Goal: Task Accomplishment & Management: Manage account settings

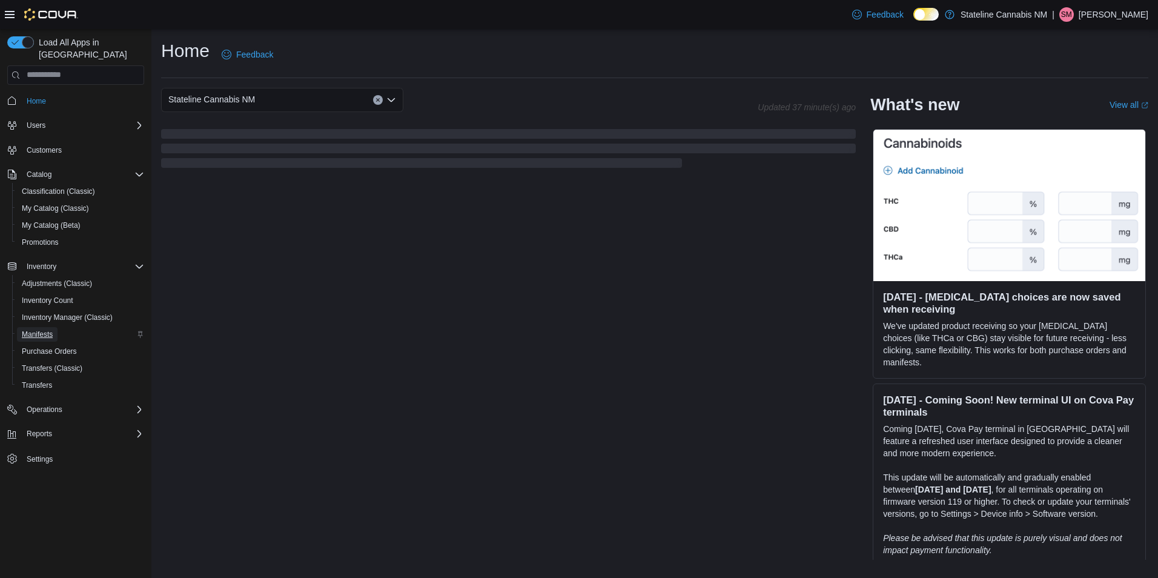
drag, startPoint x: 0, startPoint y: 0, endPoint x: 42, endPoint y: 323, distance: 326.1
click at [42, 329] on span "Manifests" at bounding box center [37, 334] width 31 height 10
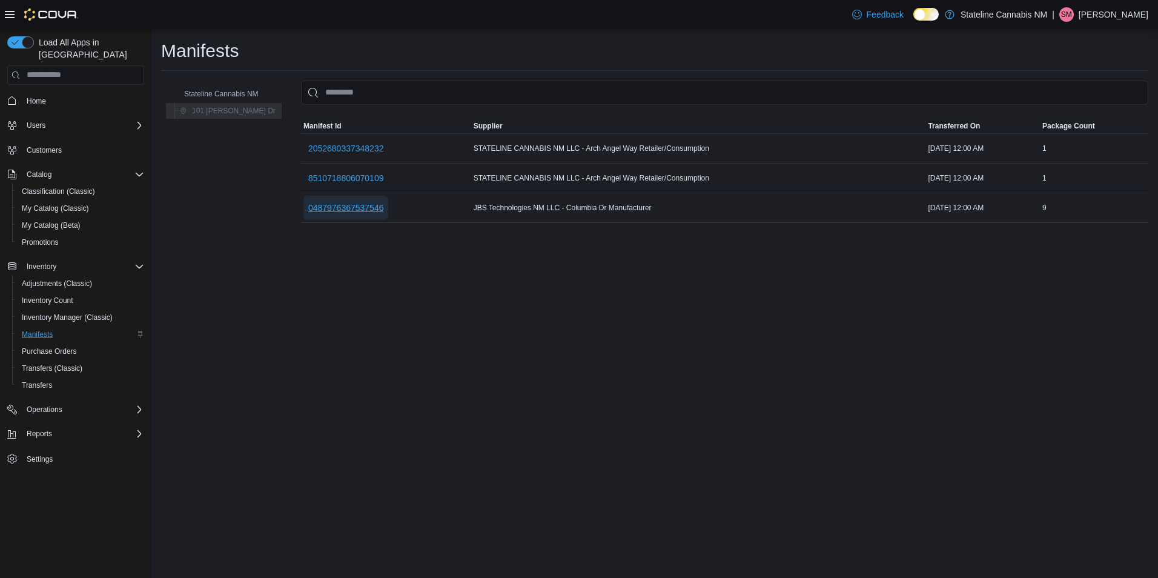
click at [350, 205] on span "0487976367537546" at bounding box center [346, 208] width 76 height 12
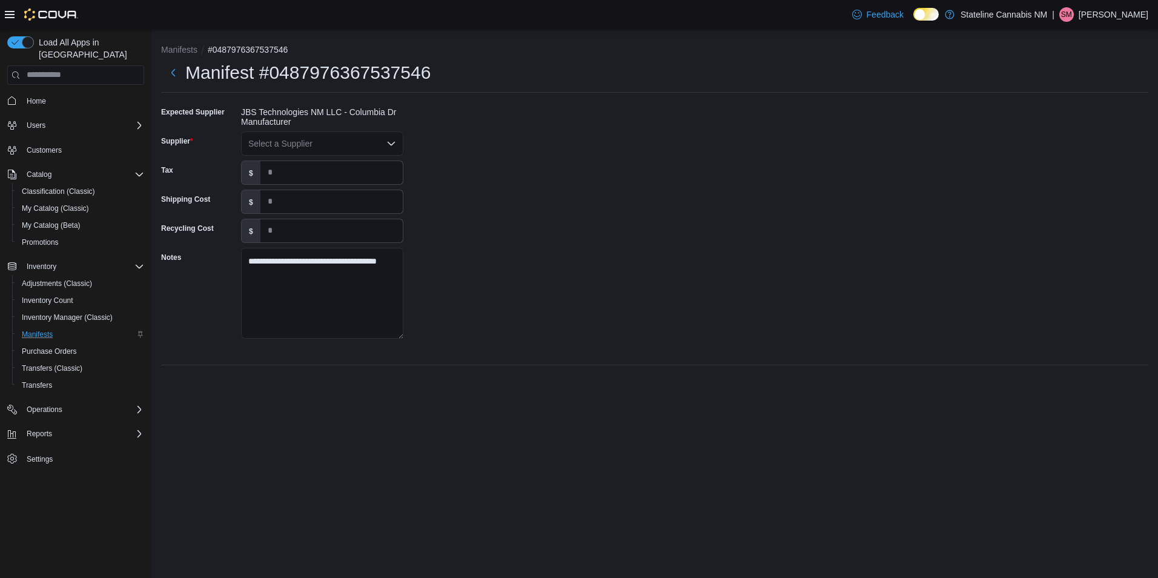
click at [371, 144] on div "Select a Supplier" at bounding box center [322, 143] width 162 height 24
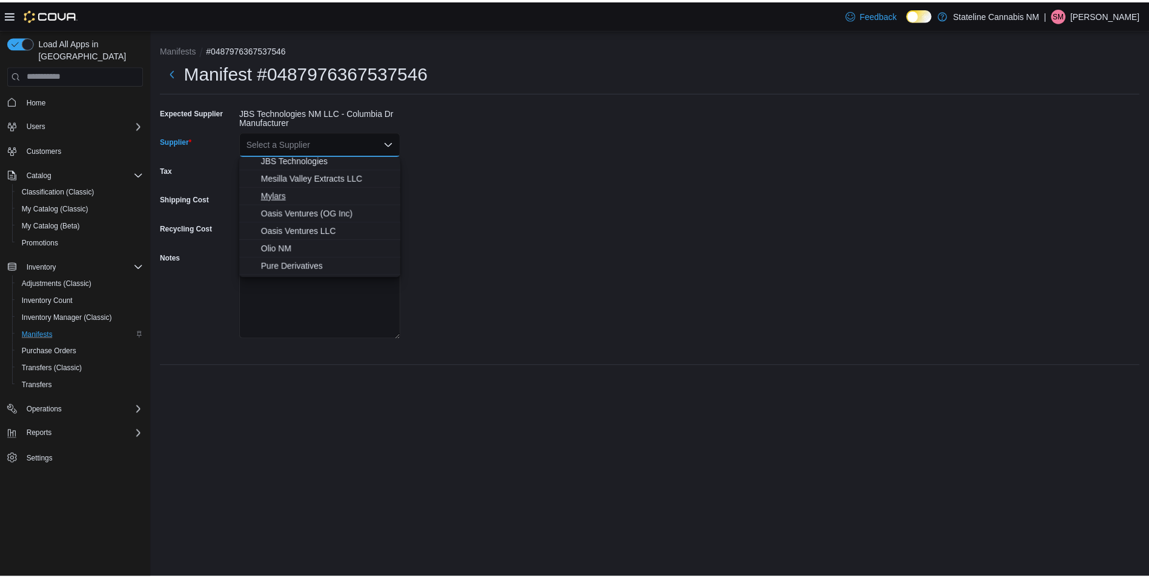
scroll to position [242, 0]
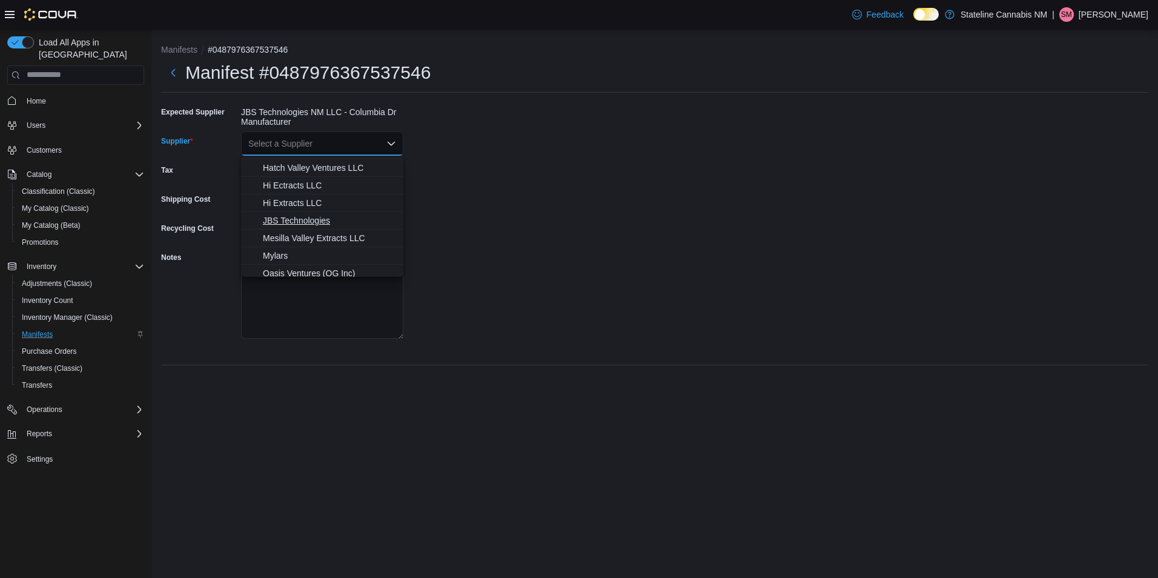
click at [317, 217] on span "JBS Technologies" at bounding box center [329, 220] width 133 height 12
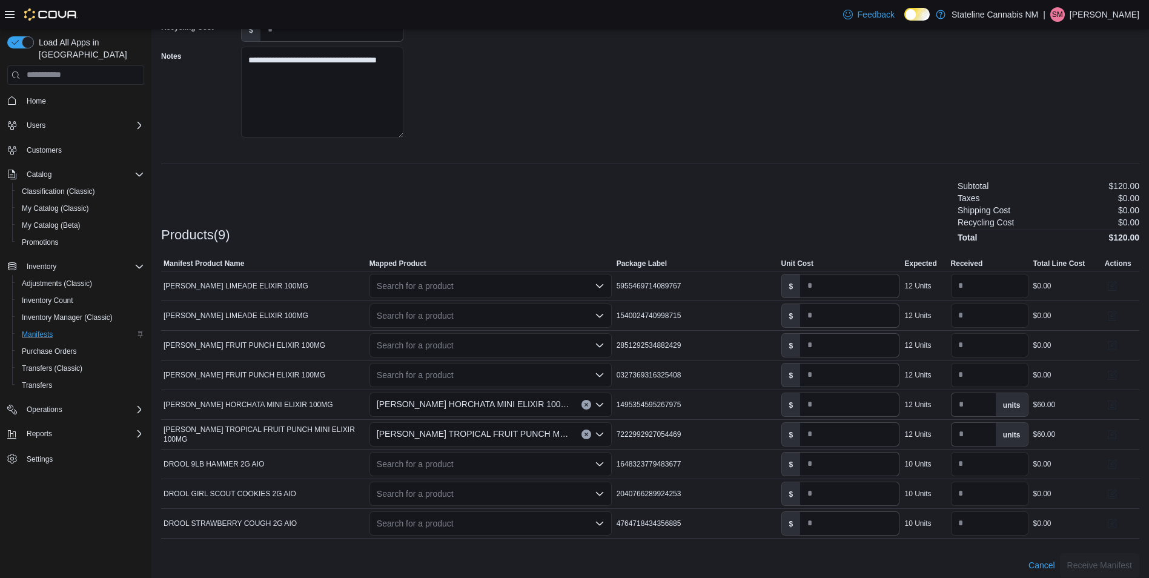
scroll to position [210, 0]
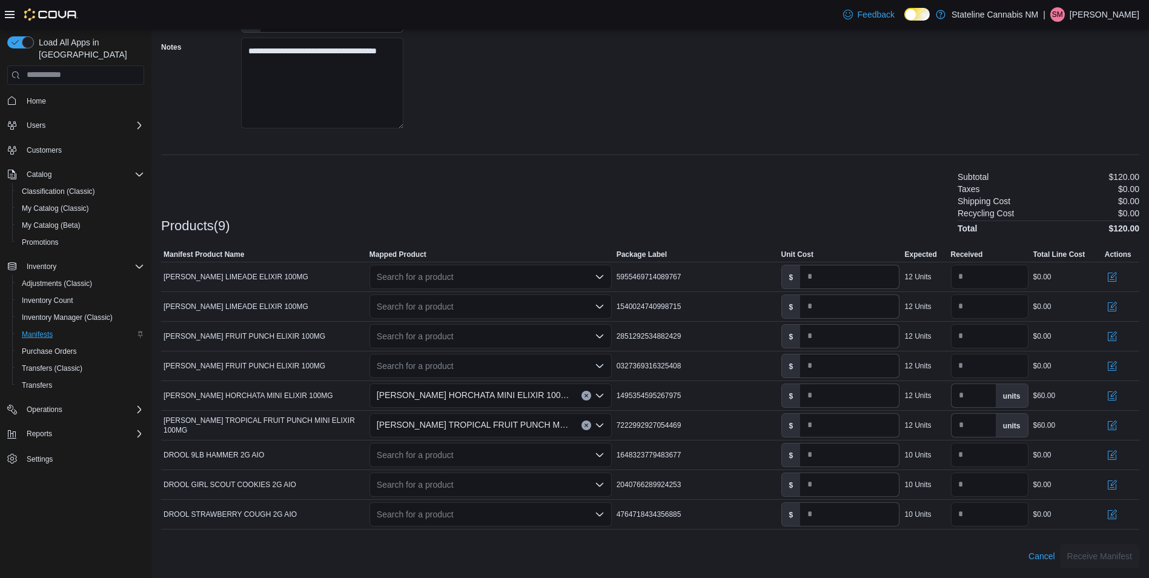
click at [448, 280] on div "Search for a product" at bounding box center [490, 277] width 242 height 24
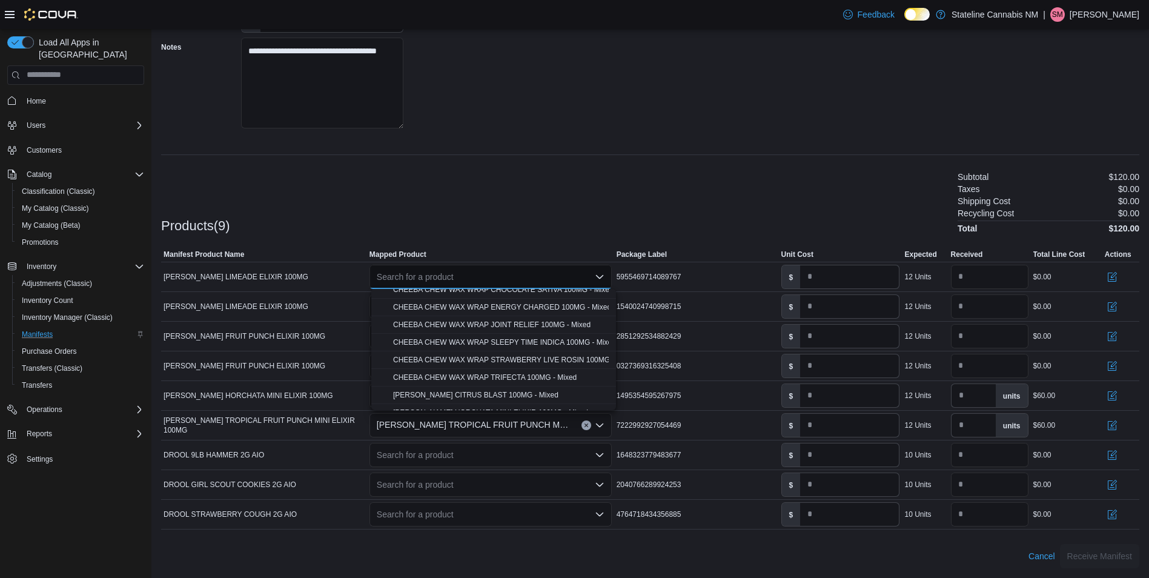
scroll to position [248, 0]
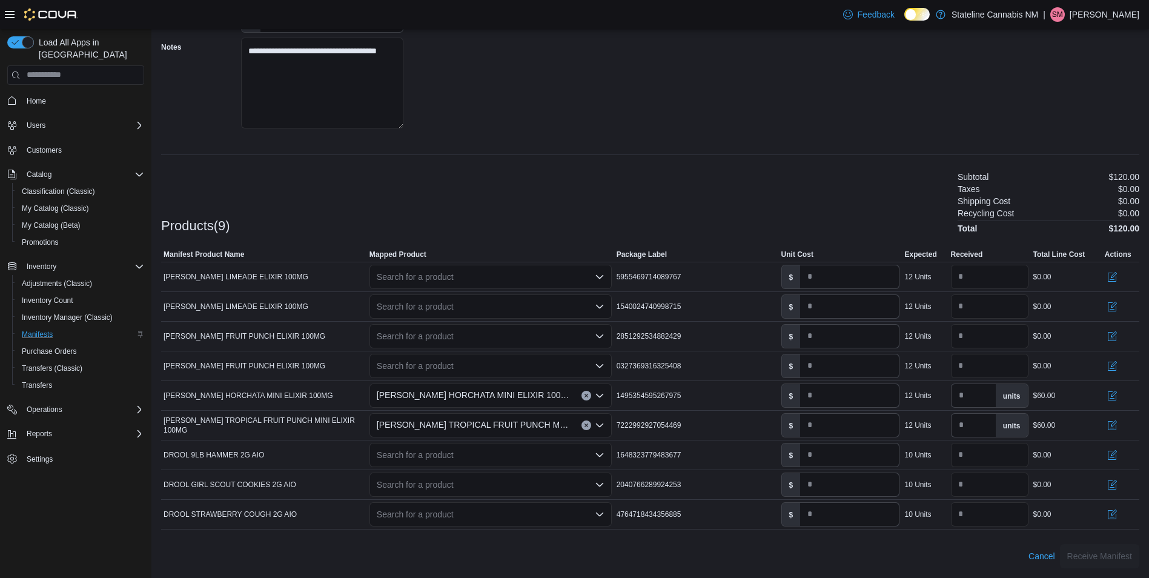
click at [456, 159] on div "**********" at bounding box center [650, 230] width 978 height 676
click at [468, 454] on div "Search for a product" at bounding box center [490, 455] width 242 height 24
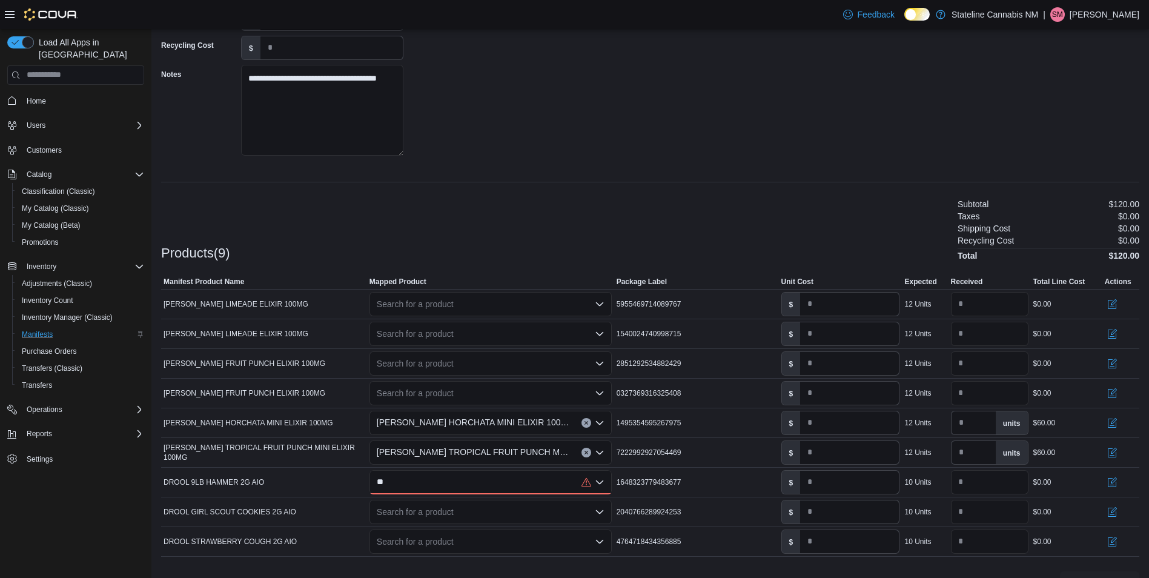
scroll to position [210, 0]
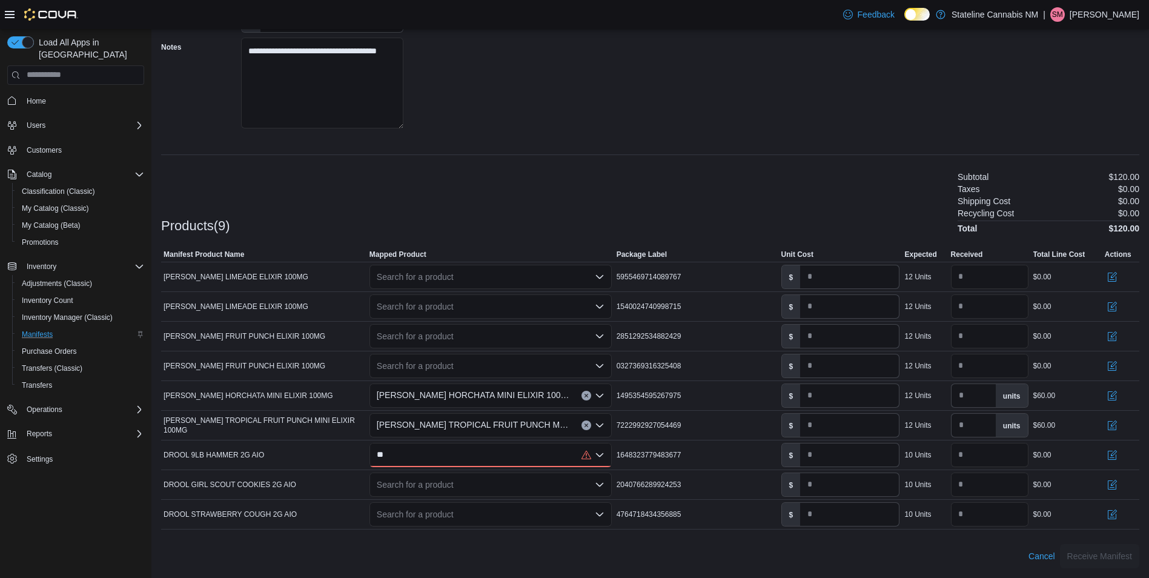
type input "**"
click at [400, 532] on div at bounding box center [650, 536] width 978 height 15
click at [583, 482] on div "Search for a product" at bounding box center [490, 484] width 242 height 24
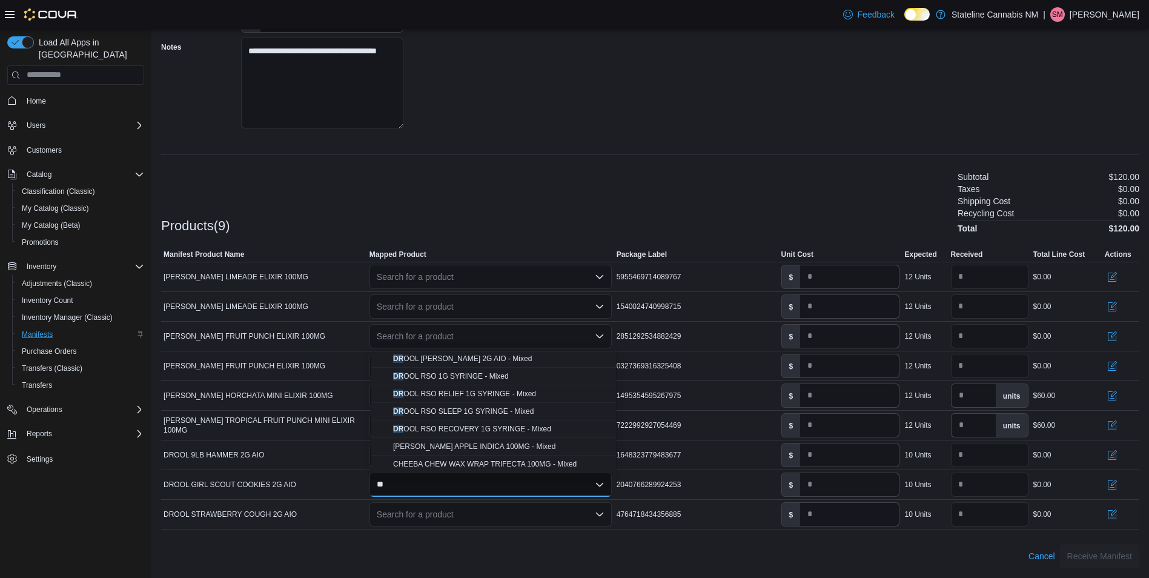
scroll to position [72, 0]
type input "**"
click at [486, 543] on div at bounding box center [650, 536] width 978 height 15
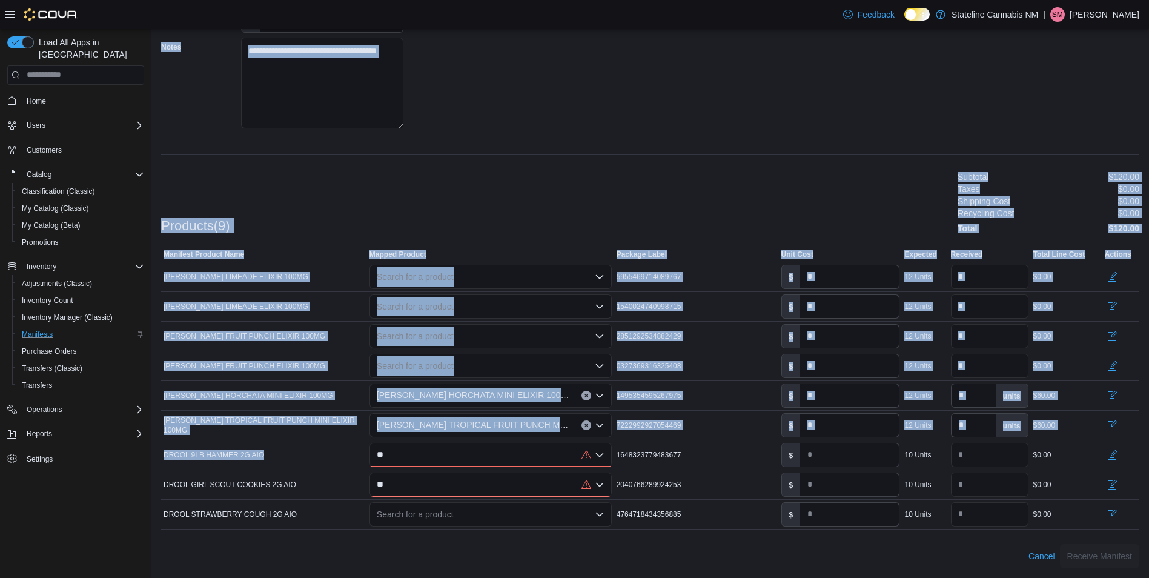
drag, startPoint x: 530, startPoint y: 457, endPoint x: 136, endPoint y: 437, distance: 394.8
click at [136, 437] on div "**********" at bounding box center [574, 198] width 1149 height 759
click at [432, 446] on div "**" at bounding box center [490, 455] width 242 height 24
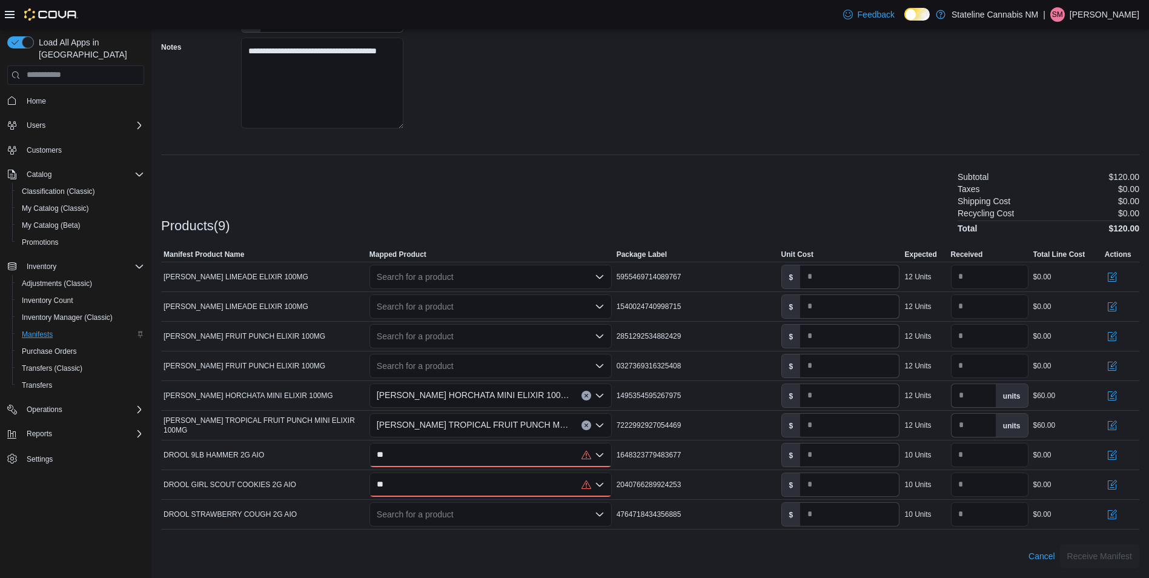
type input "*"
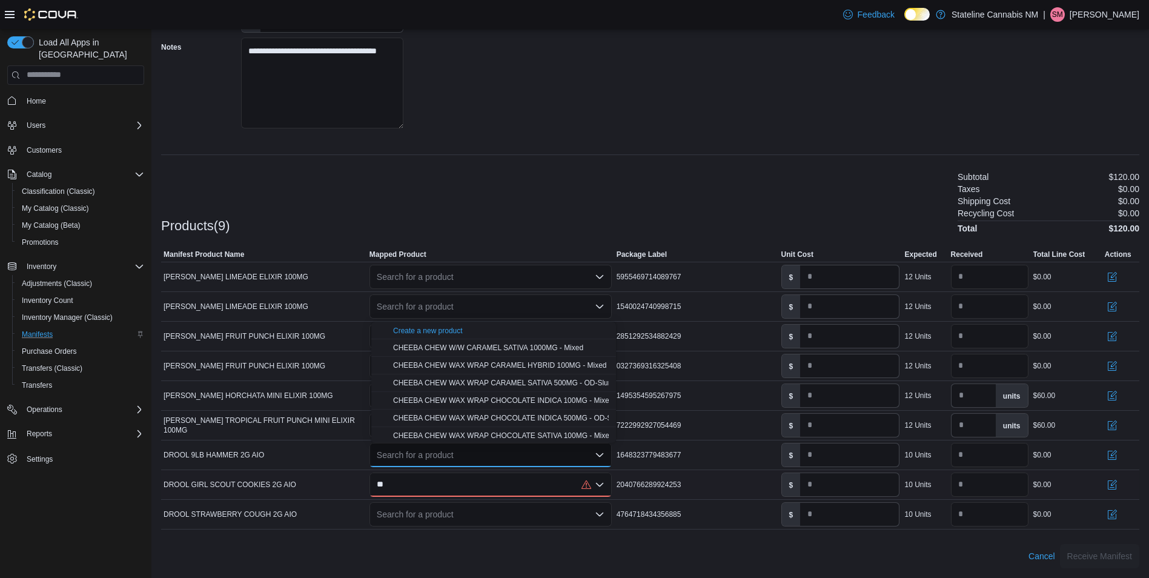
click at [424, 485] on div "**" at bounding box center [490, 484] width 242 height 24
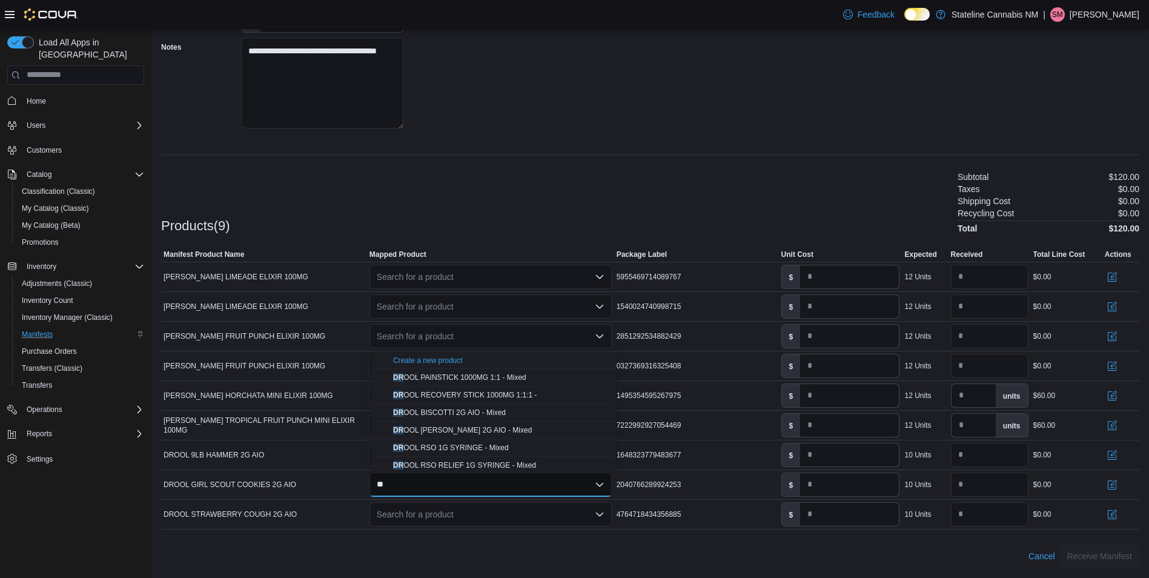
type input "*"
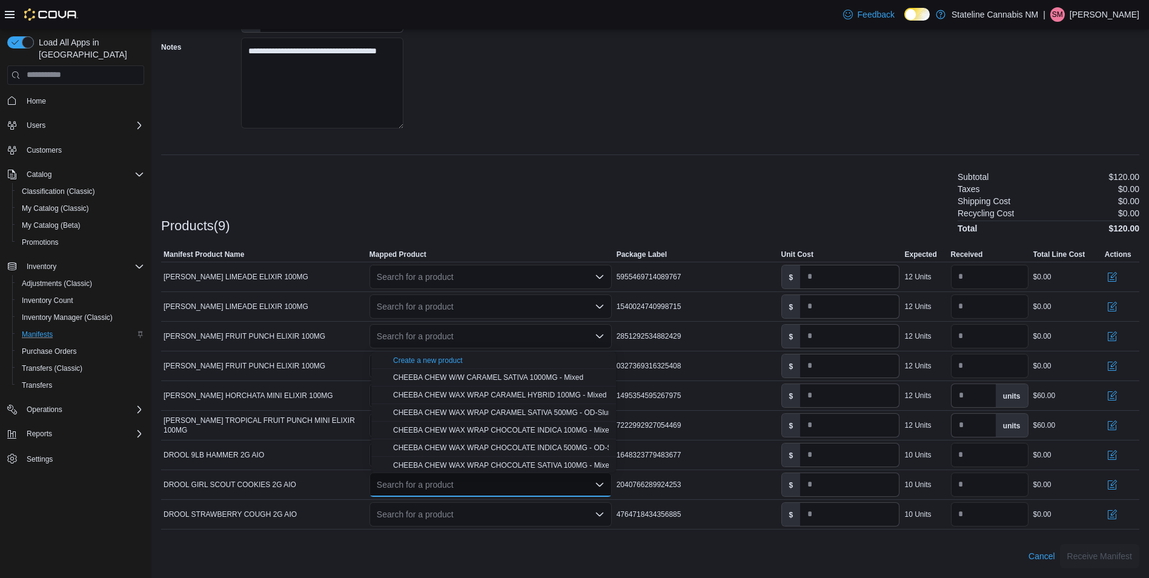
click at [420, 208] on div "Products(9) Subtotal $120.00 Taxes $0.00 Shipping Cost $0.00 Recycling Cost $0.…" at bounding box center [650, 202] width 978 height 64
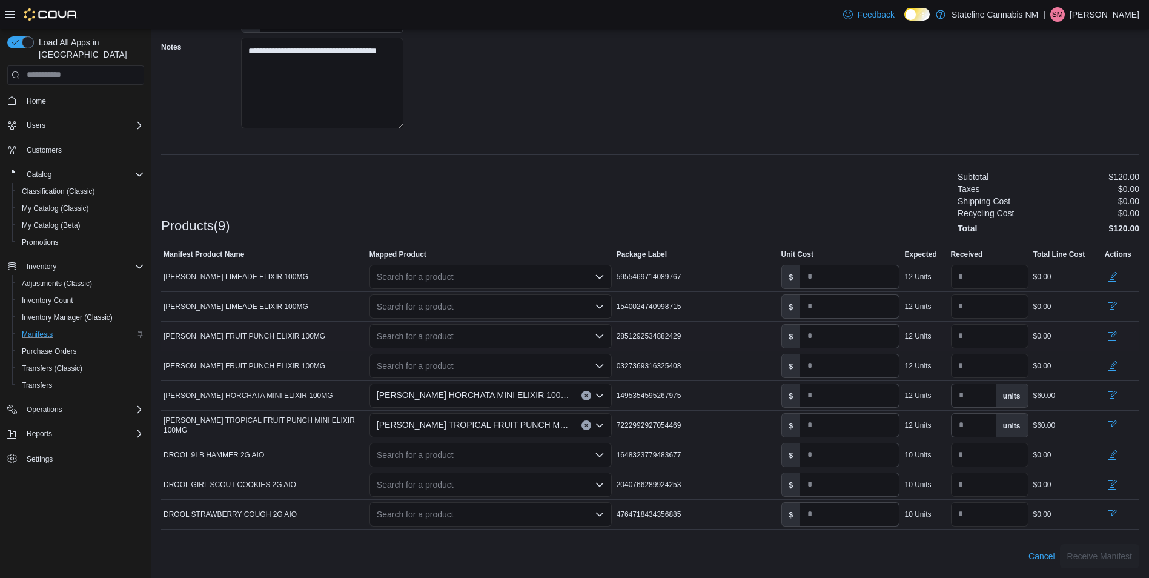
click at [436, 338] on div "Search for a product" at bounding box center [490, 336] width 242 height 24
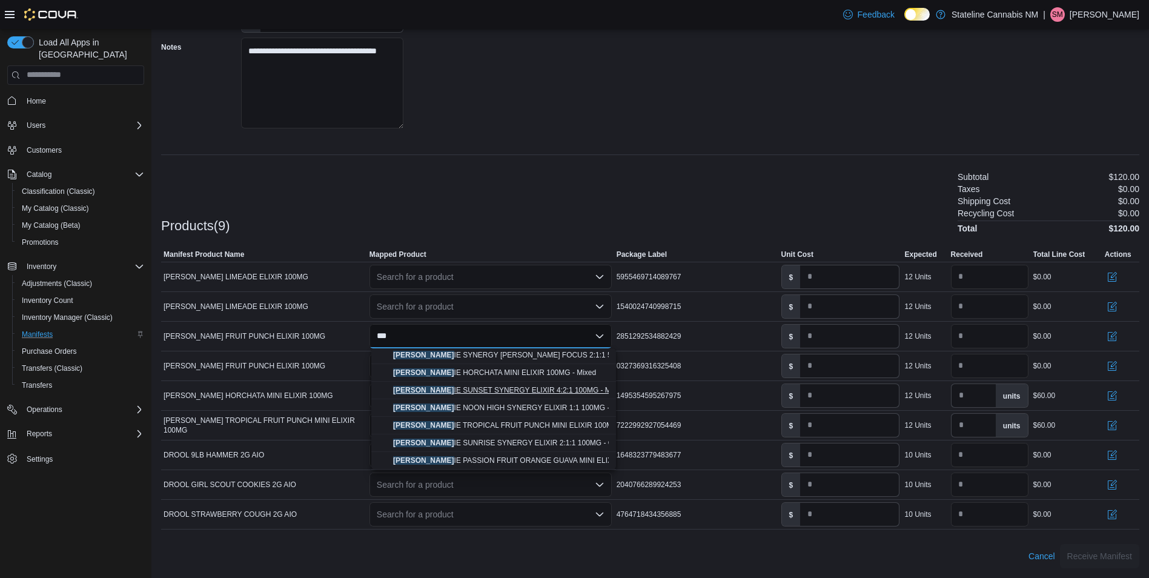
scroll to position [0, 0]
click at [440, 202] on div "Products(9) Subtotal $120.00 Taxes $0.00 Shipping Cost $0.00 Recycling Cost $0.…" at bounding box center [650, 202] width 978 height 64
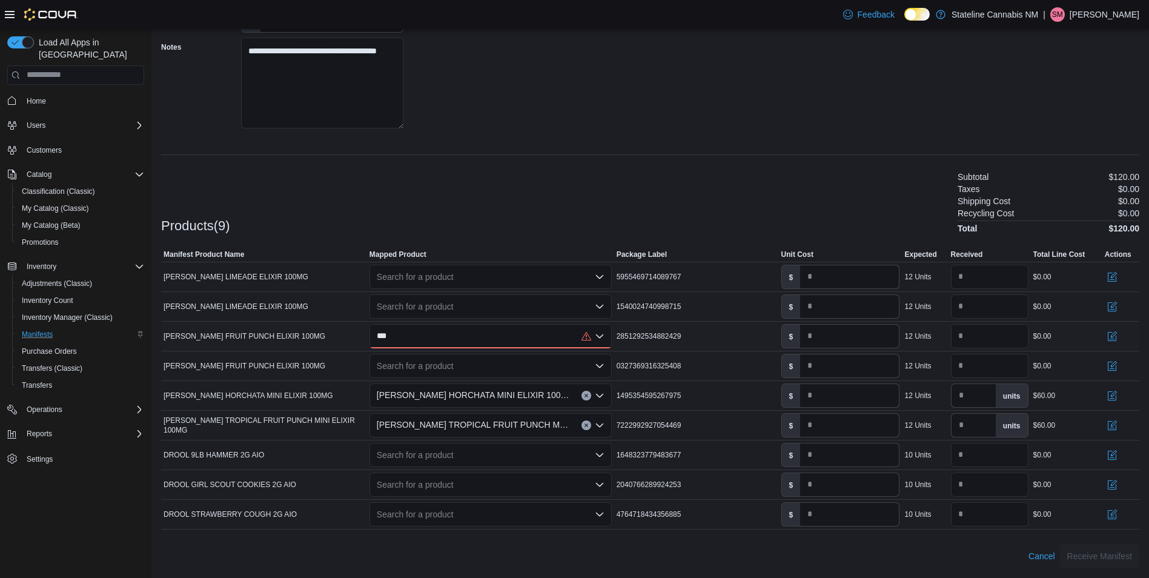
click at [418, 339] on div "***" at bounding box center [490, 336] width 242 height 24
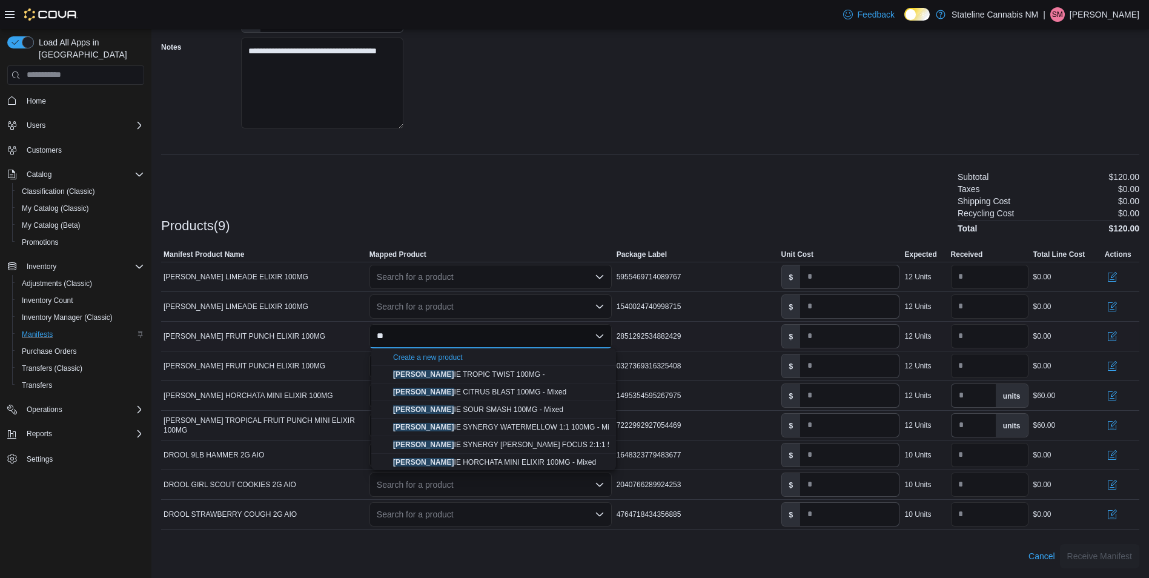
type input "*"
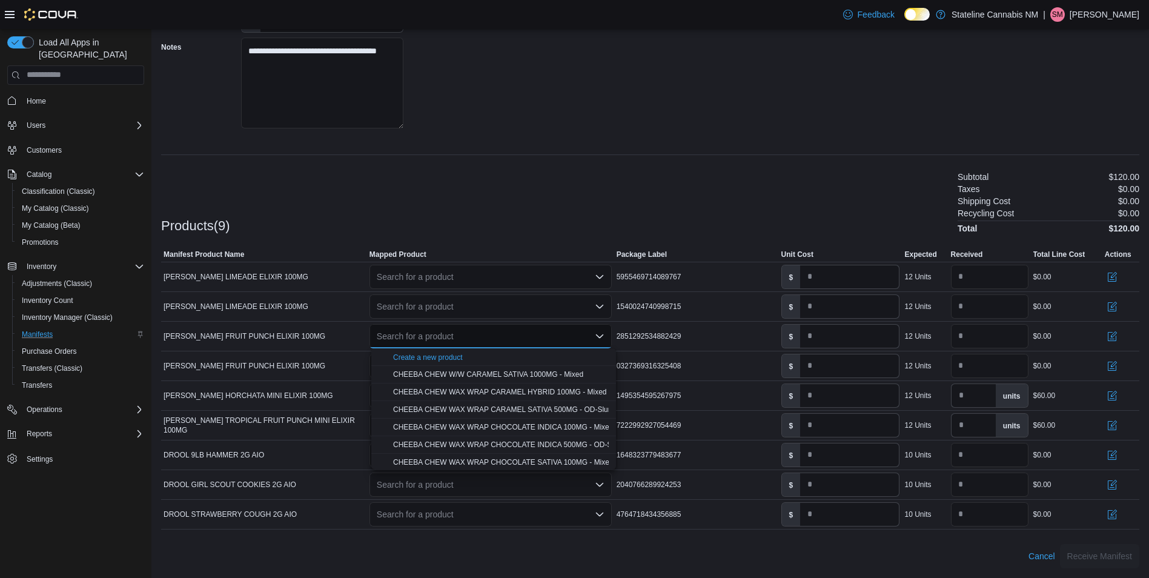
click at [500, 191] on div "Products(9) Subtotal $120.00 Taxes $0.00 Shipping Cost $0.00 Recycling Cost $0.…" at bounding box center [650, 202] width 978 height 64
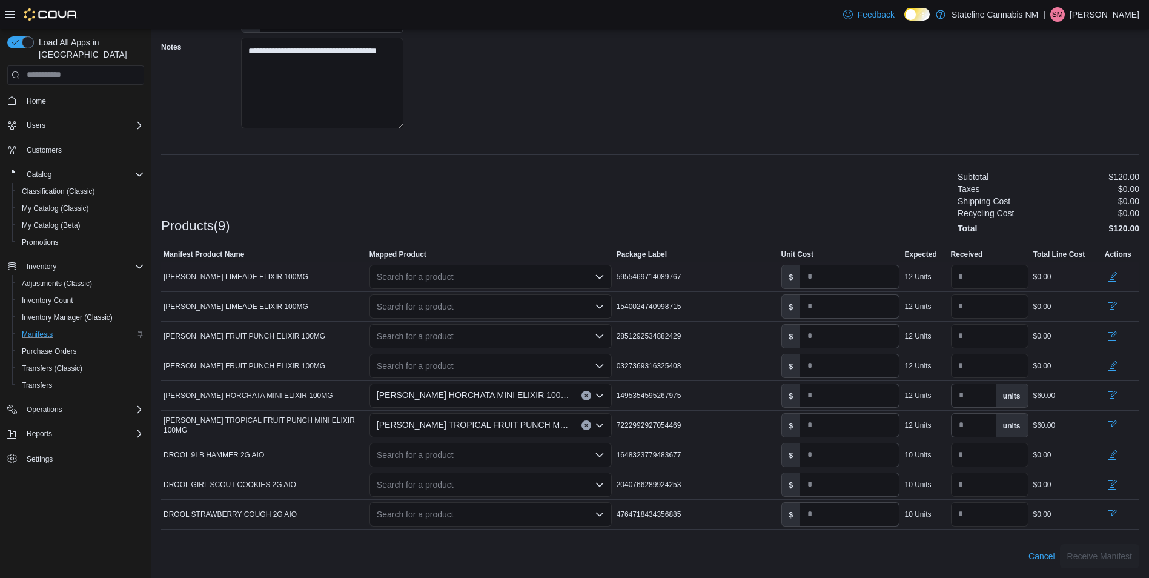
click at [540, 278] on div "Search for a product" at bounding box center [490, 277] width 242 height 24
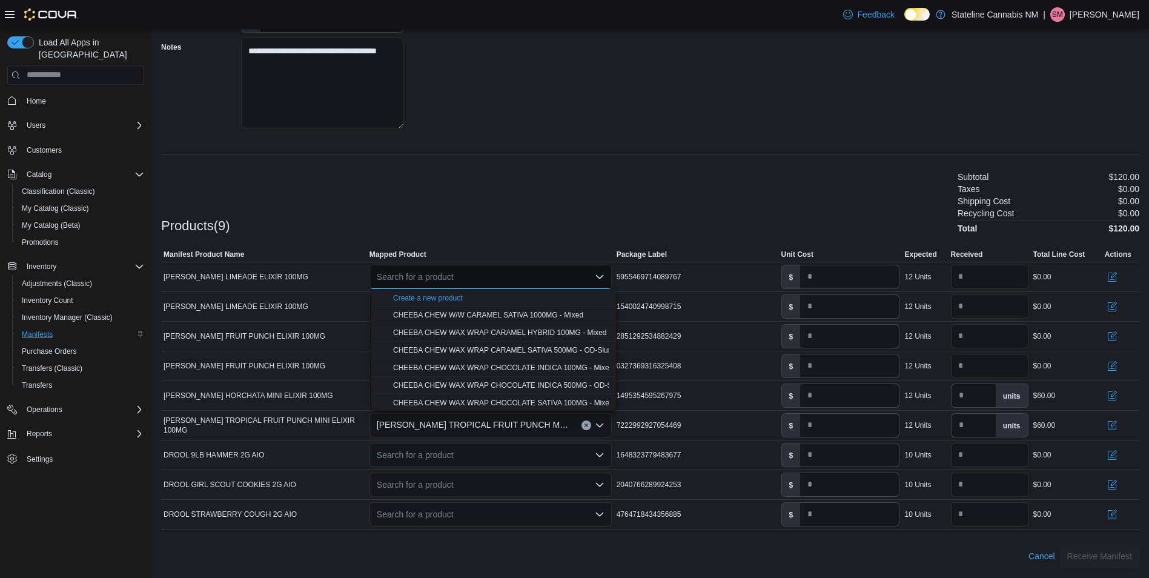
click at [466, 294] on span "Create a new product" at bounding box center [501, 297] width 216 height 12
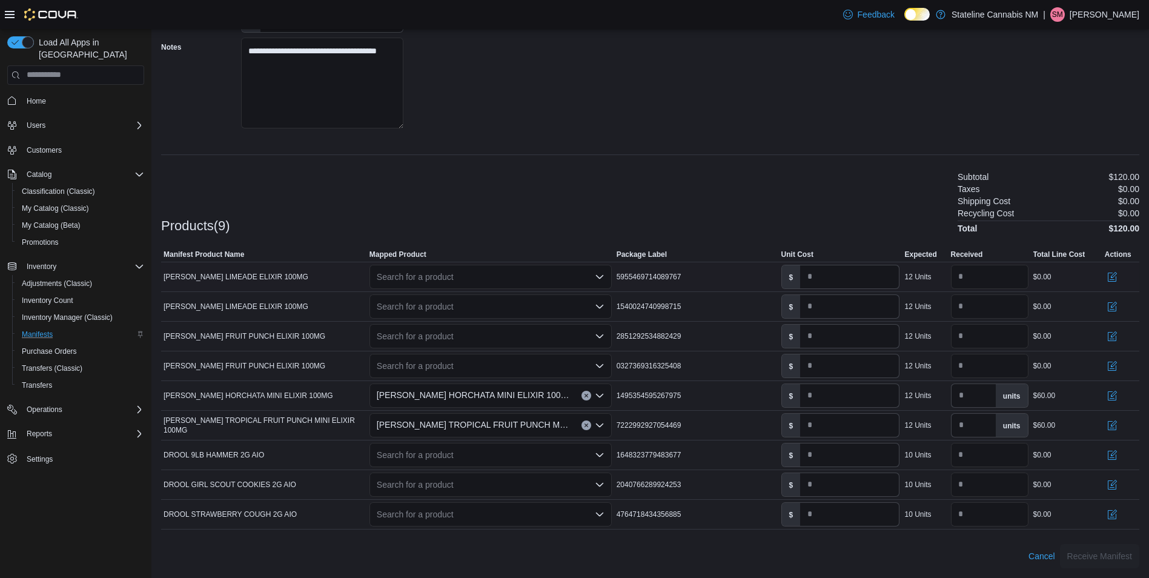
click at [440, 278] on div "Search for a product Combo box. Selected. Combo box input. Search for a product…" at bounding box center [490, 277] width 242 height 24
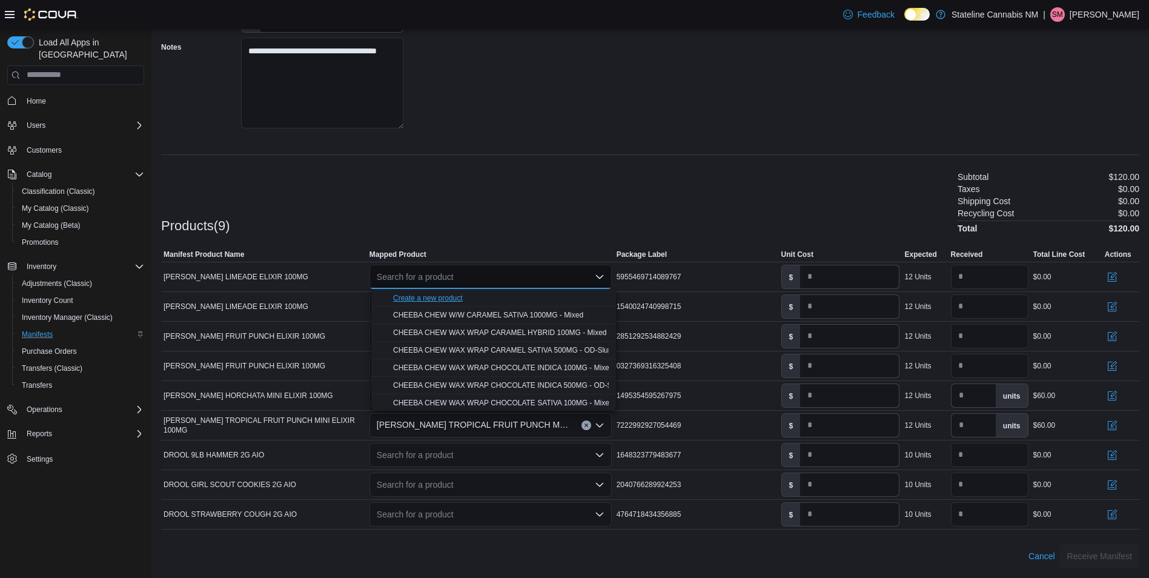
click at [441, 294] on div "Create a new product" at bounding box center [428, 298] width 70 height 10
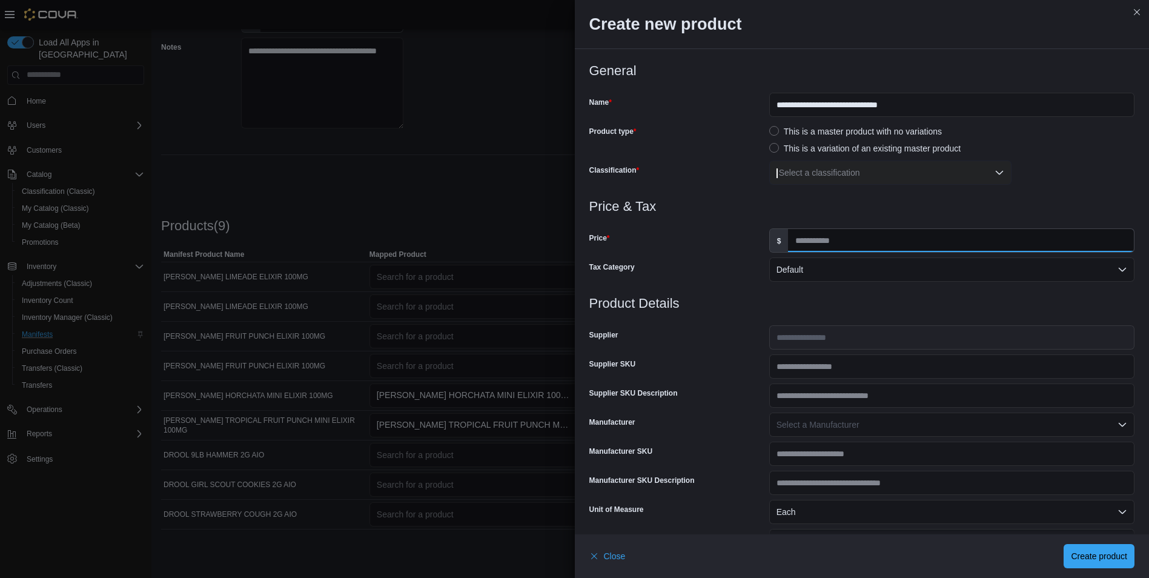
click at [816, 244] on input "Price" at bounding box center [961, 240] width 346 height 23
type input "**"
click at [878, 173] on div "Select a classification" at bounding box center [890, 172] width 242 height 24
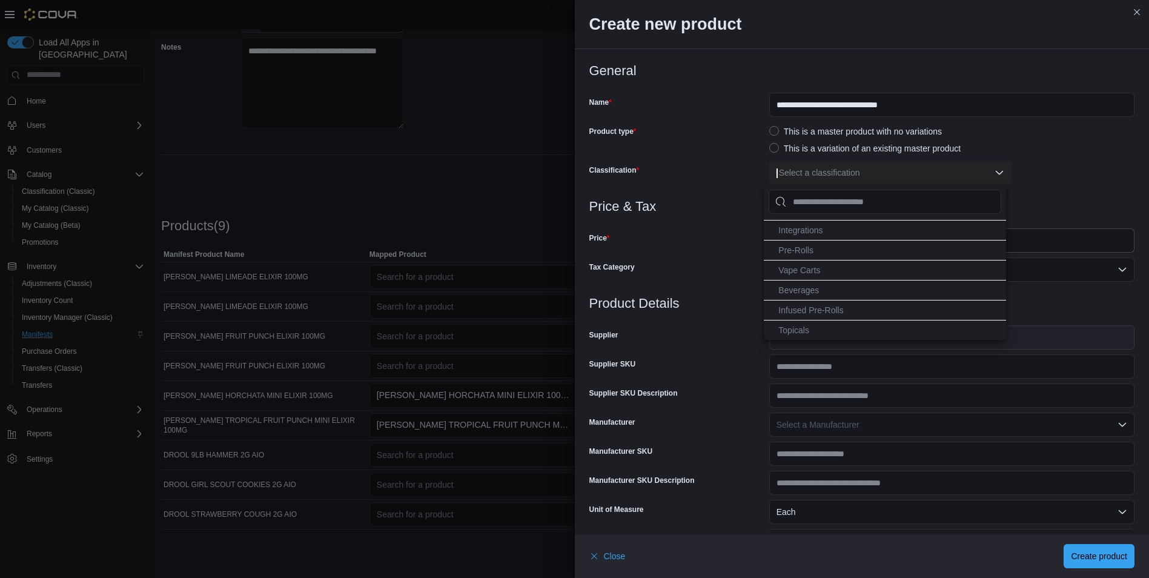
scroll to position [81, 0]
click at [812, 283] on span "Beverages" at bounding box center [798, 285] width 41 height 10
click at [1120, 200] on h3 "Price & Tax" at bounding box center [862, 206] width 546 height 15
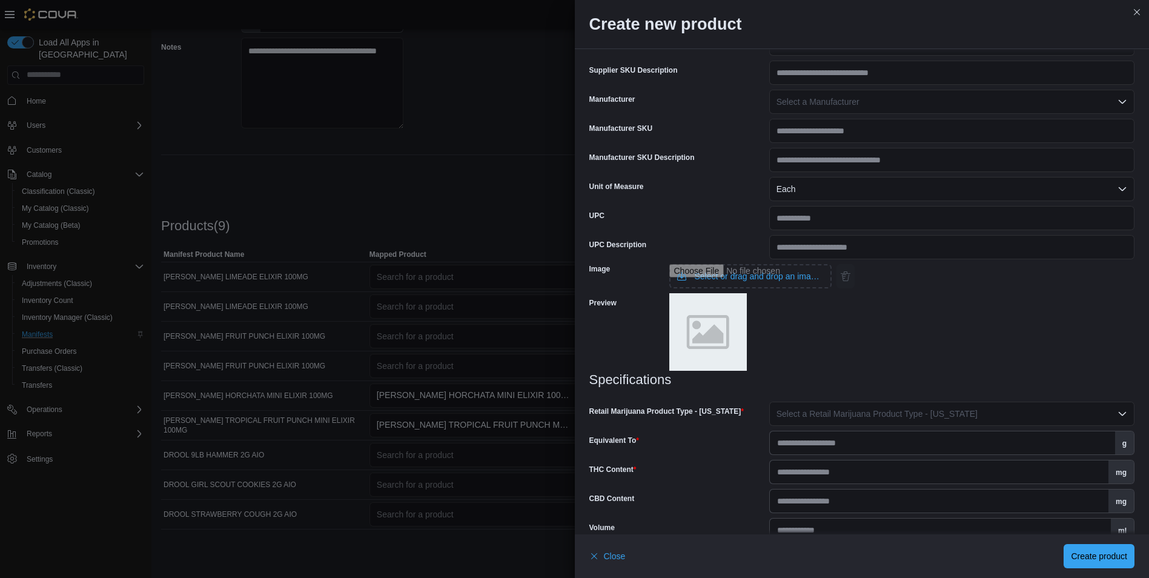
scroll to position [462, 0]
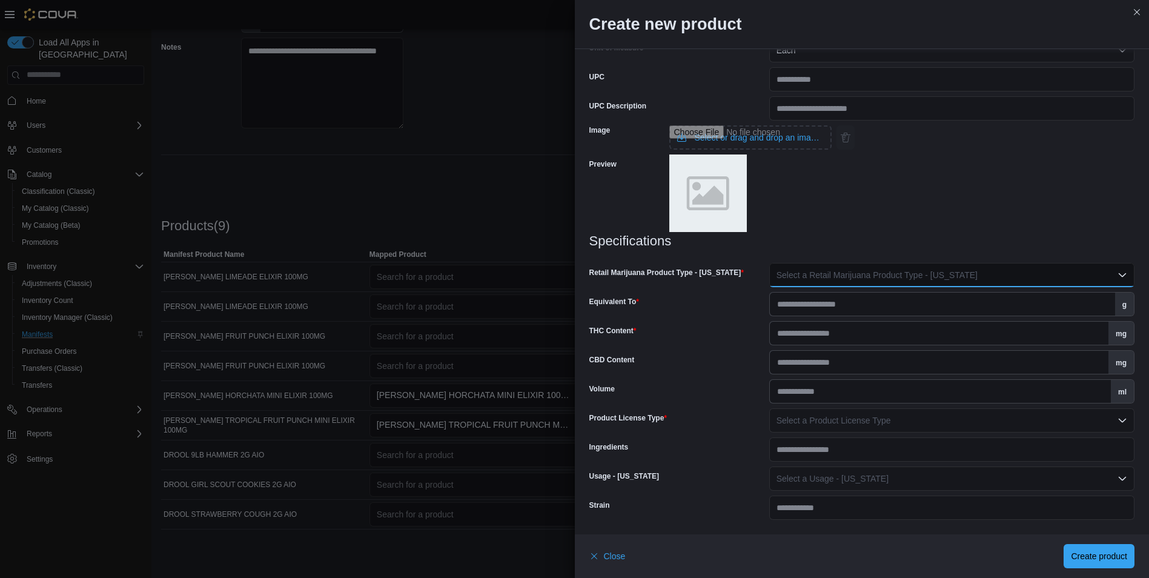
click at [1008, 267] on button "Select a Retail Marijuana Product Type - [US_STATE]" at bounding box center [951, 275] width 365 height 24
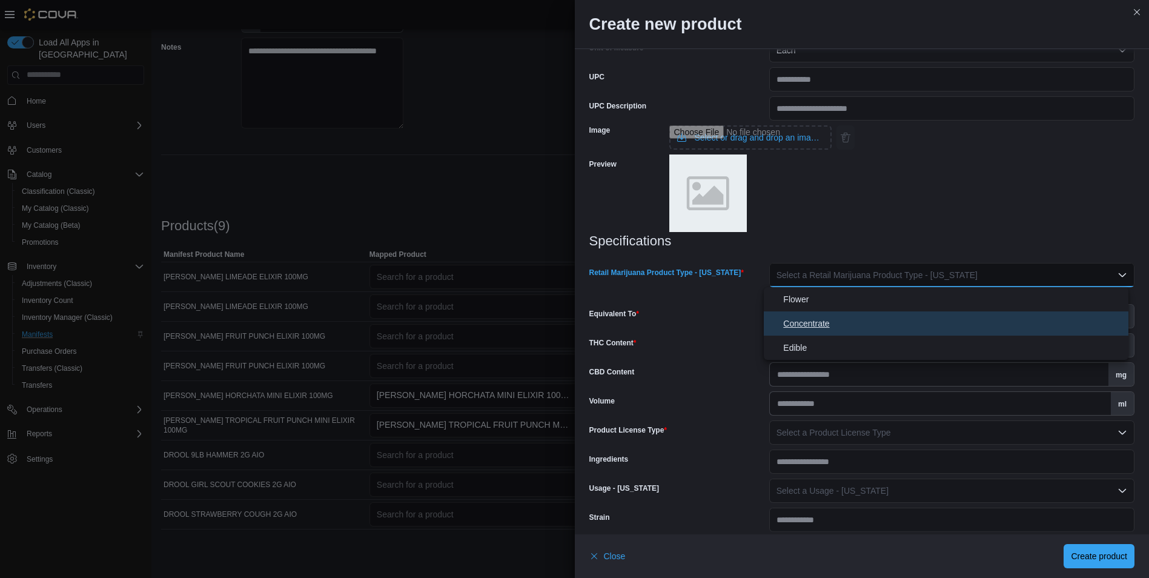
click at [822, 324] on span "Concentrate" at bounding box center [953, 323] width 340 height 15
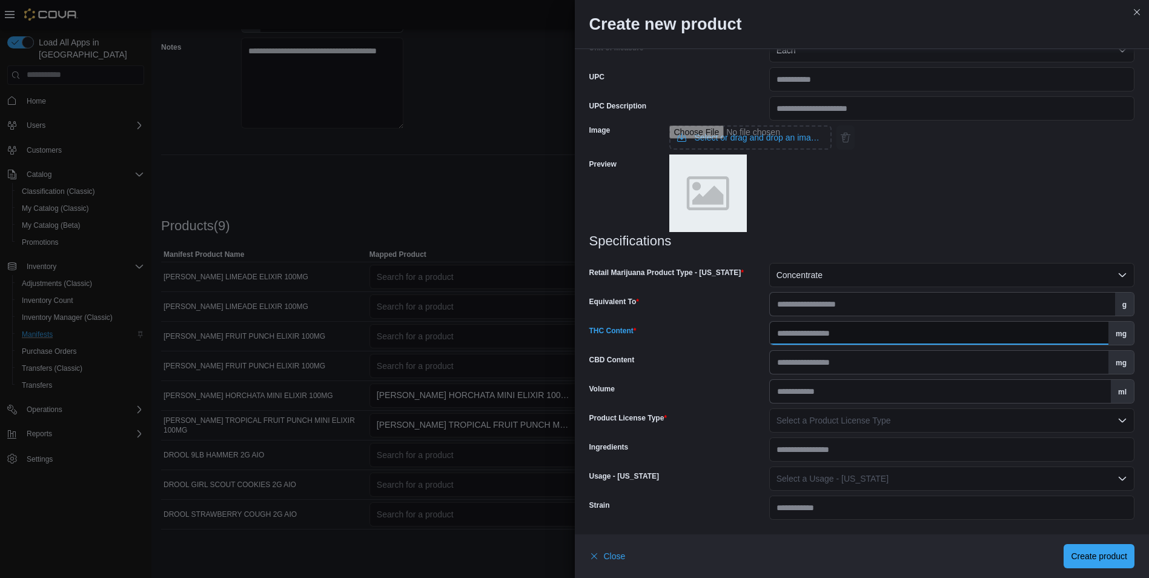
click at [826, 332] on input "THC Content" at bounding box center [939, 333] width 339 height 23
type input "***"
click at [807, 307] on input "Equivalent To" at bounding box center [942, 304] width 345 height 23
type input "**"
click at [735, 377] on div "Specifications Retail Marijuana Product Type - [US_STATE] Concentrate Equivalen…" at bounding box center [862, 377] width 546 height 286
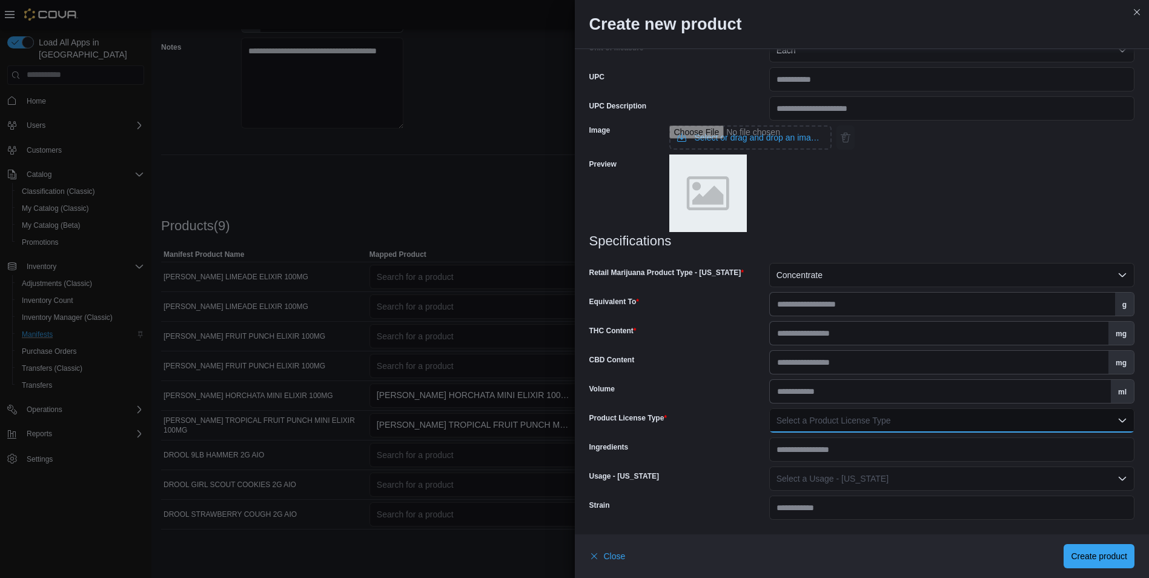
click at [851, 428] on button "Select a Product License Type" at bounding box center [951, 420] width 365 height 24
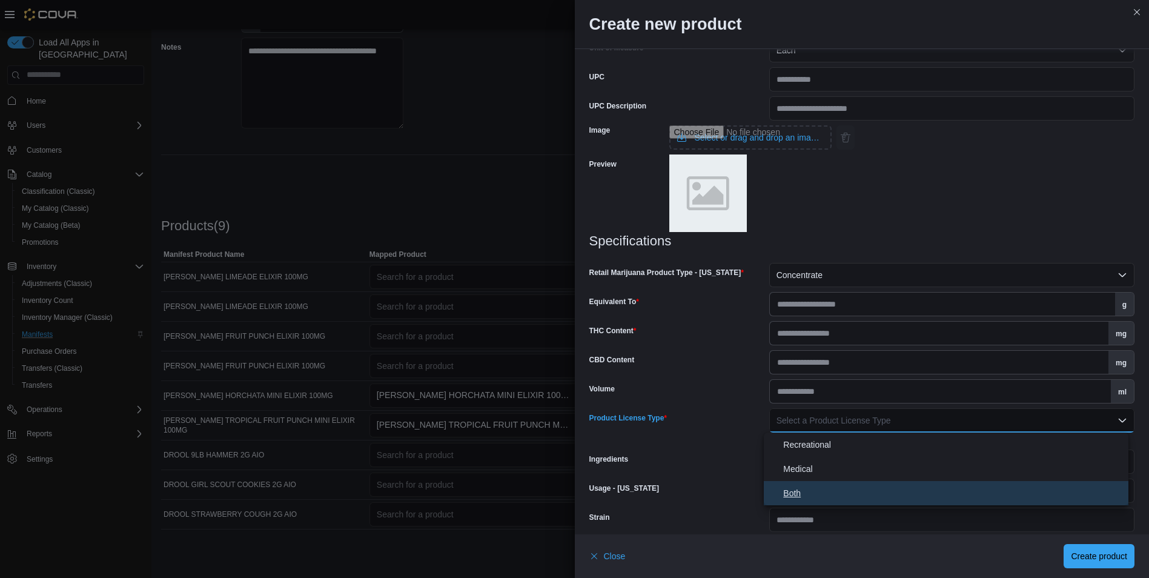
click at [858, 492] on span "Both" at bounding box center [953, 493] width 340 height 15
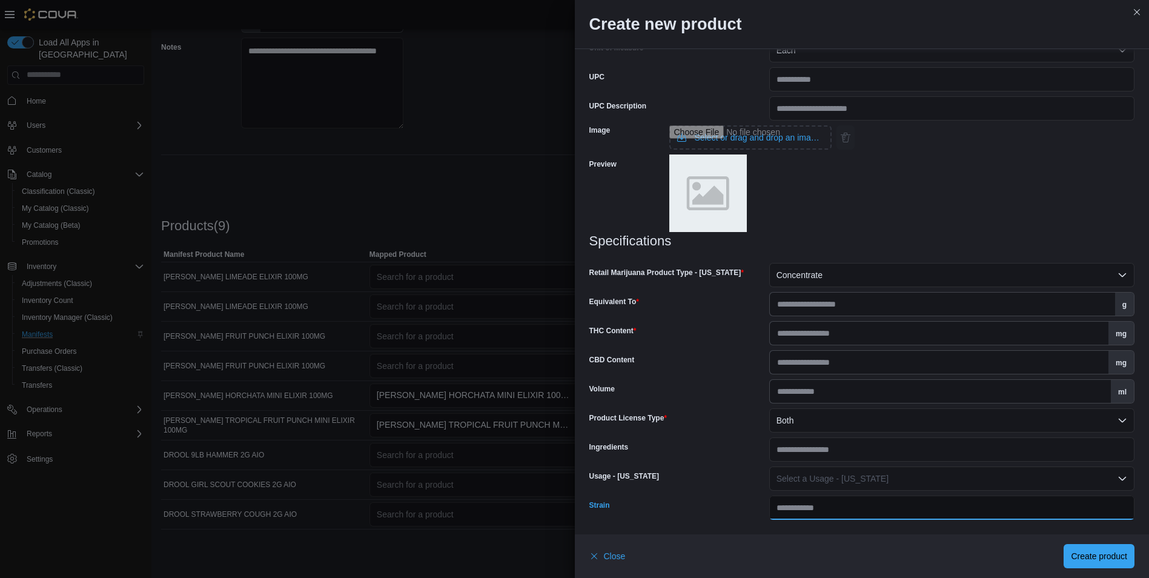
click at [865, 508] on input "Strain" at bounding box center [951, 507] width 365 height 24
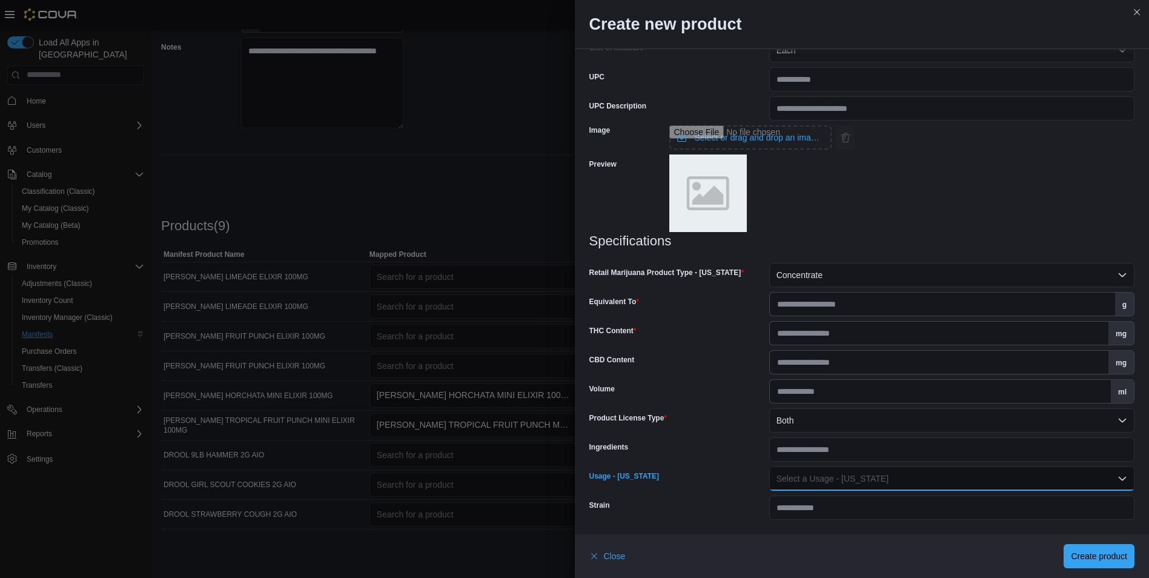
click at [894, 485] on button "Select a Usage - [US_STATE]" at bounding box center [951, 478] width 365 height 24
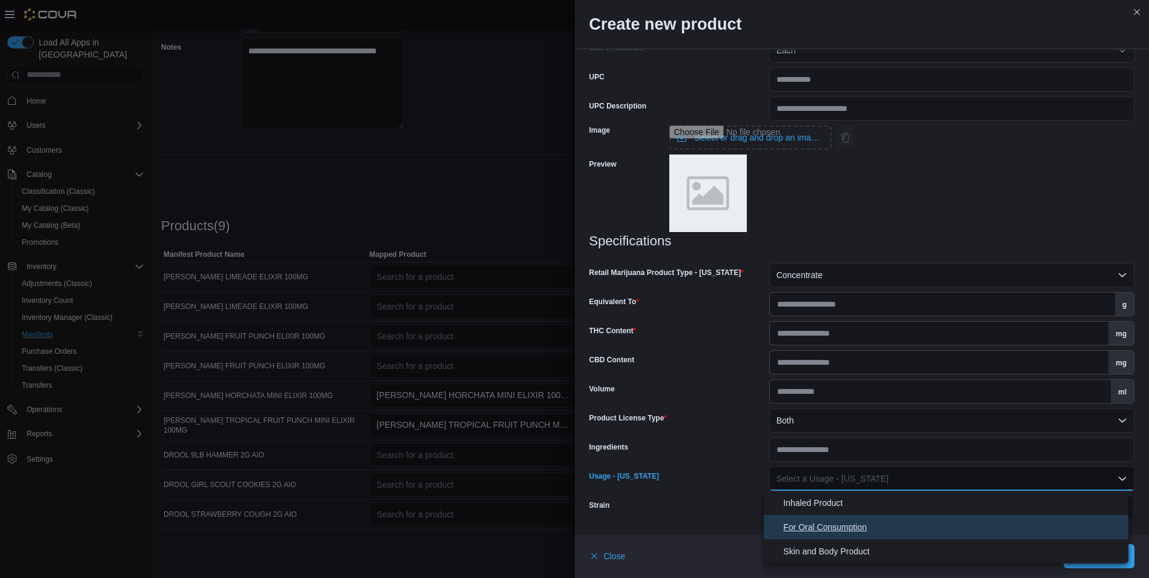
click at [869, 531] on span "For Oral Consumption" at bounding box center [953, 527] width 340 height 15
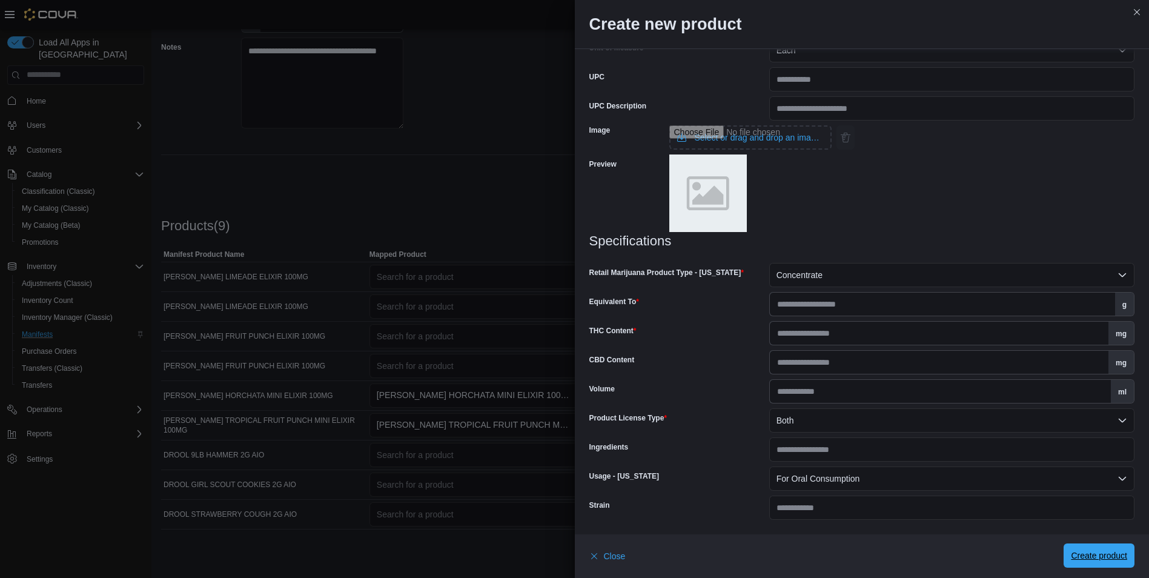
click at [1111, 549] on span "Create product" at bounding box center [1099, 555] width 56 height 24
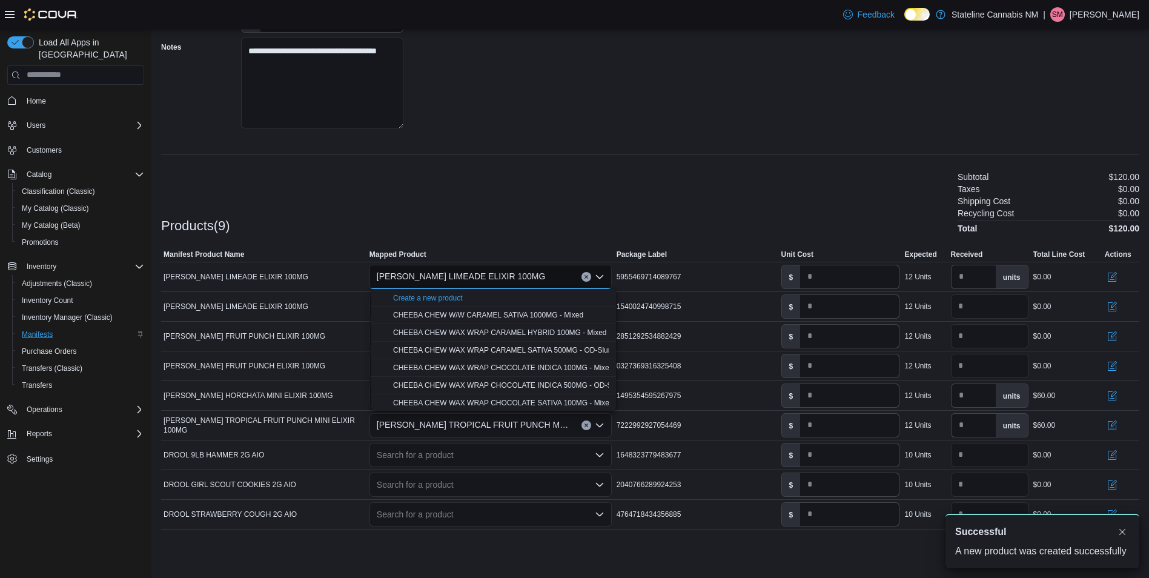
scroll to position [0, 0]
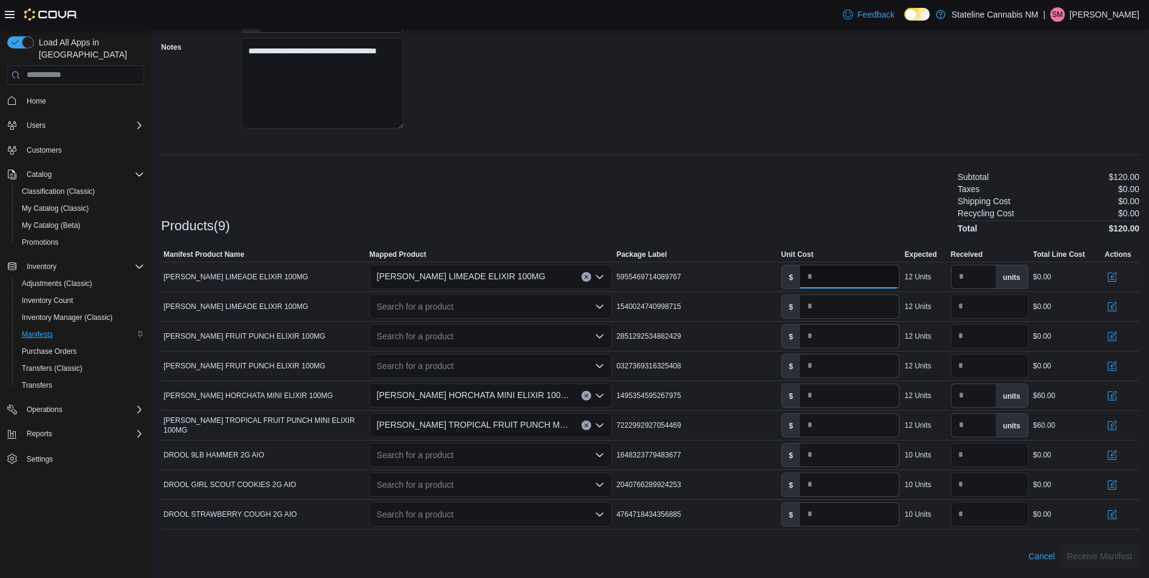
click at [844, 284] on input "number" at bounding box center [849, 276] width 99 height 23
drag, startPoint x: 866, startPoint y: 170, endPoint x: 864, endPoint y: 193, distance: 22.5
click at [866, 171] on div "Products(9) Subtotal $984.00 Taxes $0.00 Shipping Cost $0.00 Recycling Cost $0.…" at bounding box center [650, 202] width 978 height 64
drag, startPoint x: 852, startPoint y: 279, endPoint x: 700, endPoint y: 279, distance: 152.0
click at [700, 279] on tr "Manifest Product Name [PERSON_NAME] LIMEADE ELIXIR 100MG Mapped Product [PERSON…" at bounding box center [650, 277] width 978 height 30
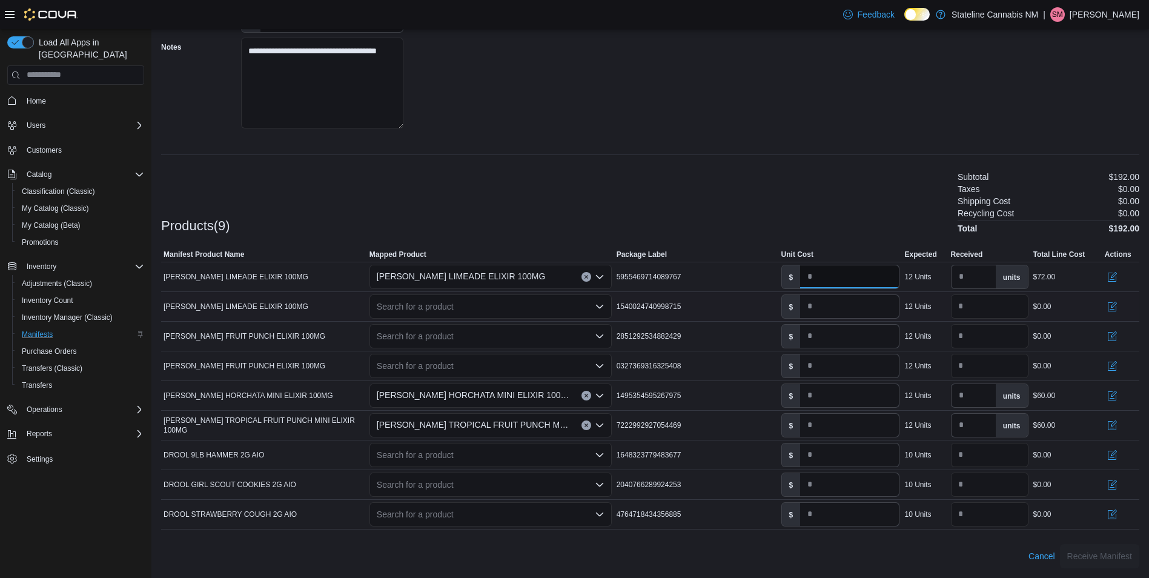
type input "*"
click at [849, 310] on input "*" at bounding box center [849, 306] width 99 height 23
type input "*"
click at [422, 308] on div "Search for a product" at bounding box center [490, 306] width 242 height 24
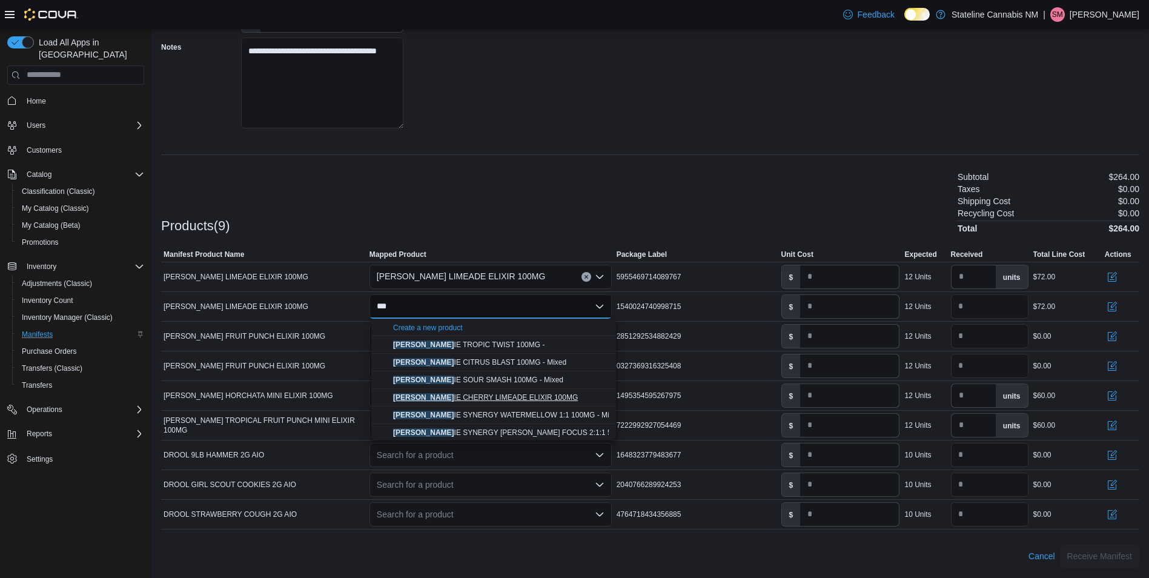
type input "***"
click at [503, 397] on span "[PERSON_NAME] IE CHERRY LIMEADE ELIXIR 100MG" at bounding box center [485, 397] width 185 height 8
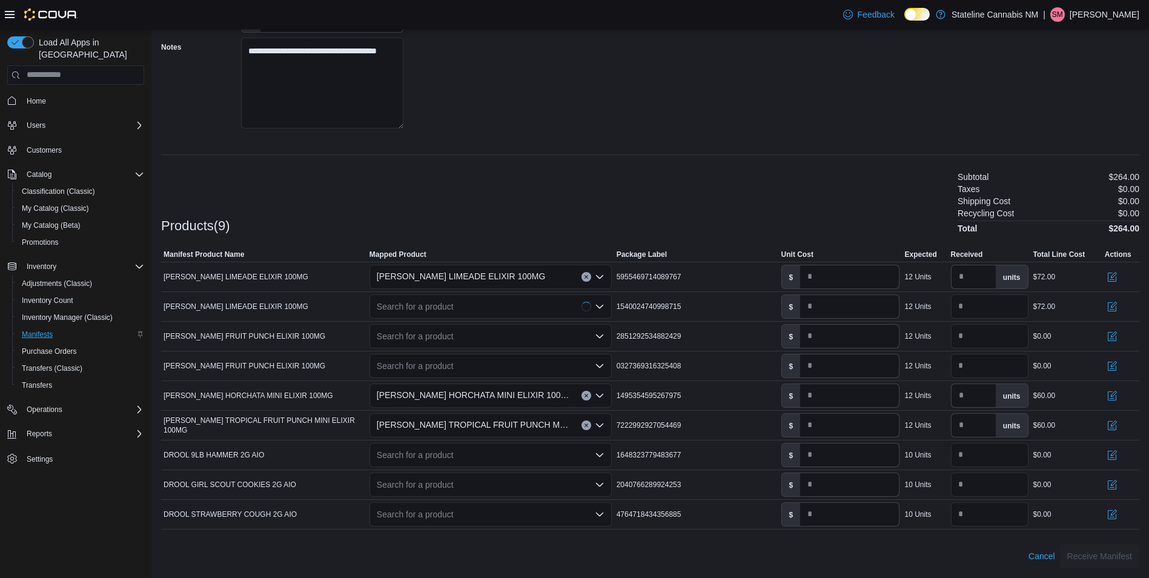
type input "*"
click at [851, 308] on input "*" at bounding box center [849, 306] width 99 height 23
type input "*"
click at [523, 337] on div "Search for a product" at bounding box center [490, 336] width 242 height 24
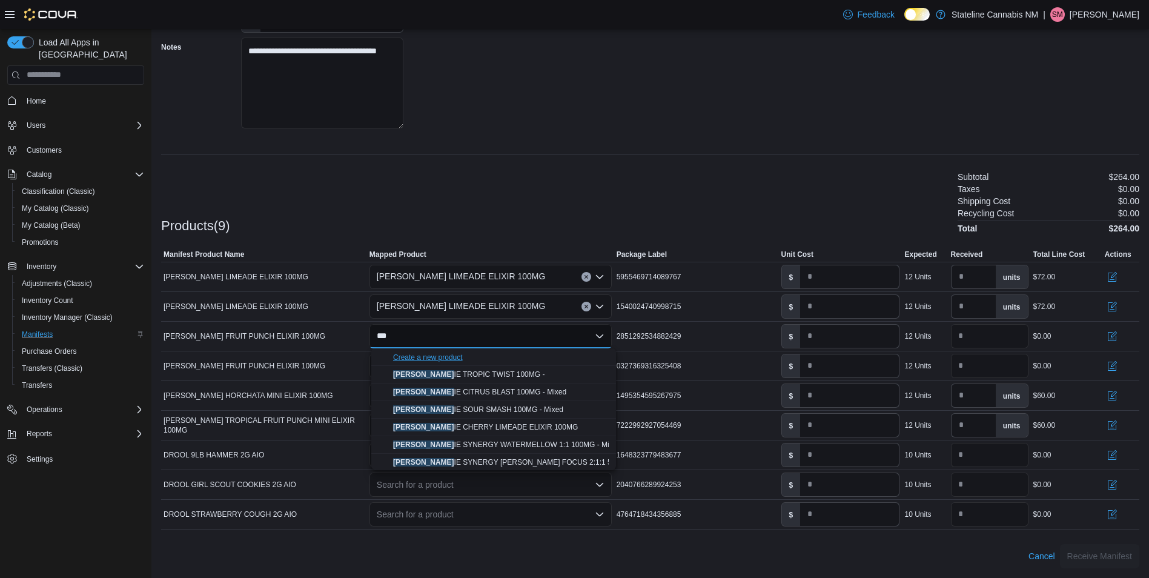
type input "***"
click at [456, 359] on div "Create a new product" at bounding box center [428, 357] width 70 height 10
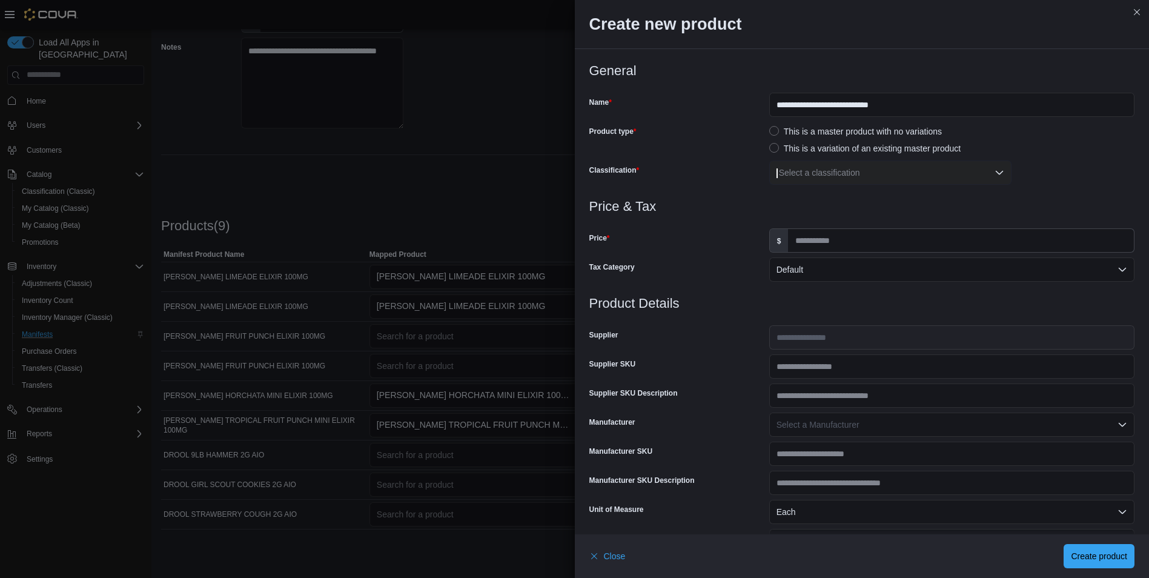
click at [873, 173] on div "Select a classification" at bounding box center [890, 172] width 242 height 24
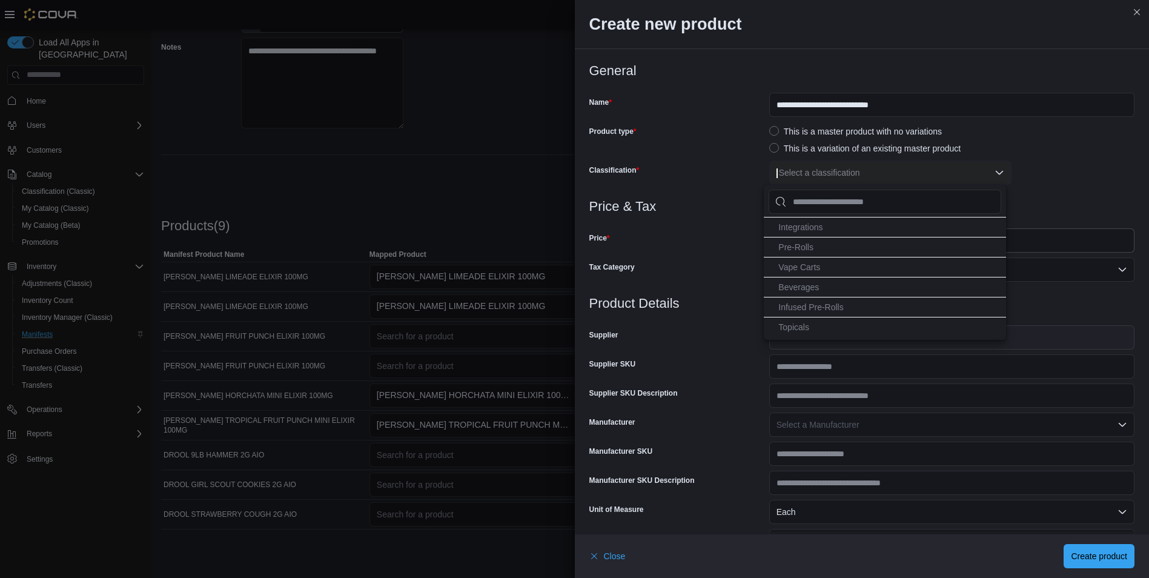
scroll to position [81, 0]
click at [846, 276] on li "Beverages" at bounding box center [885, 285] width 242 height 20
click at [727, 202] on h3 "Price & Tax" at bounding box center [862, 206] width 546 height 15
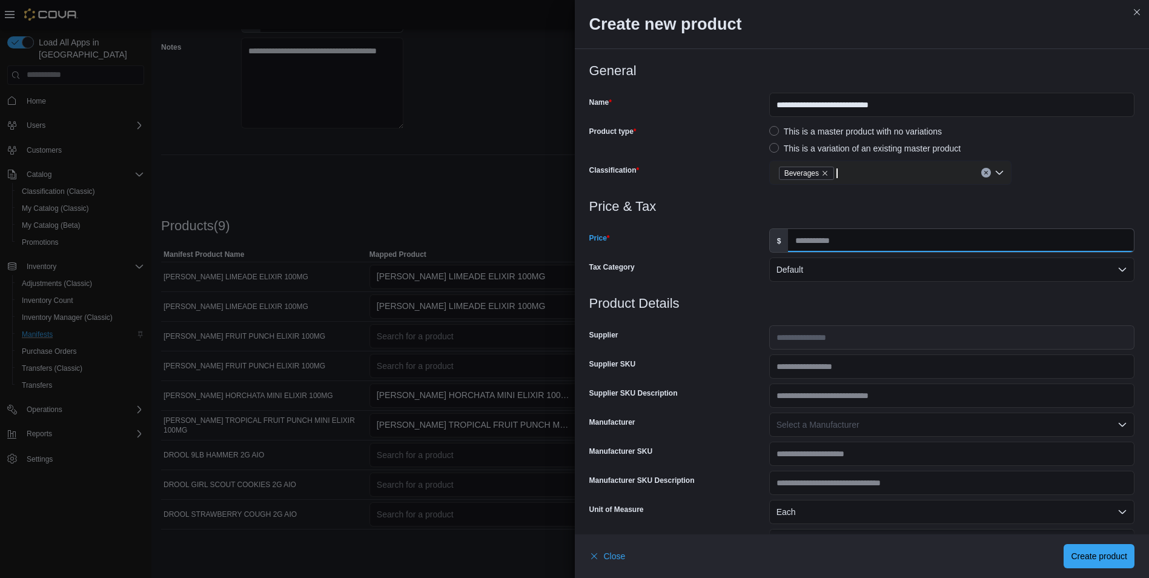
click at [827, 238] on input "Price" at bounding box center [961, 240] width 346 height 23
type input "**"
click at [792, 305] on h3 "Product Details" at bounding box center [862, 303] width 546 height 15
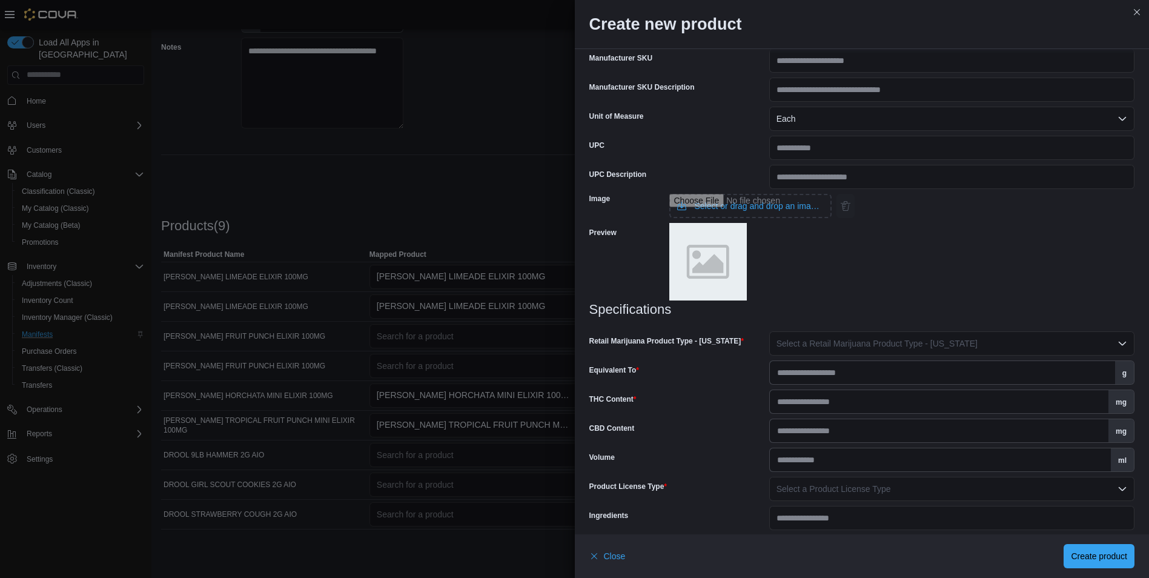
scroll to position [462, 0]
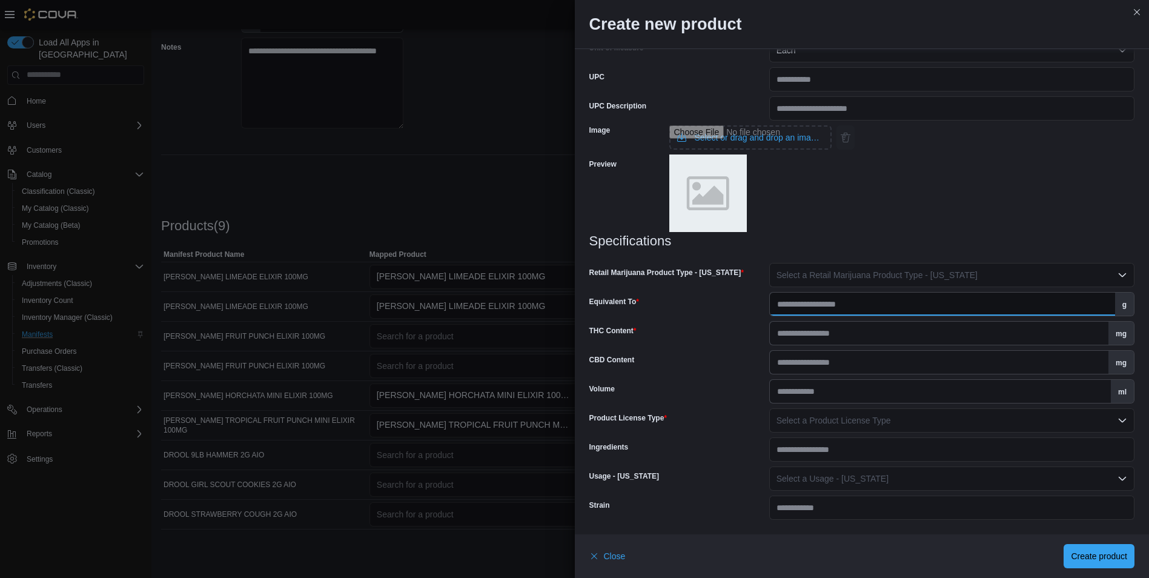
click at [892, 303] on input "Equivalent To" at bounding box center [942, 304] width 345 height 23
type input "*"
type input "**"
click at [893, 330] on input "THC Content" at bounding box center [939, 333] width 339 height 23
type input "***"
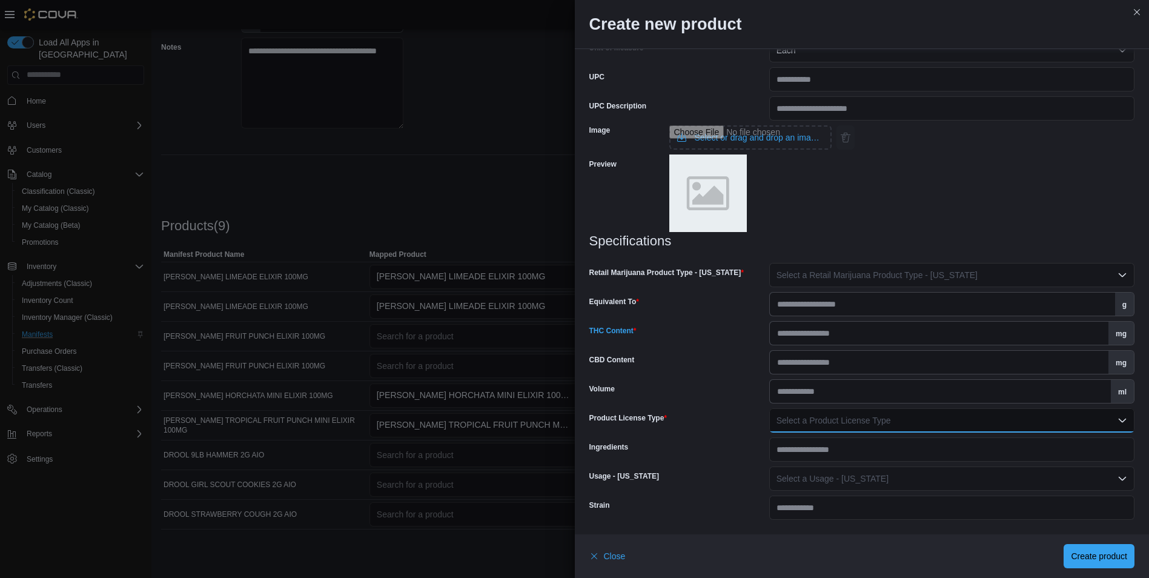
click at [776, 423] on span "Select a Product License Type" at bounding box center [833, 420] width 114 height 10
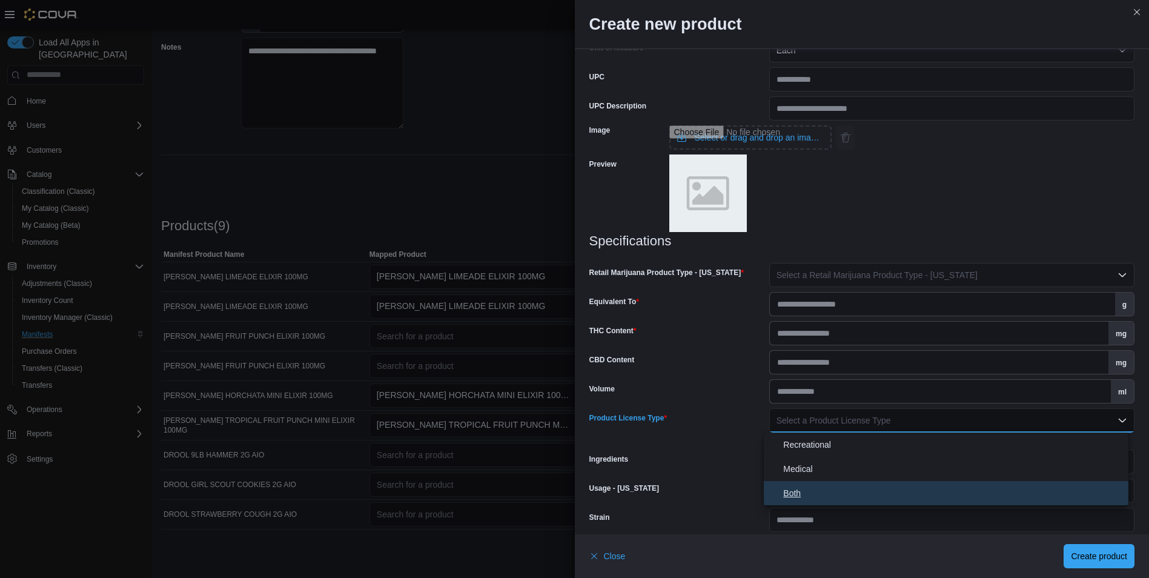
click at [812, 484] on button "Both" at bounding box center [946, 493] width 365 height 24
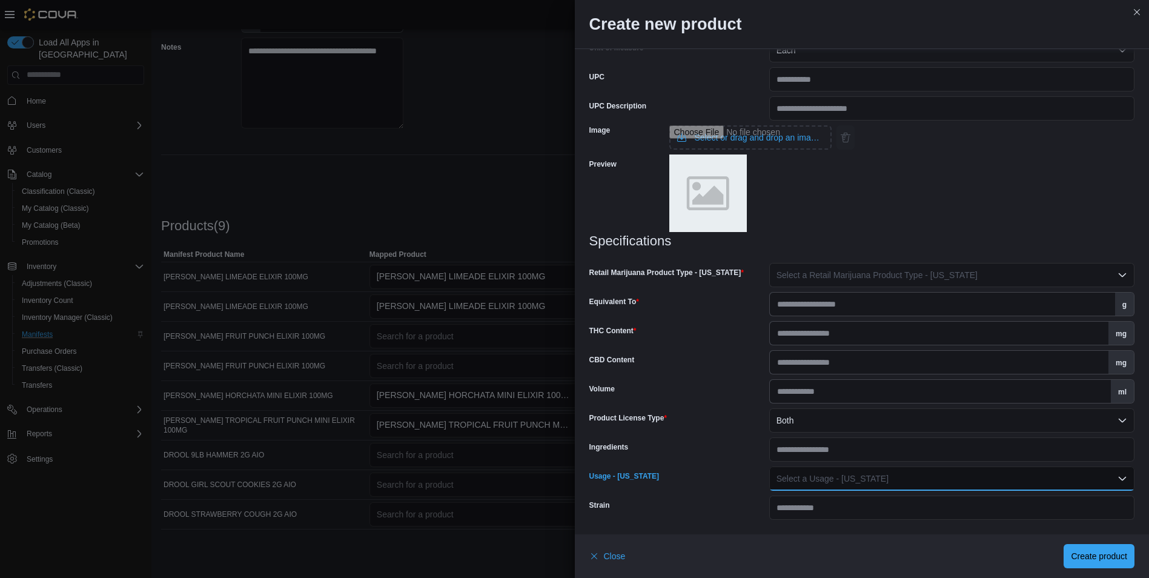
click at [914, 472] on button "Select a Usage - [US_STATE]" at bounding box center [951, 478] width 365 height 24
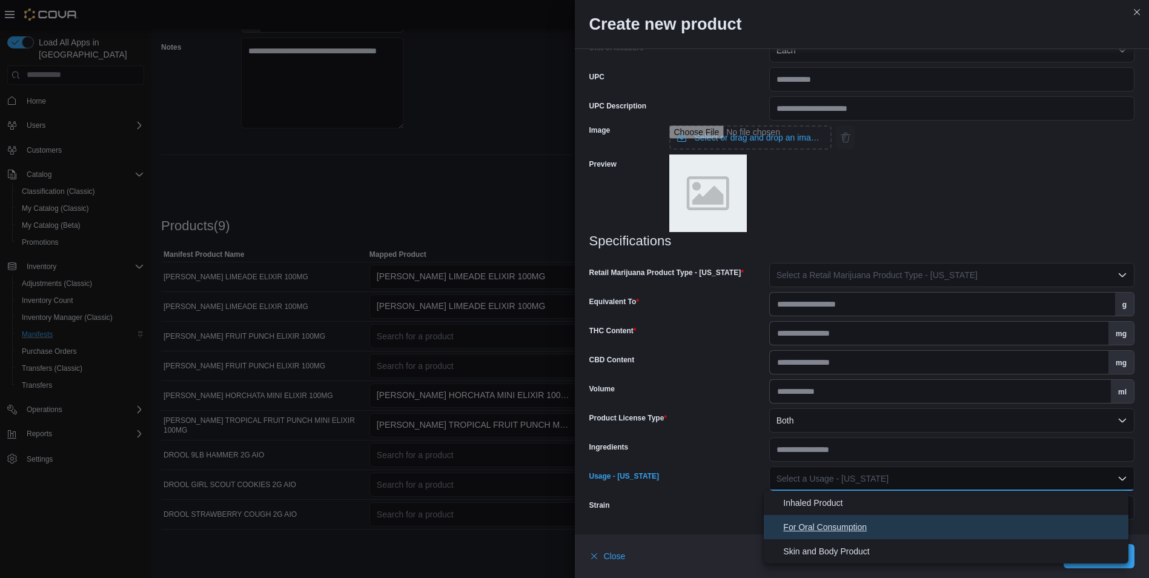
click at [855, 534] on span "For Oral Consumption" at bounding box center [953, 527] width 340 height 15
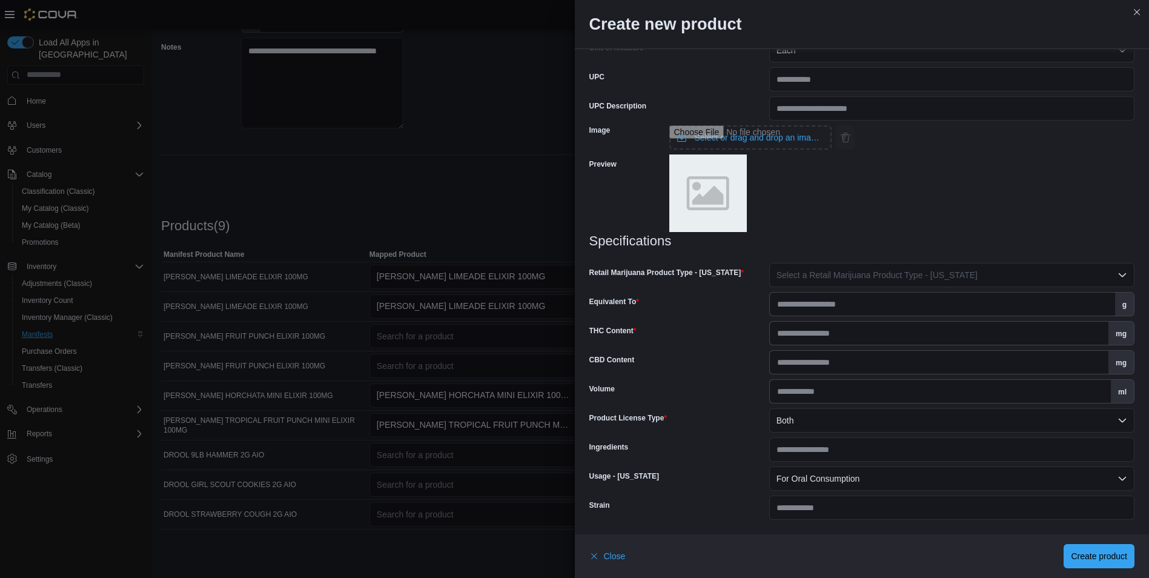
click at [712, 448] on div "Ingredients" at bounding box center [676, 449] width 175 height 24
click at [1099, 553] on span "Create product" at bounding box center [1099, 555] width 56 height 12
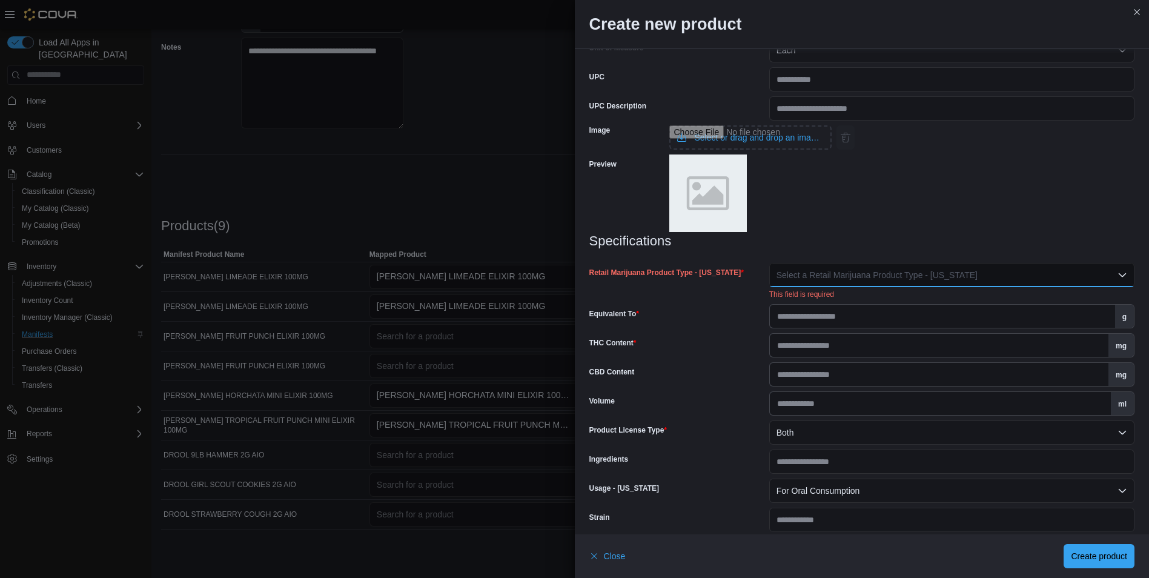
click at [969, 282] on button "Select a Retail Marijuana Product Type - [US_STATE]" at bounding box center [951, 275] width 365 height 24
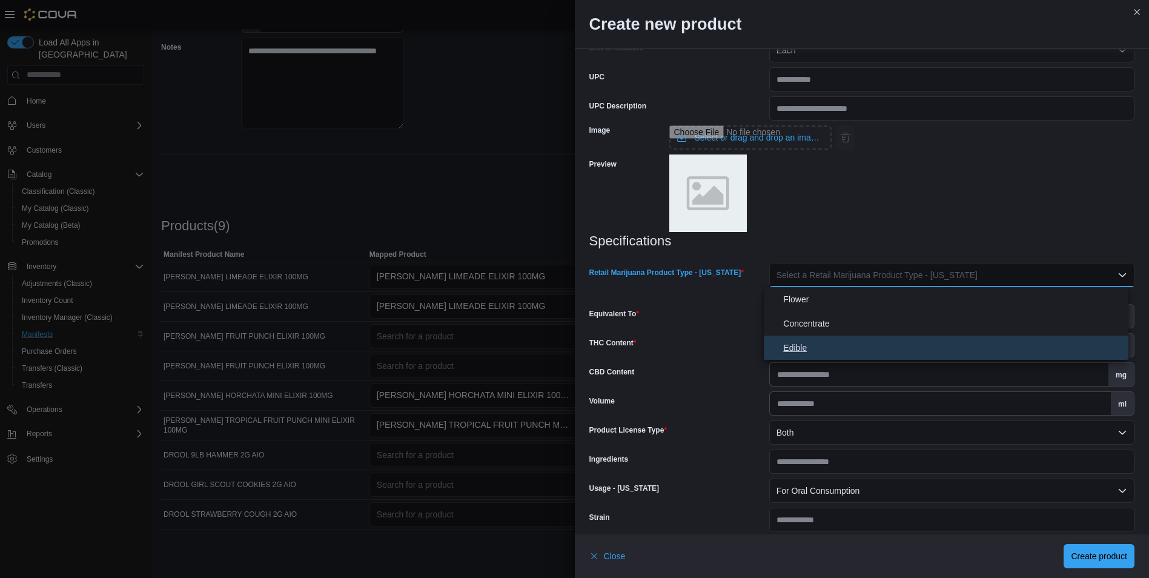
click at [815, 343] on span "Edible" at bounding box center [953, 347] width 340 height 15
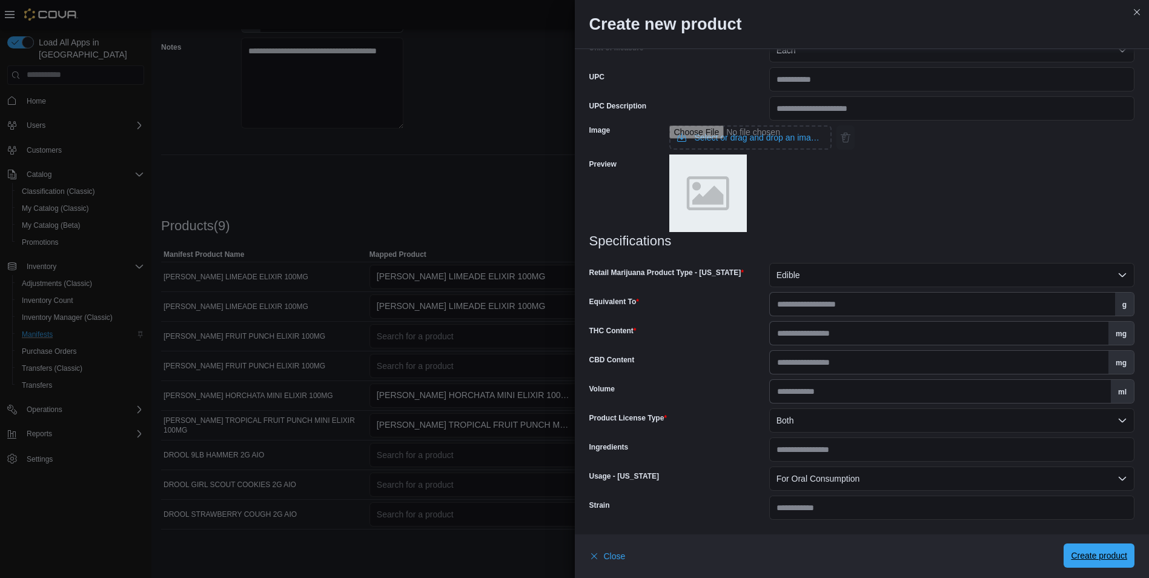
click at [1127, 550] on button "Create product" at bounding box center [1099, 555] width 71 height 24
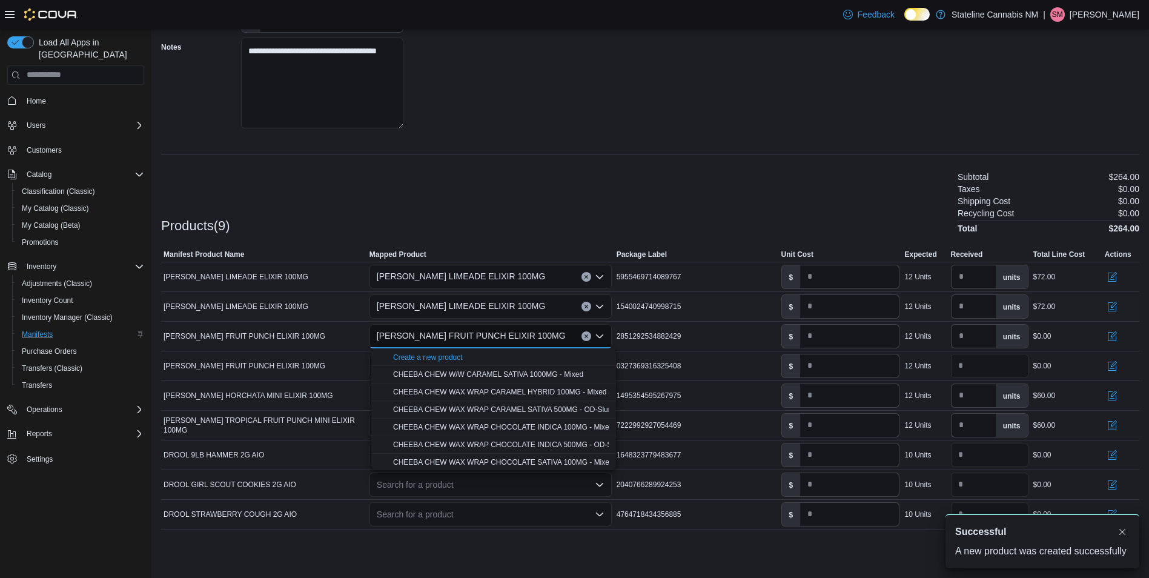
scroll to position [0, 0]
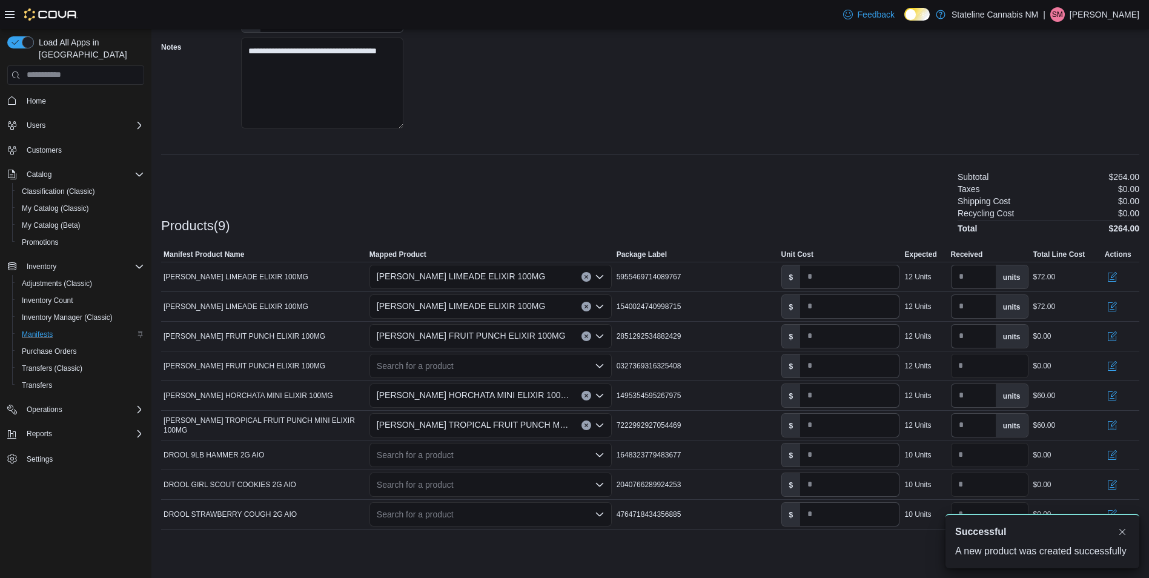
click at [549, 156] on div "**********" at bounding box center [650, 230] width 978 height 676
click at [438, 363] on div "Search for a product" at bounding box center [490, 366] width 242 height 24
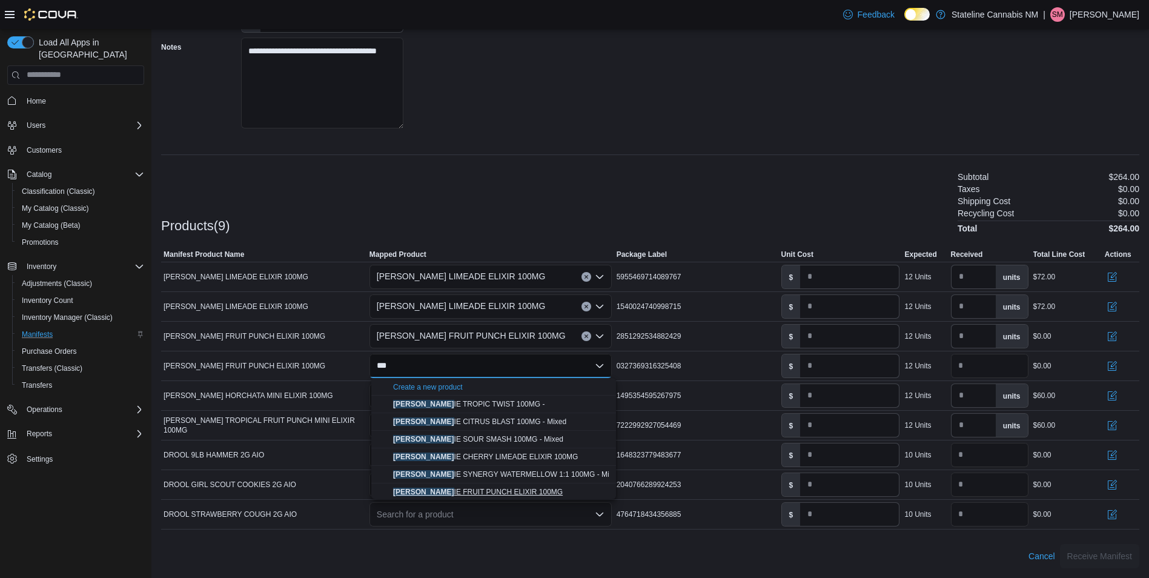
type input "***"
click at [484, 491] on span "[PERSON_NAME] IE FRUIT PUNCH ELIXIR 100MG" at bounding box center [478, 492] width 170 height 8
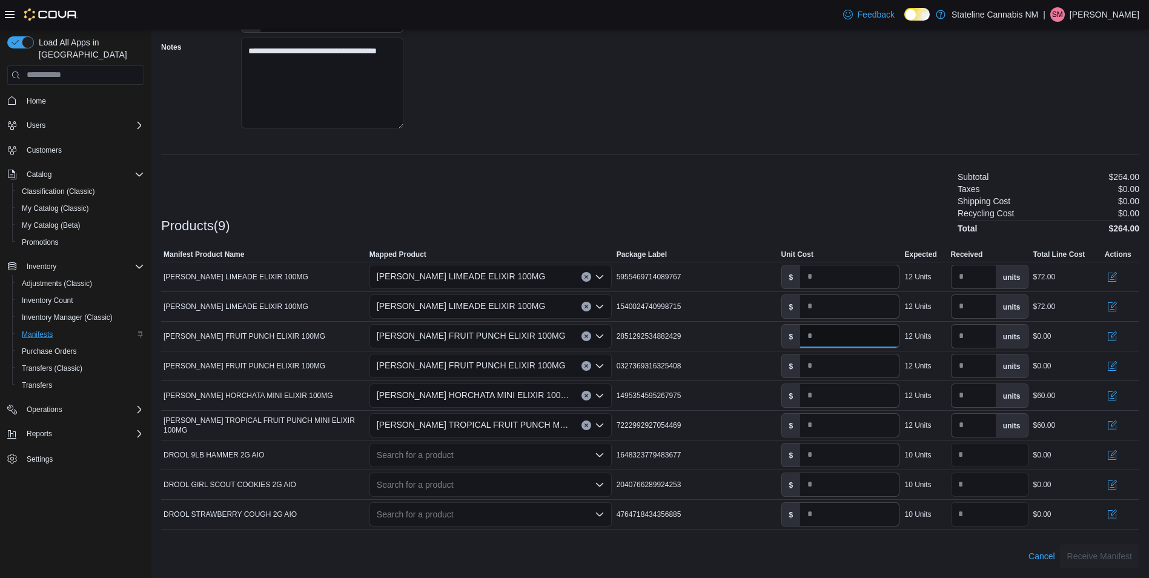
click at [849, 332] on input "number" at bounding box center [849, 336] width 99 height 23
type input "*"
click at [859, 363] on input "*" at bounding box center [849, 365] width 99 height 23
type input "*"
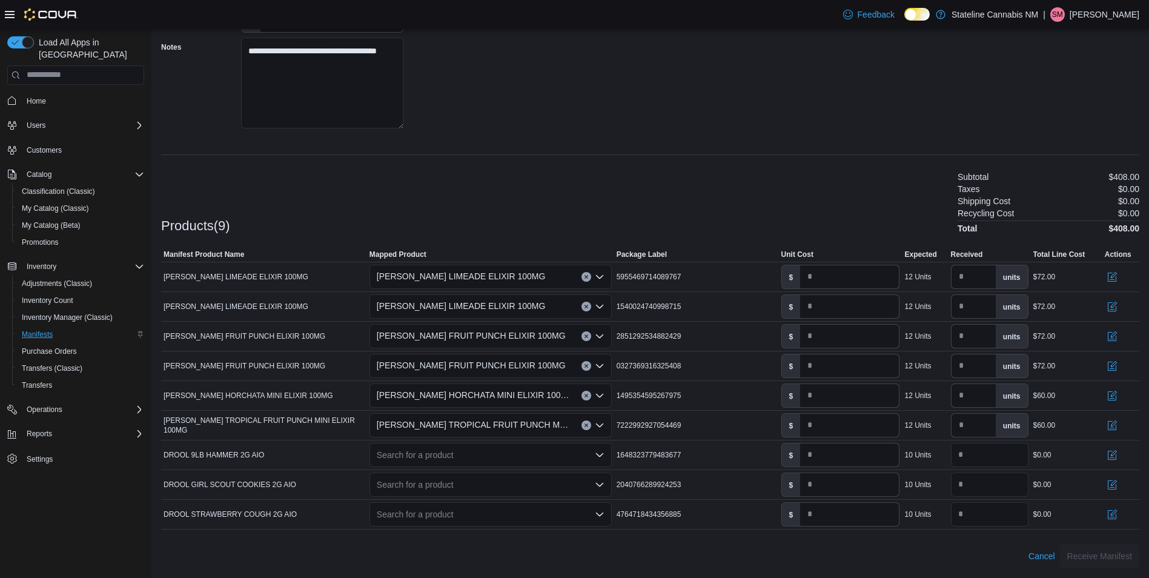
click at [425, 451] on div "Search for a product" at bounding box center [490, 455] width 242 height 24
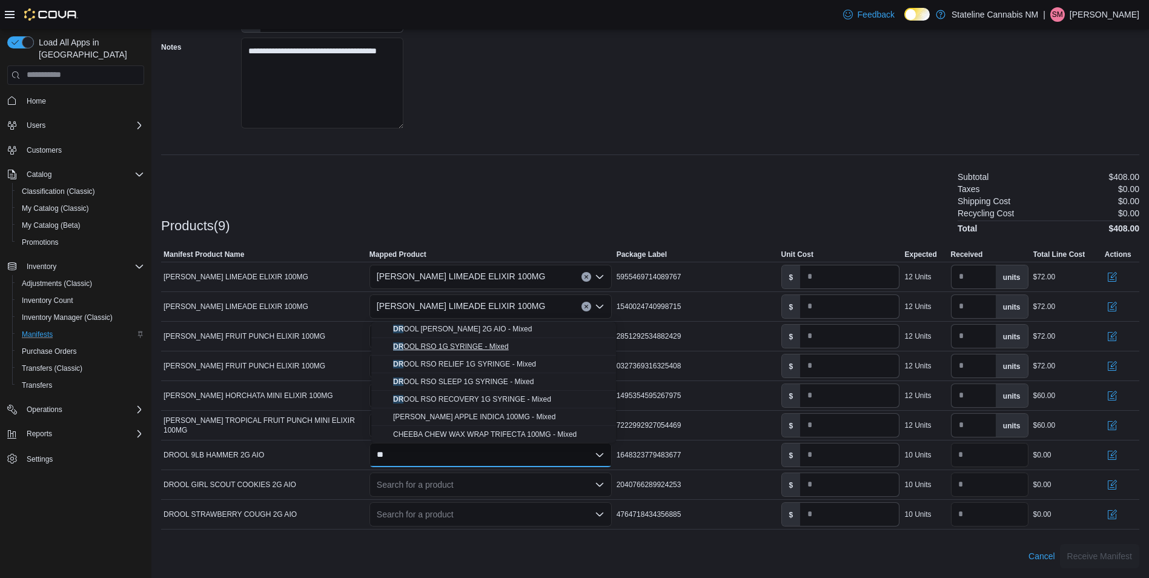
scroll to position [72, 0]
type input "*"
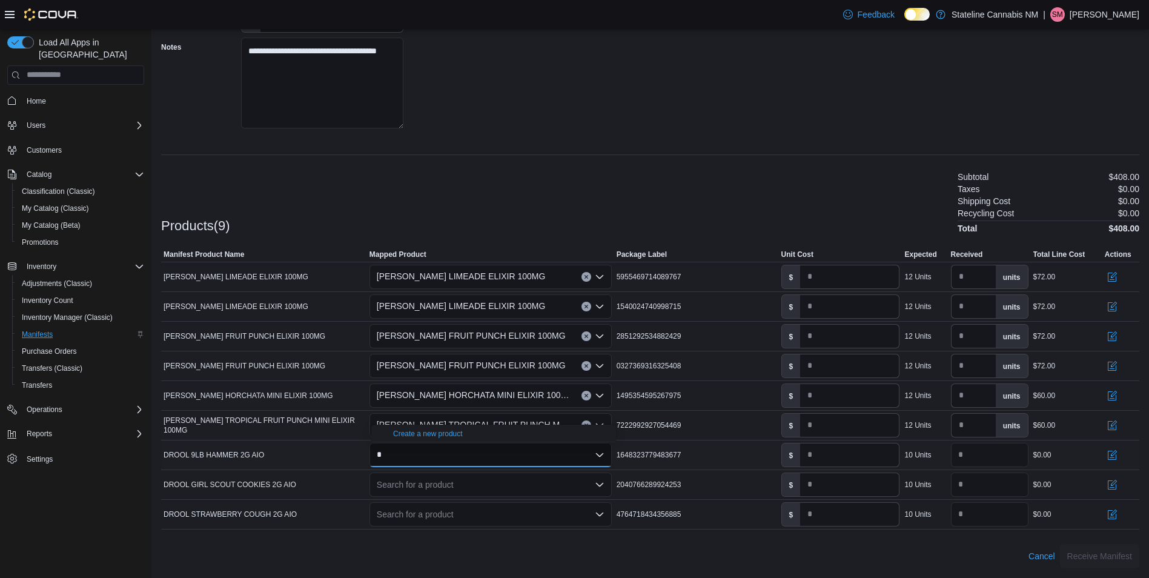
scroll to position [0, 0]
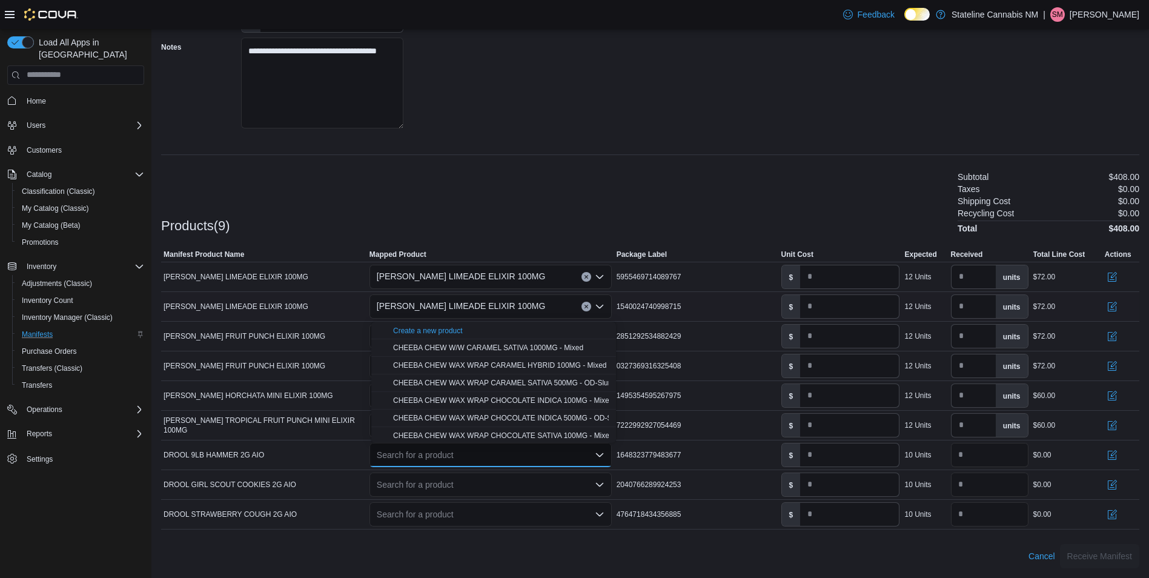
click at [449, 319] on div "[PERSON_NAME] LIMEADE ELIXIR 100MG" at bounding box center [490, 306] width 247 height 29
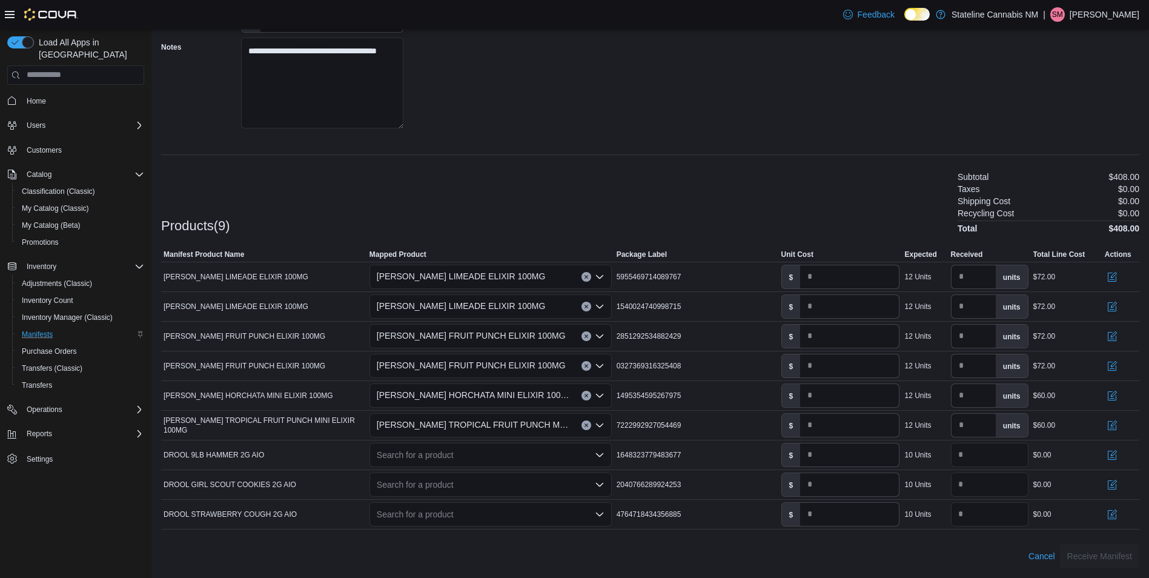
click at [435, 448] on div "Search for a product" at bounding box center [490, 455] width 242 height 24
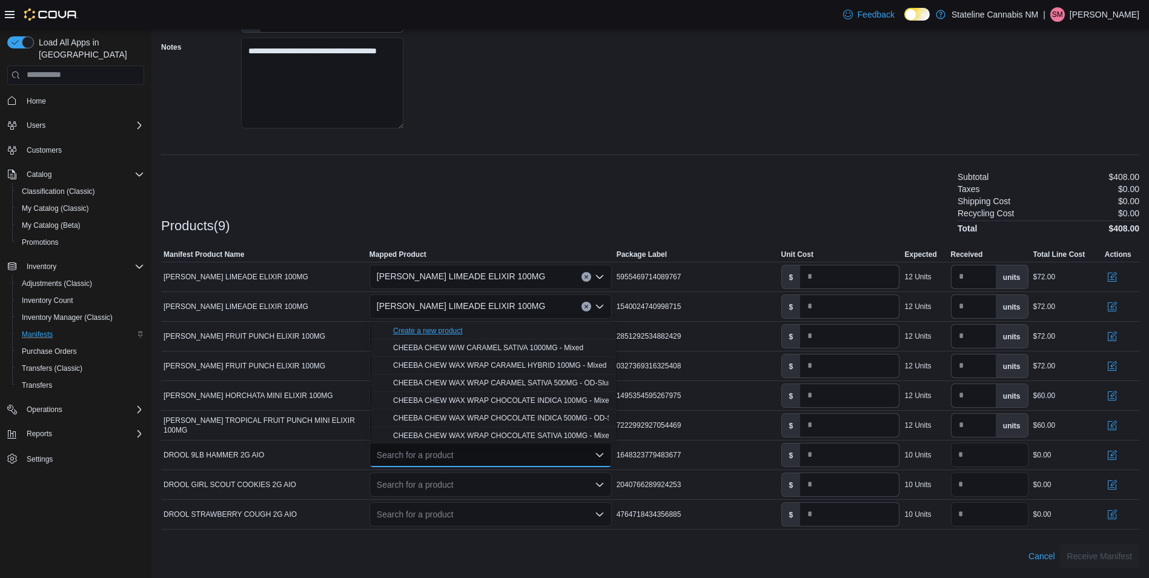
click at [435, 326] on div "Create a new product" at bounding box center [428, 331] width 70 height 10
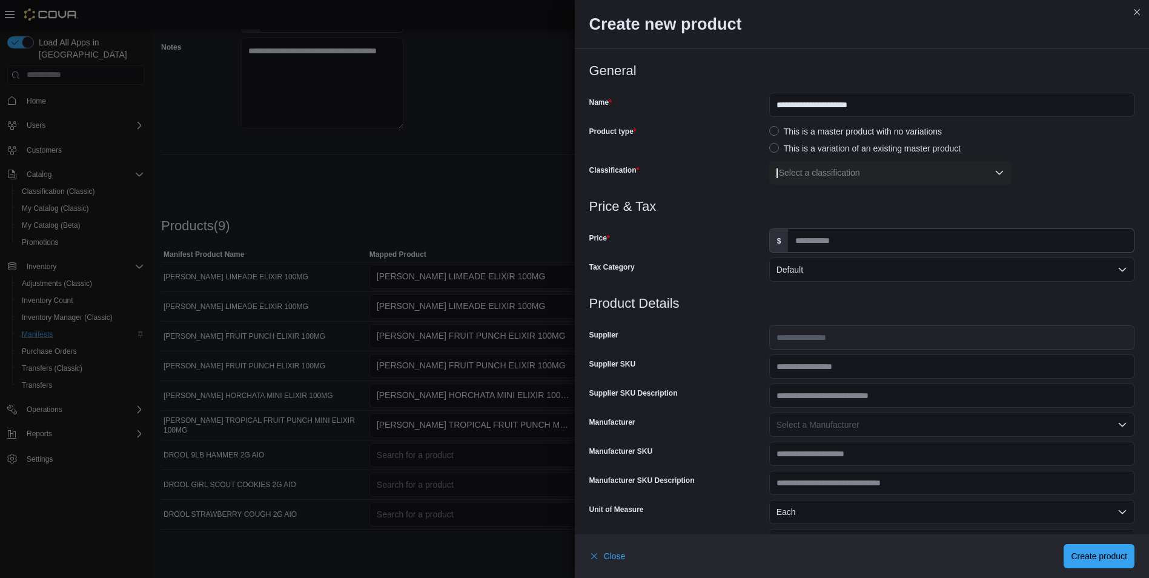
click at [844, 174] on div "Select a classification" at bounding box center [890, 172] width 242 height 24
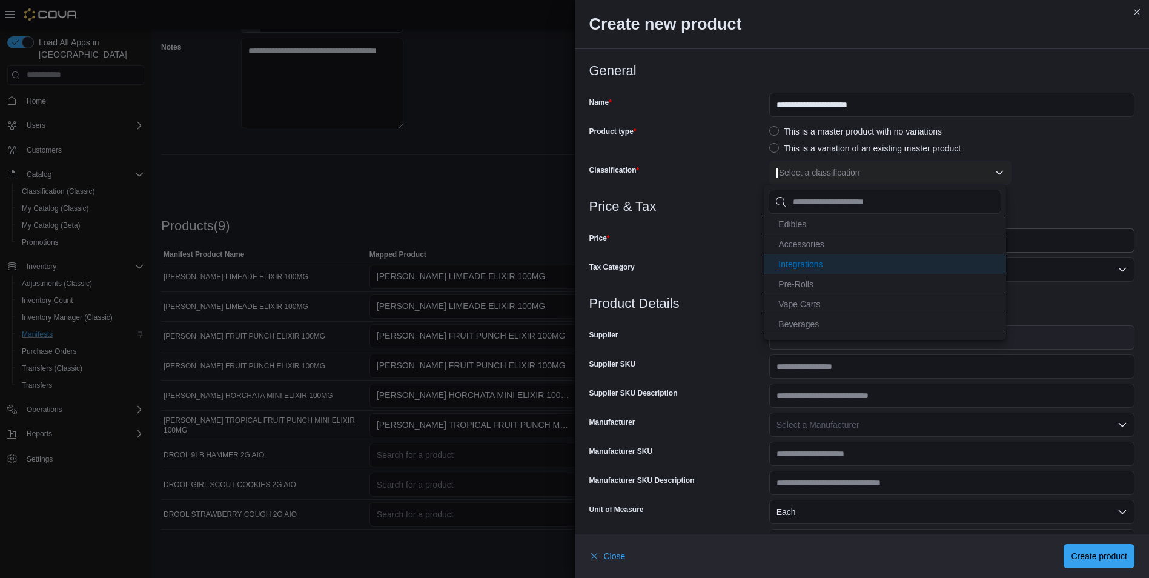
scroll to position [61, 0]
click at [839, 283] on li "Vape Carts" at bounding box center [885, 286] width 242 height 20
click at [715, 204] on h3 "Price & Tax" at bounding box center [862, 206] width 546 height 15
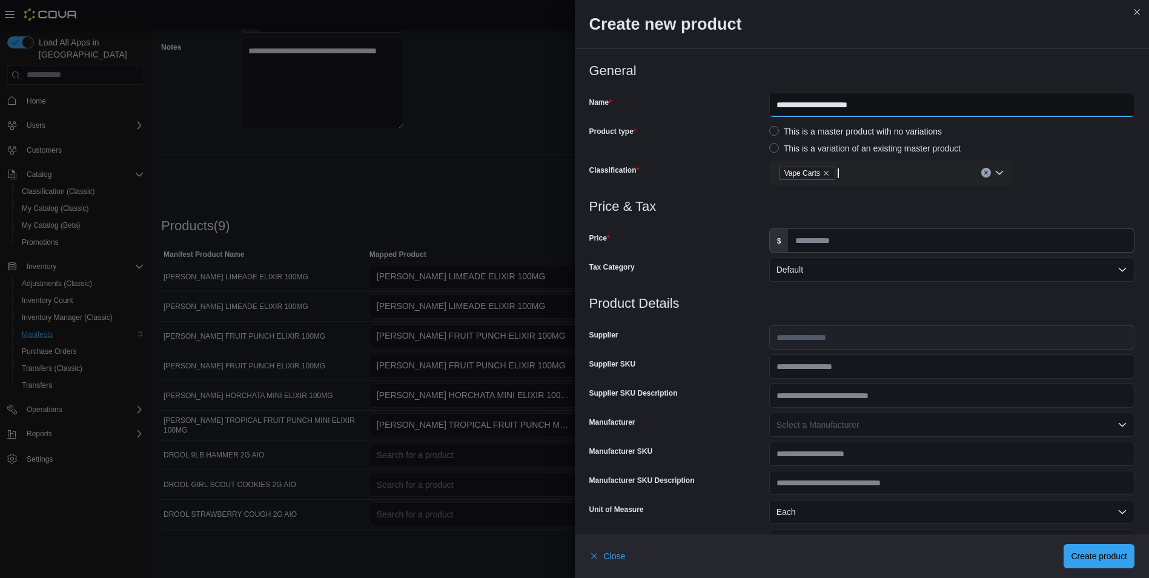
click at [945, 99] on input "**********" at bounding box center [951, 105] width 365 height 24
type input "**********"
click at [841, 234] on input "Price" at bounding box center [961, 240] width 346 height 23
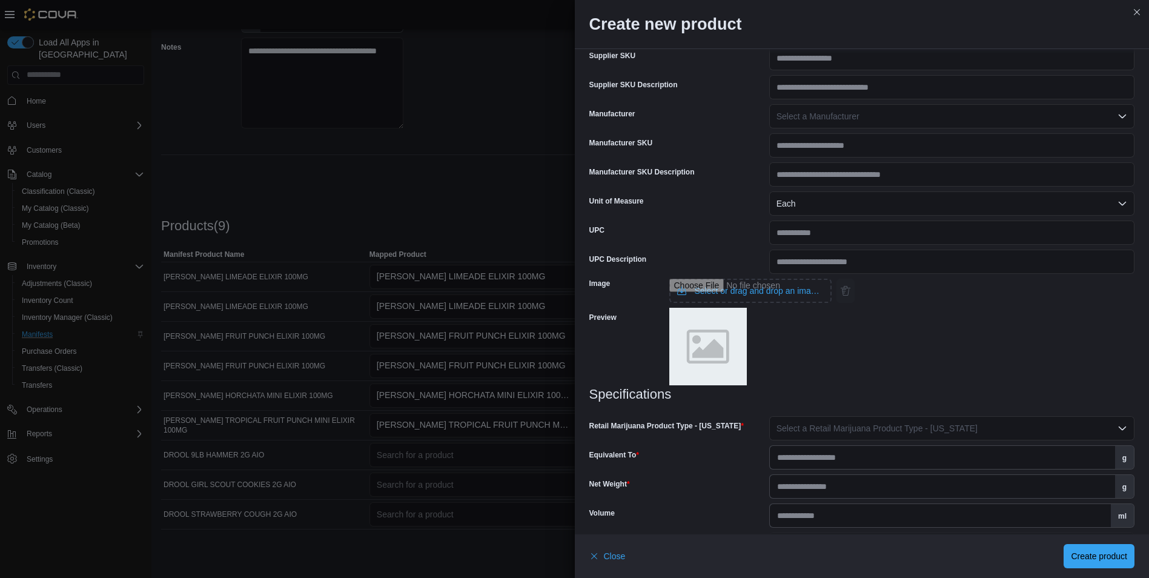
scroll to position [403, 0]
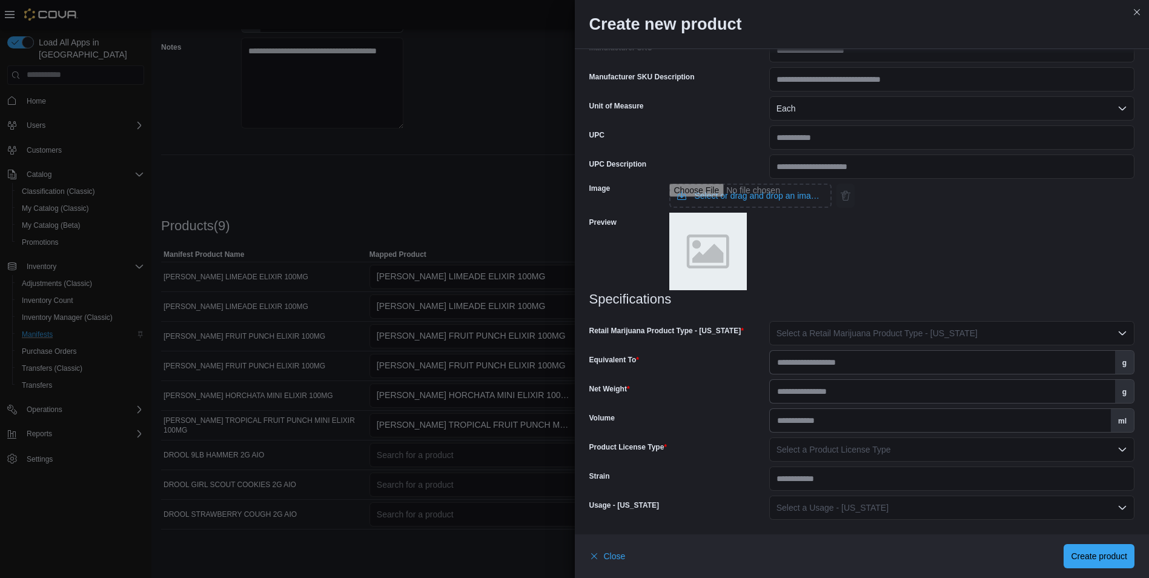
type input "**"
click at [859, 334] on span "Select a Retail Marijuana Product Type - [US_STATE]" at bounding box center [876, 333] width 201 height 10
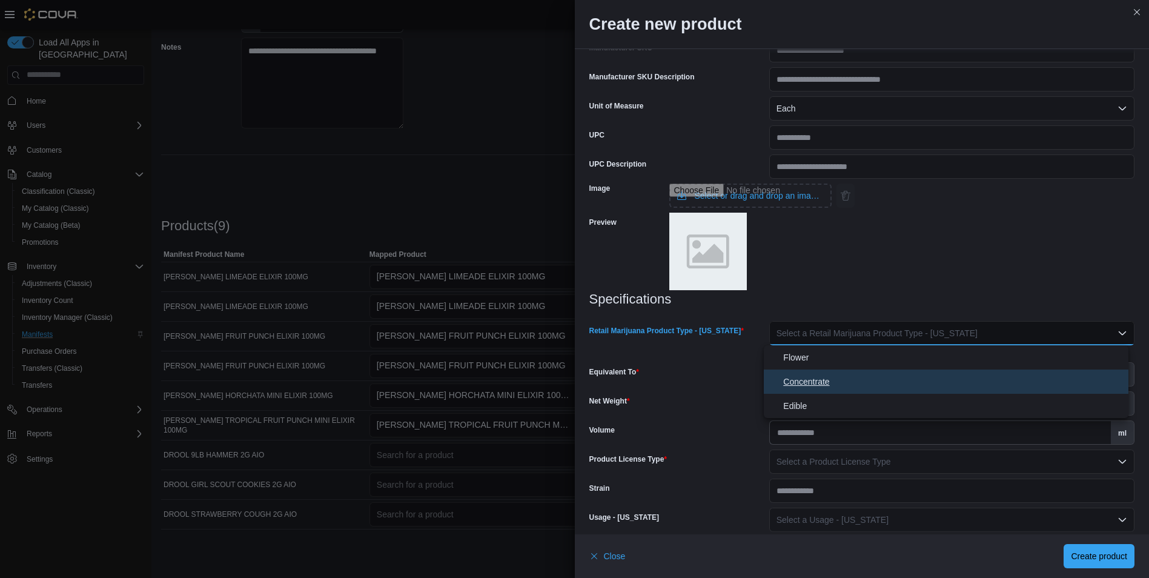
click at [858, 371] on button "Concentrate" at bounding box center [946, 381] width 365 height 24
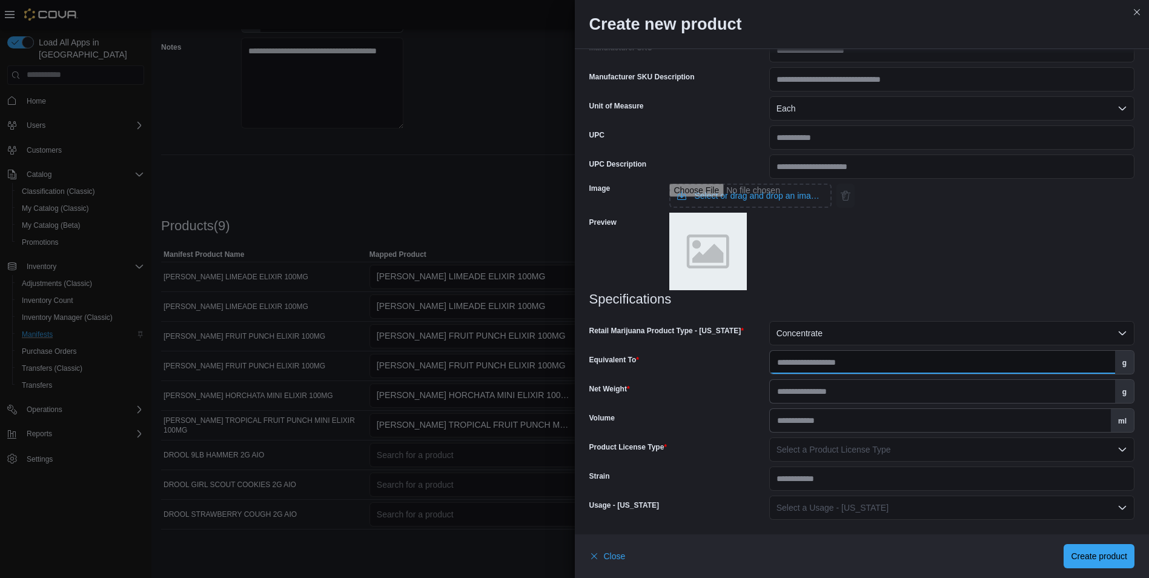
click at [861, 364] on input "Equivalent To" at bounding box center [942, 362] width 345 height 23
type input "**"
click at [835, 383] on input "Net Weight" at bounding box center [942, 391] width 345 height 23
type input "*"
click at [844, 445] on span "Select a Product License Type" at bounding box center [833, 450] width 114 height 10
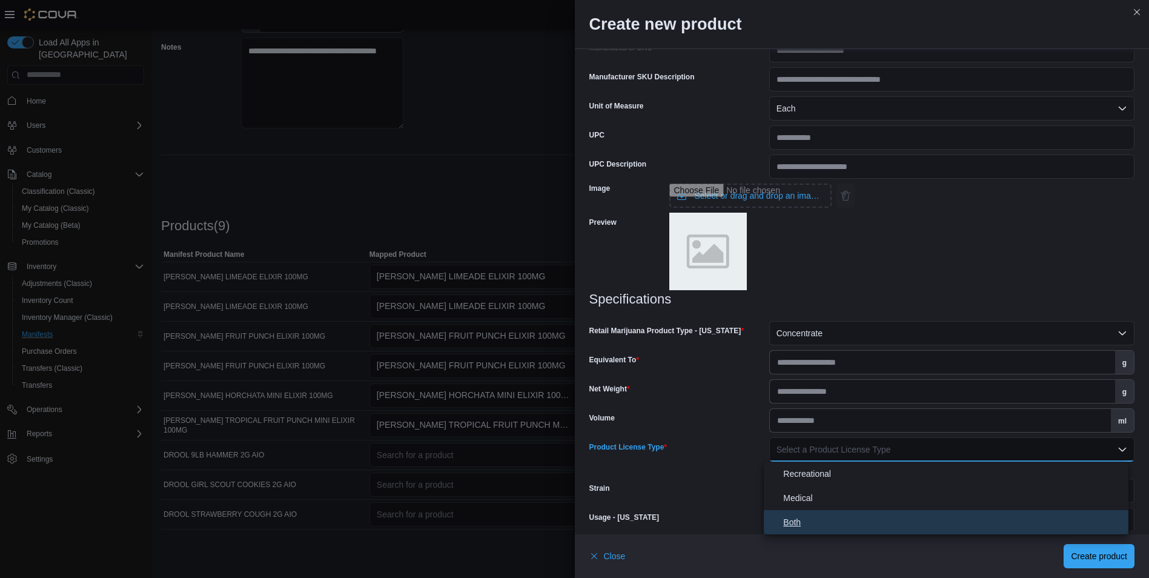
click at [846, 518] on span "Both" at bounding box center [953, 522] width 340 height 15
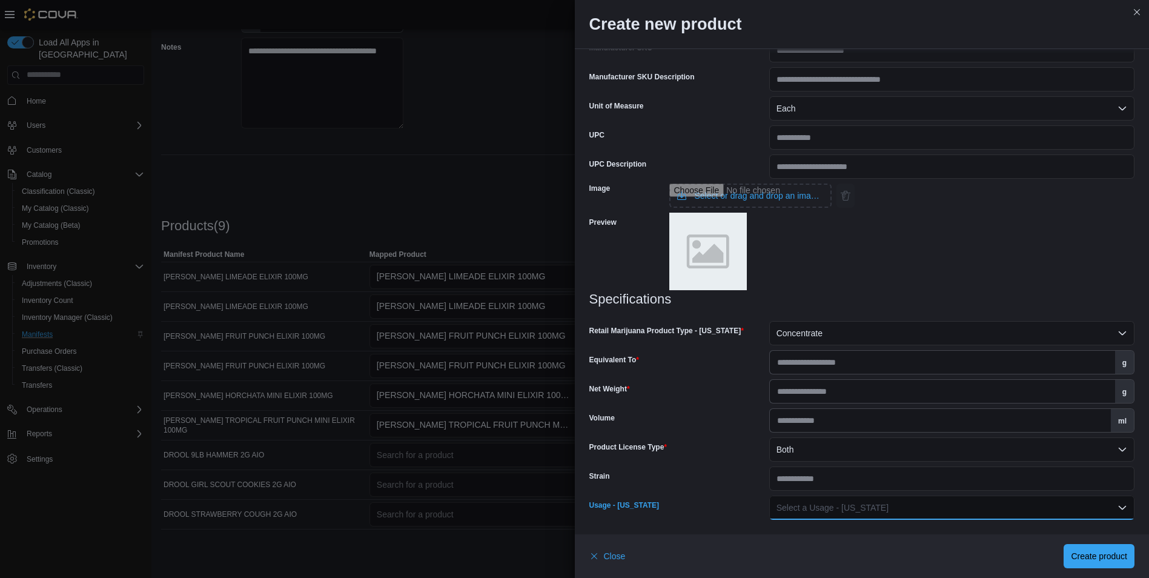
click at [846, 519] on button "Select a Usage - [US_STATE]" at bounding box center [951, 507] width 365 height 24
click at [854, 439] on span "Inhaled Product" at bounding box center [953, 435] width 340 height 15
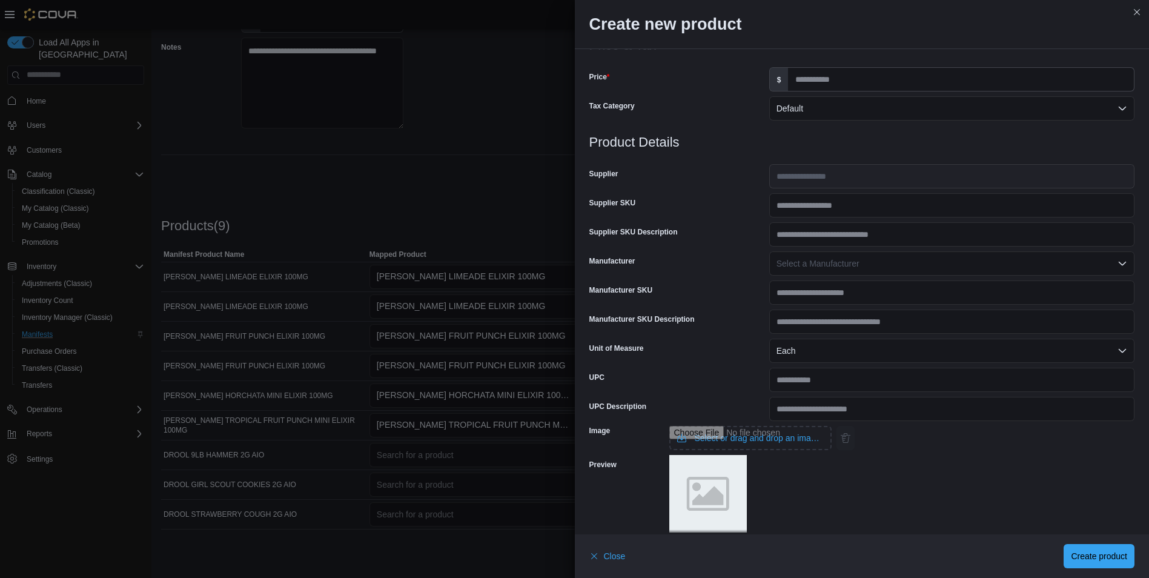
scroll to position [40, 0]
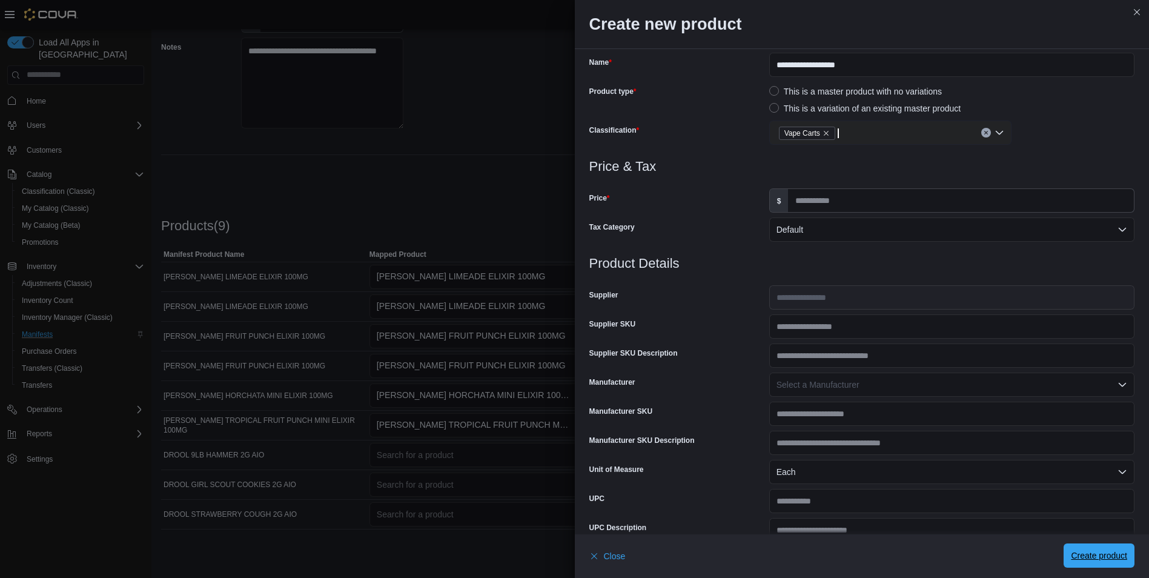
click at [1070, 551] on button "Create product" at bounding box center [1099, 555] width 71 height 24
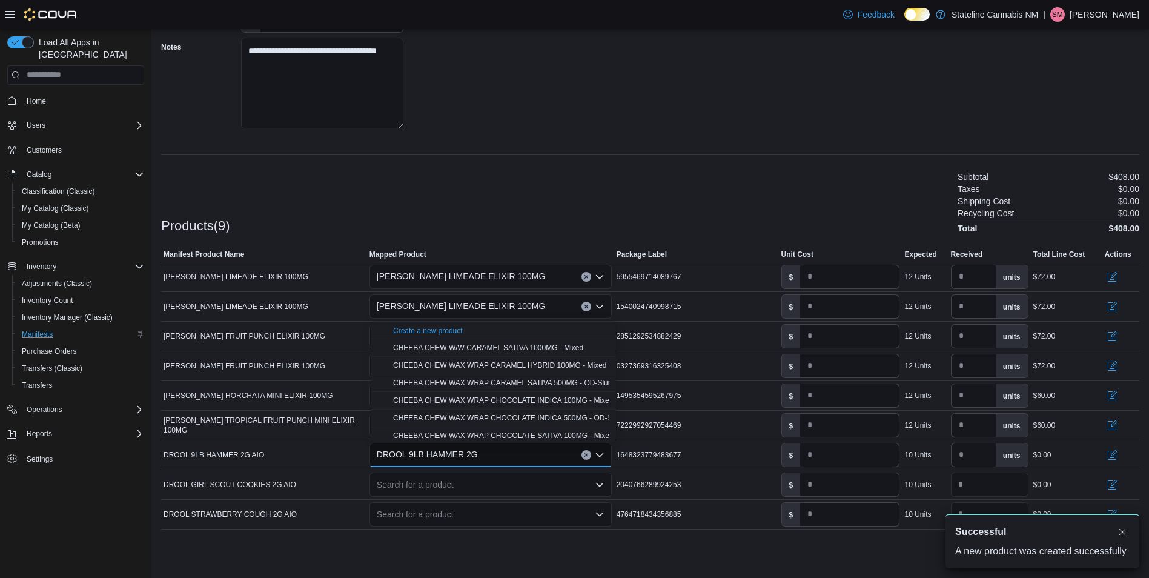
scroll to position [0, 0]
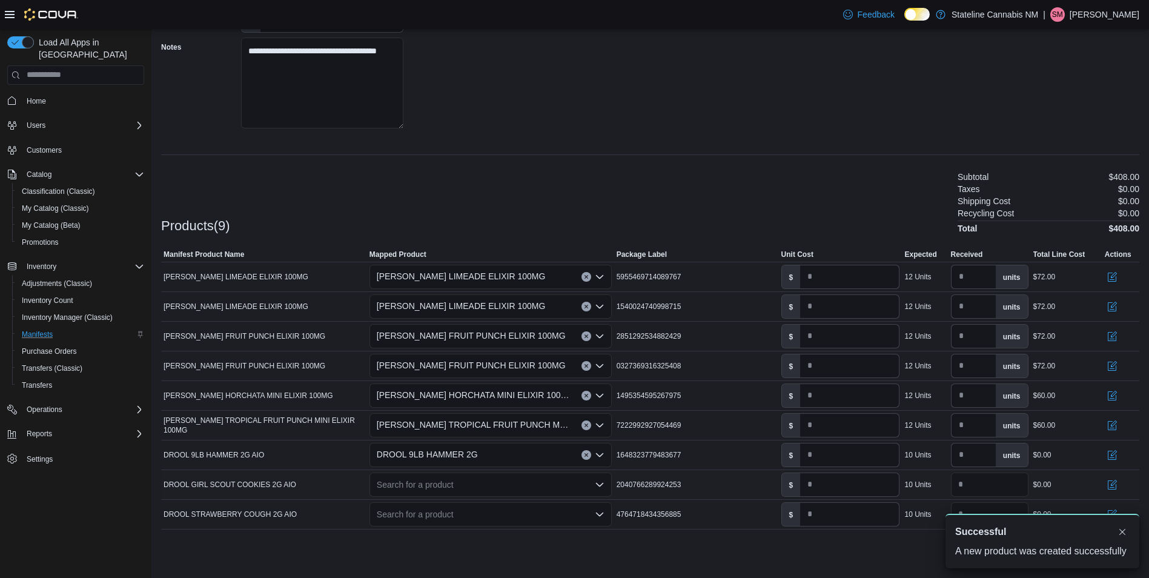
click at [478, 479] on div "Search for a product" at bounding box center [490, 484] width 242 height 24
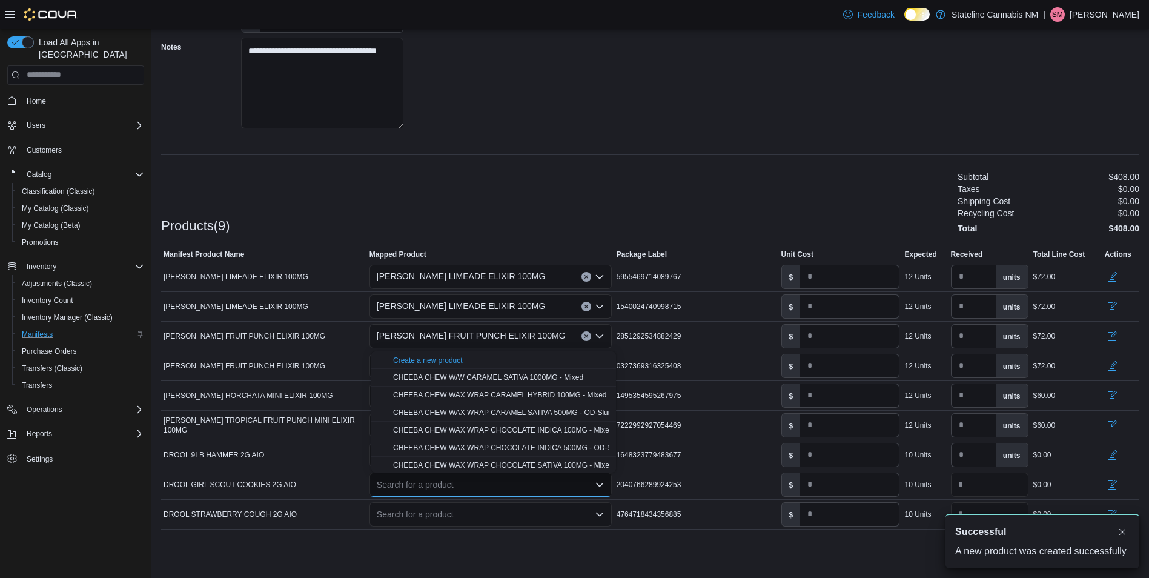
click at [443, 356] on div "Create a new product" at bounding box center [428, 361] width 70 height 10
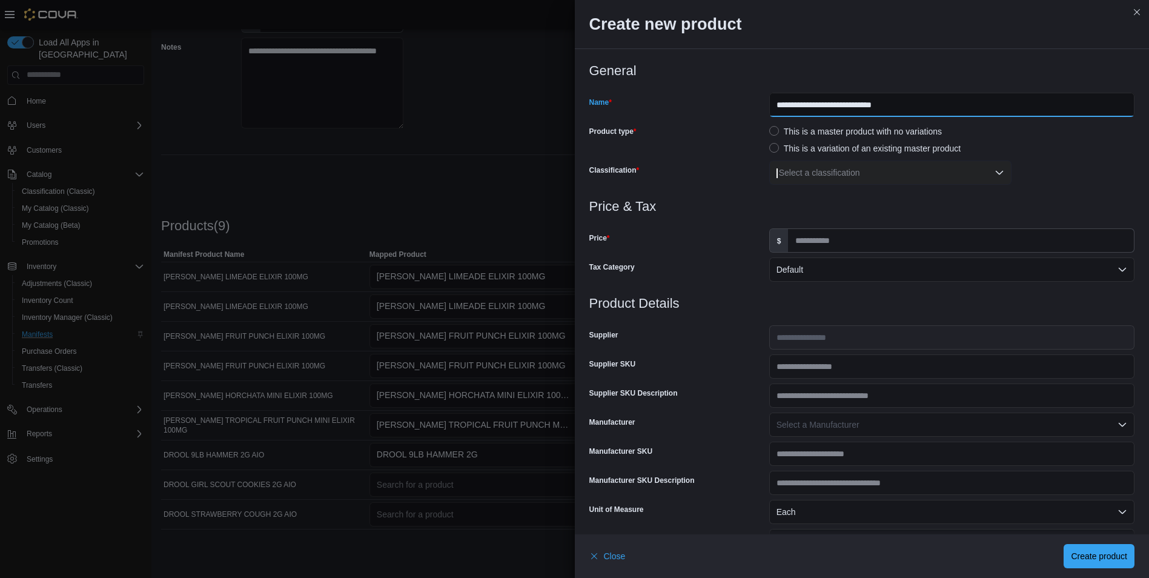
click at [934, 109] on input "**********" at bounding box center [951, 105] width 365 height 24
type input "**********"
click at [891, 165] on div "Select a classification" at bounding box center [890, 172] width 242 height 24
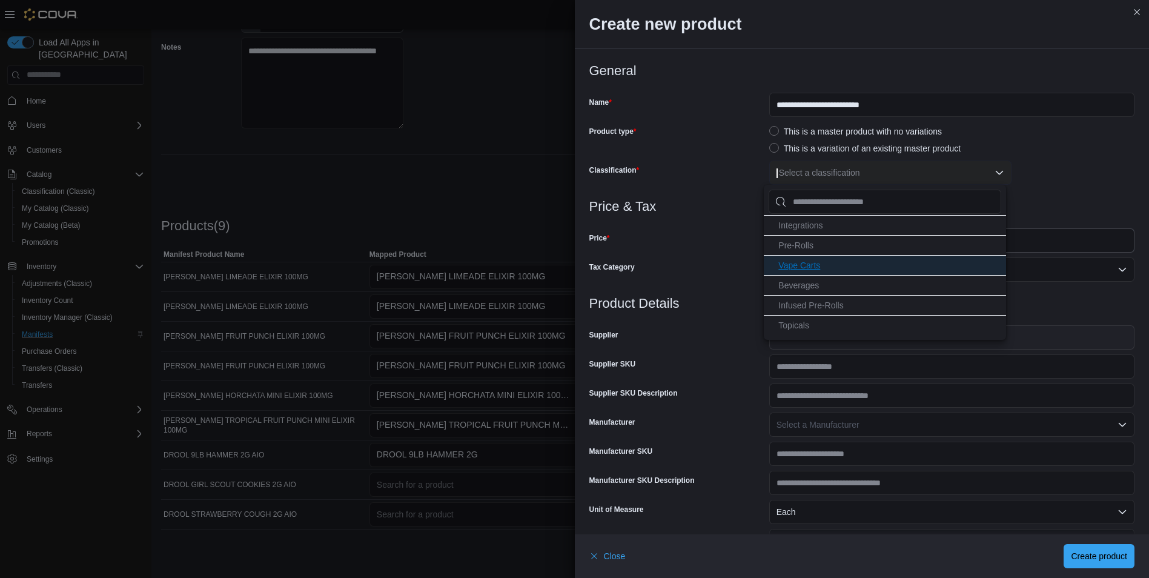
click at [853, 268] on li "Vape Carts" at bounding box center [885, 265] width 242 height 20
click at [673, 262] on div "Tax Category" at bounding box center [676, 269] width 175 height 24
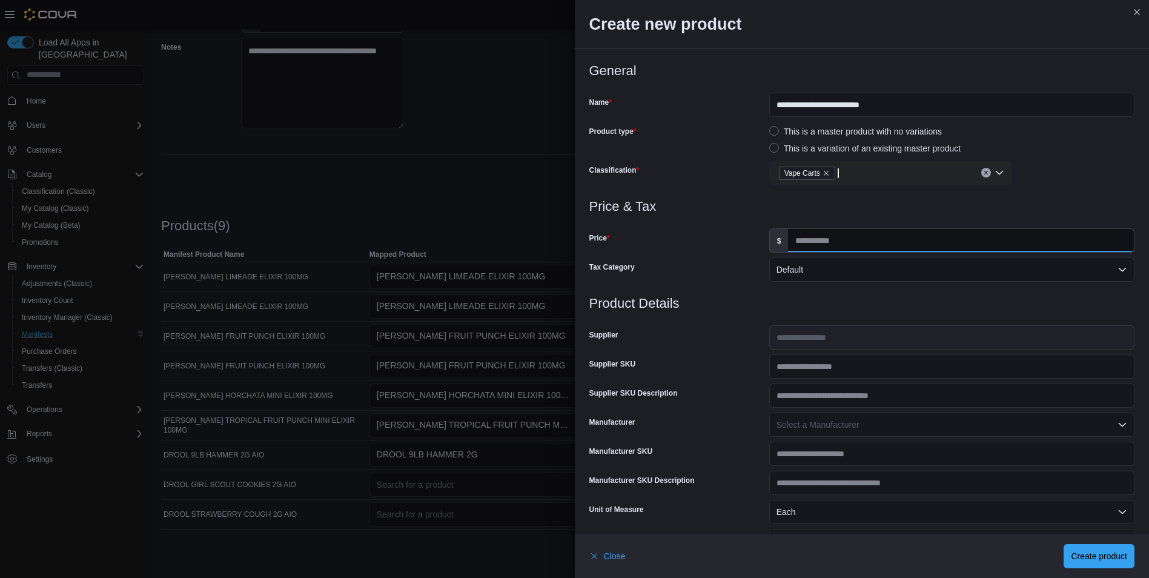
click at [853, 243] on input "Price" at bounding box center [961, 240] width 346 height 23
type input "**"
click at [841, 308] on h3 "Product Details" at bounding box center [862, 303] width 546 height 15
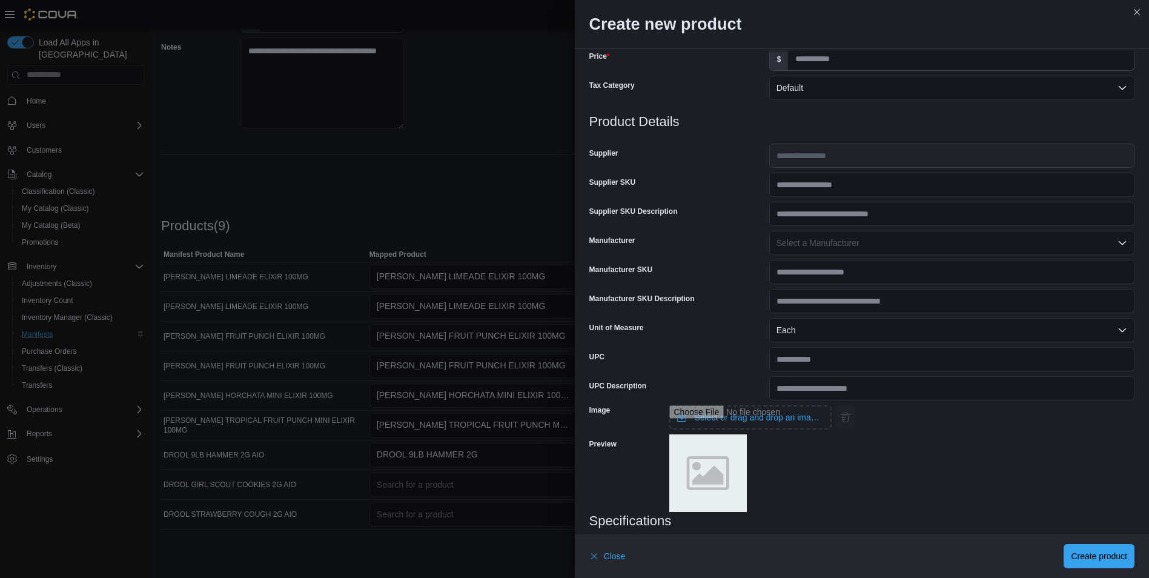
scroll to position [403, 0]
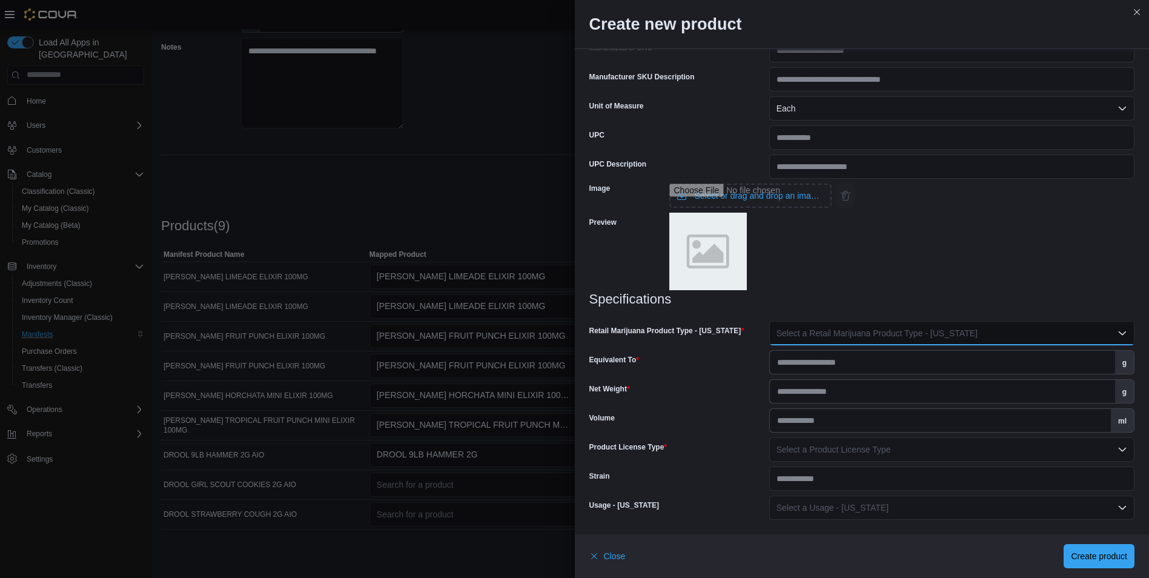
click at [849, 339] on button "Select a Retail Marijuana Product Type - [US_STATE]" at bounding box center [951, 333] width 365 height 24
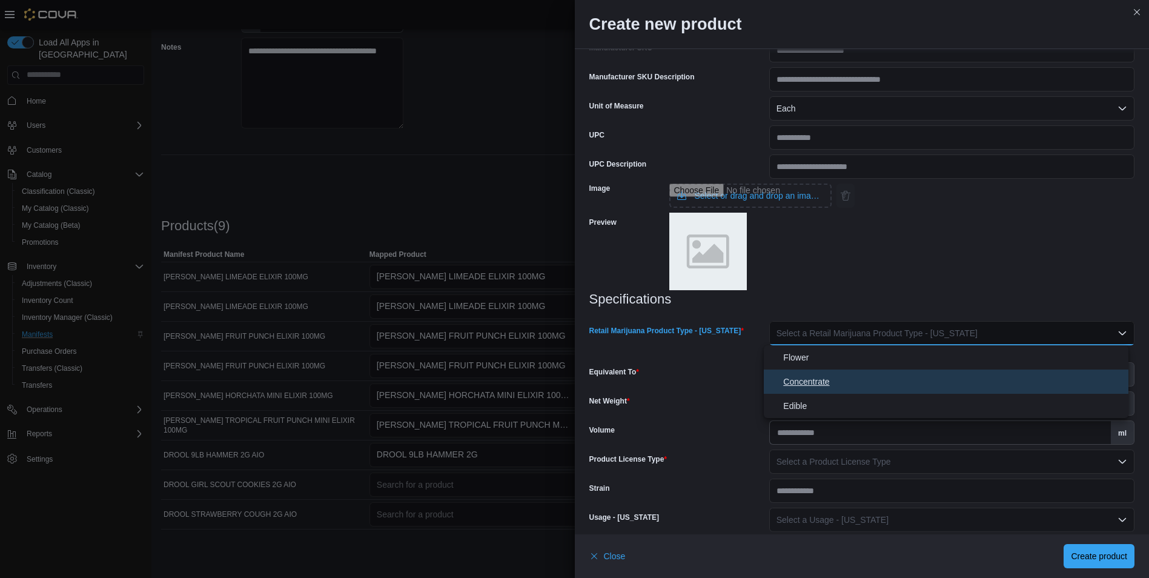
click at [848, 379] on span "Concentrate" at bounding box center [953, 381] width 340 height 15
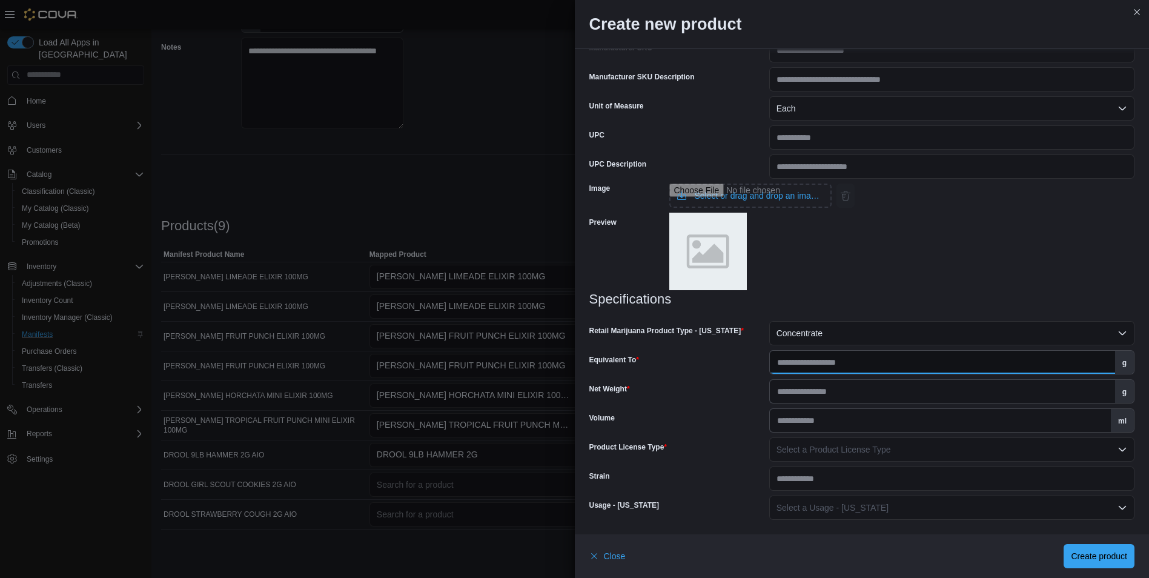
click at [857, 364] on input "Equivalent To" at bounding box center [942, 362] width 345 height 23
type input "**"
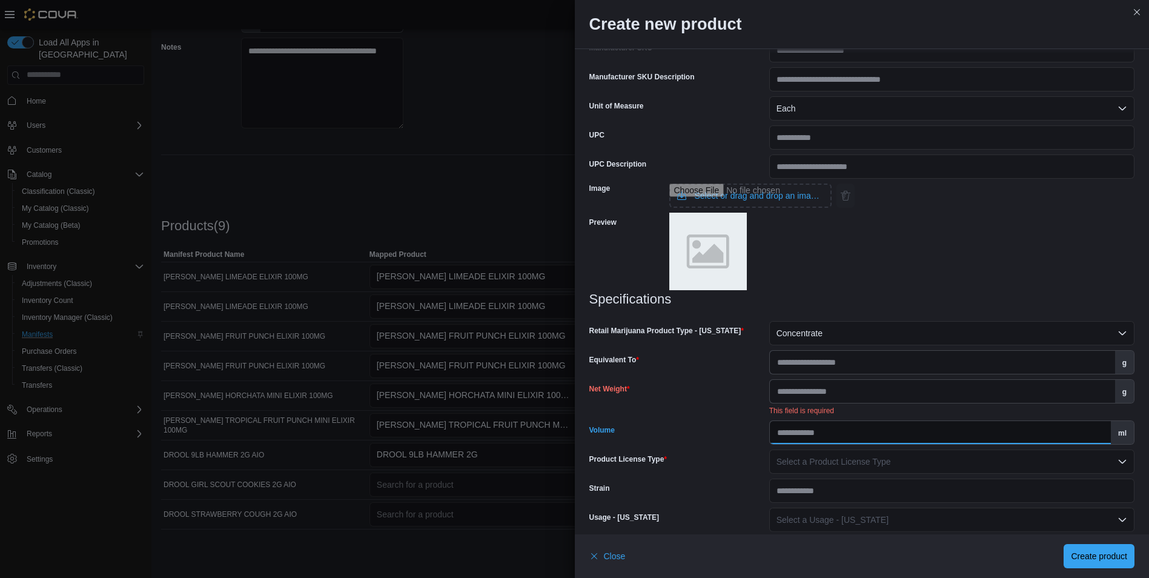
type input "*"
click at [843, 386] on input "Net Weight" at bounding box center [942, 391] width 345 height 23
type input "*"
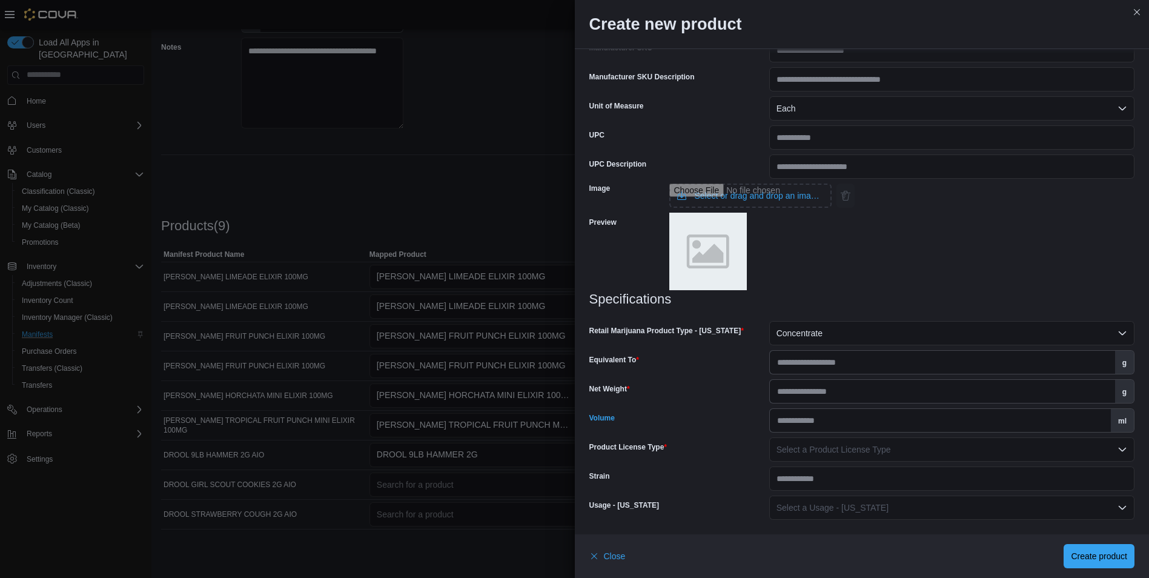
click at [1019, 463] on div "Specifications Retail Marijuana Product Type - [US_STATE] Concentrate Equivalen…" at bounding box center [862, 406] width 546 height 228
click at [1023, 455] on button "Select a Product License Type" at bounding box center [951, 449] width 365 height 24
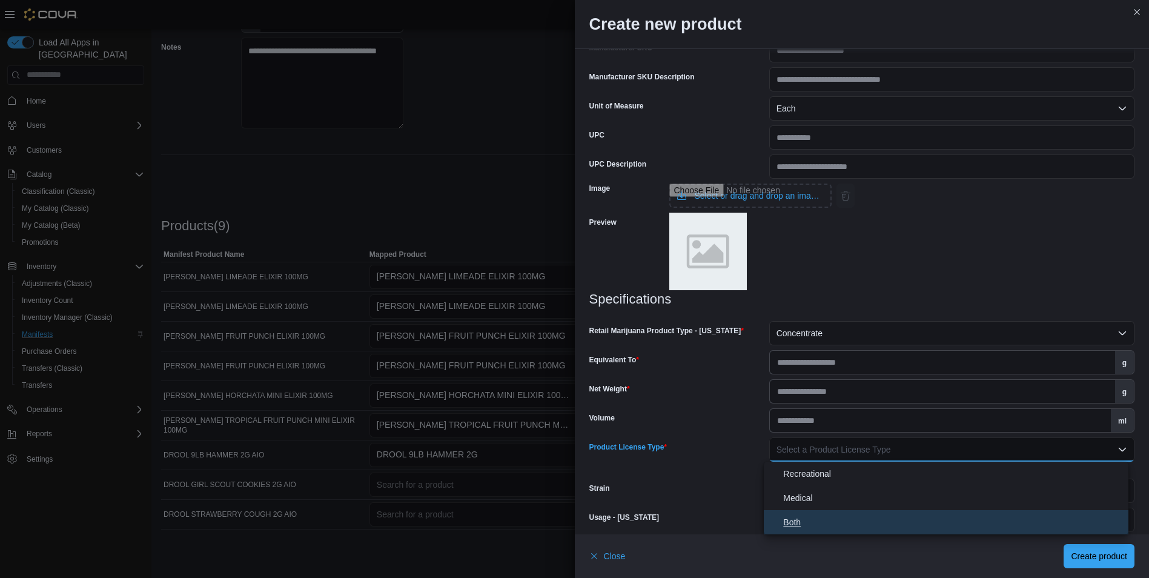
click at [958, 517] on span "Both" at bounding box center [953, 522] width 340 height 15
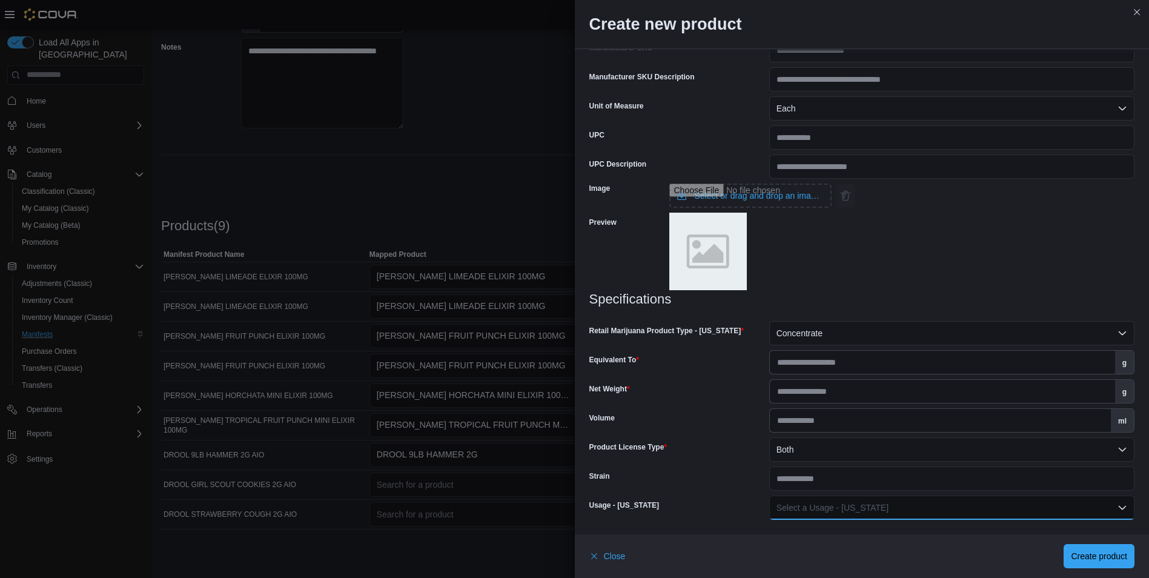
click at [958, 505] on button "Select a Usage - [US_STATE]" at bounding box center [951, 507] width 365 height 24
click at [961, 430] on span "Inhaled Product" at bounding box center [953, 435] width 340 height 15
click at [1122, 563] on span "Create product" at bounding box center [1099, 555] width 56 height 24
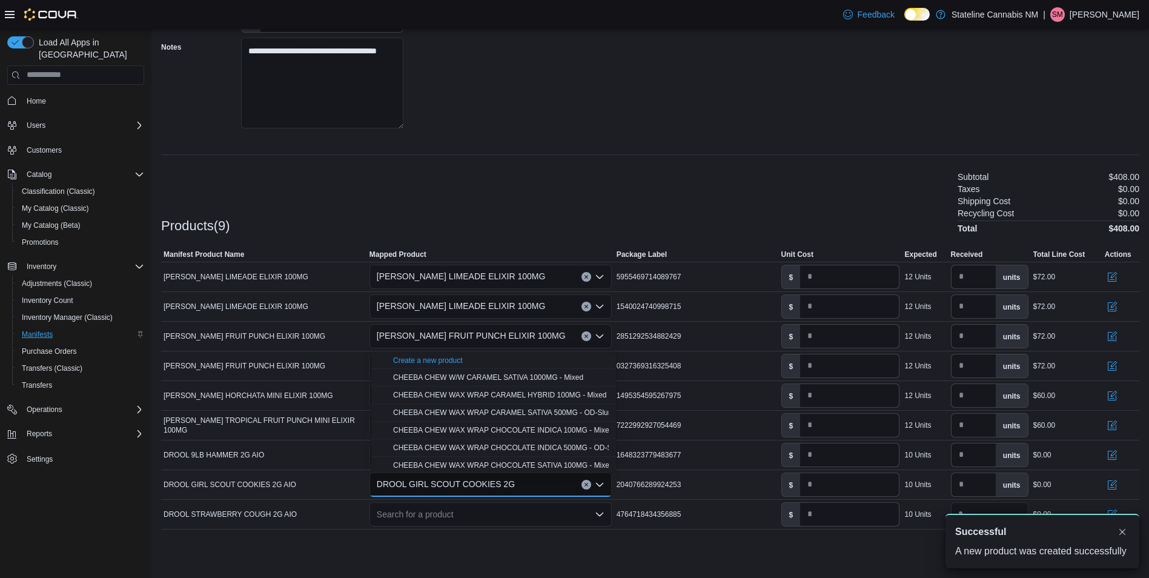
scroll to position [0, 0]
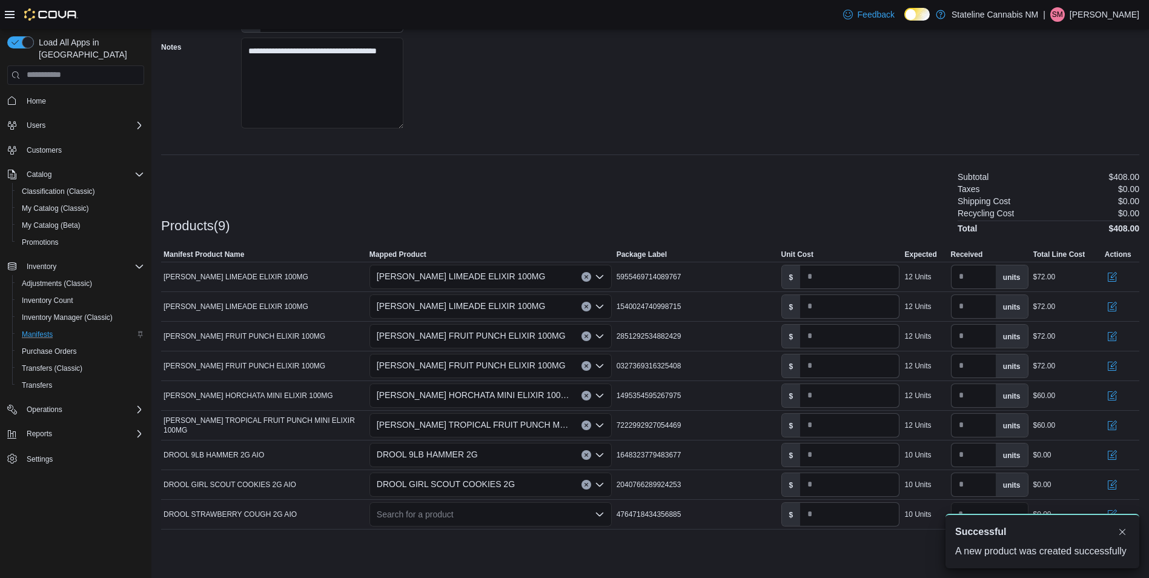
click at [509, 518] on div "Search for a product" at bounding box center [490, 514] width 242 height 24
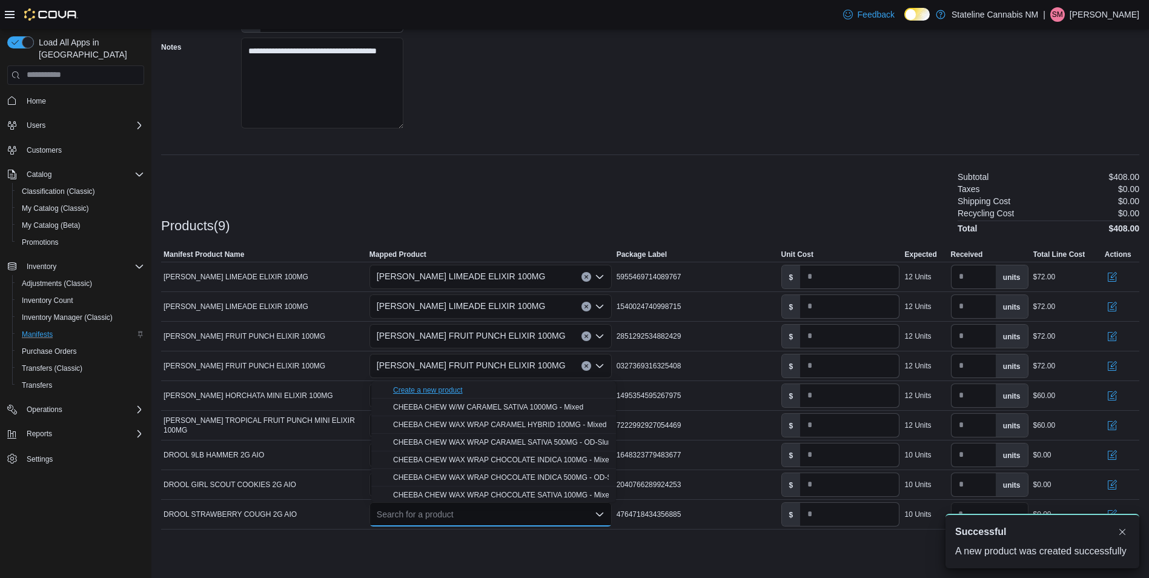
click at [457, 391] on div "Create a new product" at bounding box center [428, 390] width 70 height 10
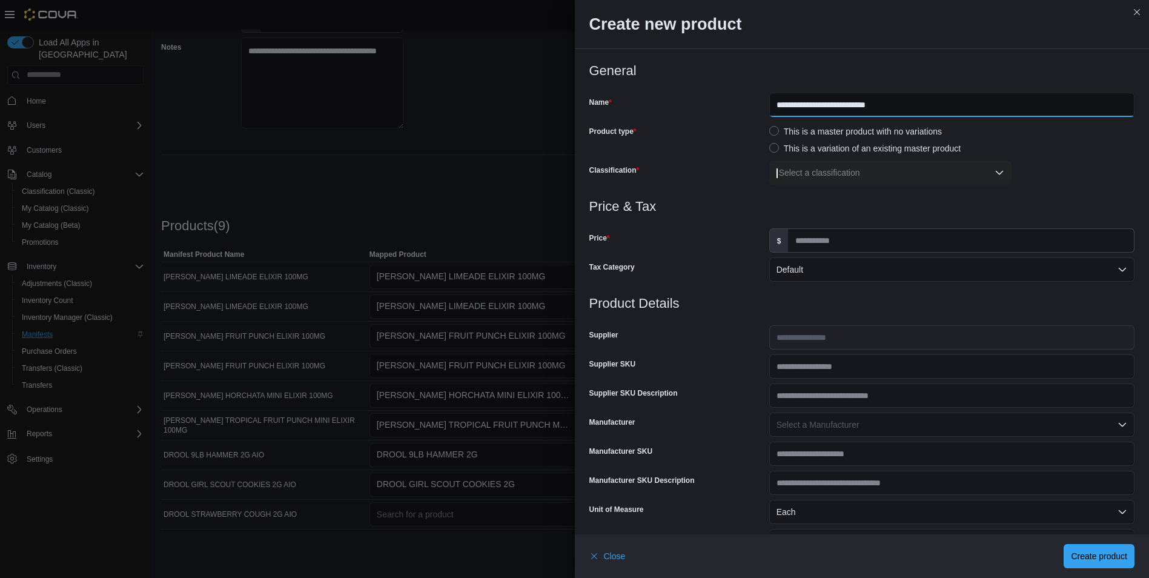
click at [960, 101] on input "**********" at bounding box center [951, 105] width 365 height 24
type input "**********"
click at [847, 178] on div "Select a classification" at bounding box center [890, 172] width 242 height 24
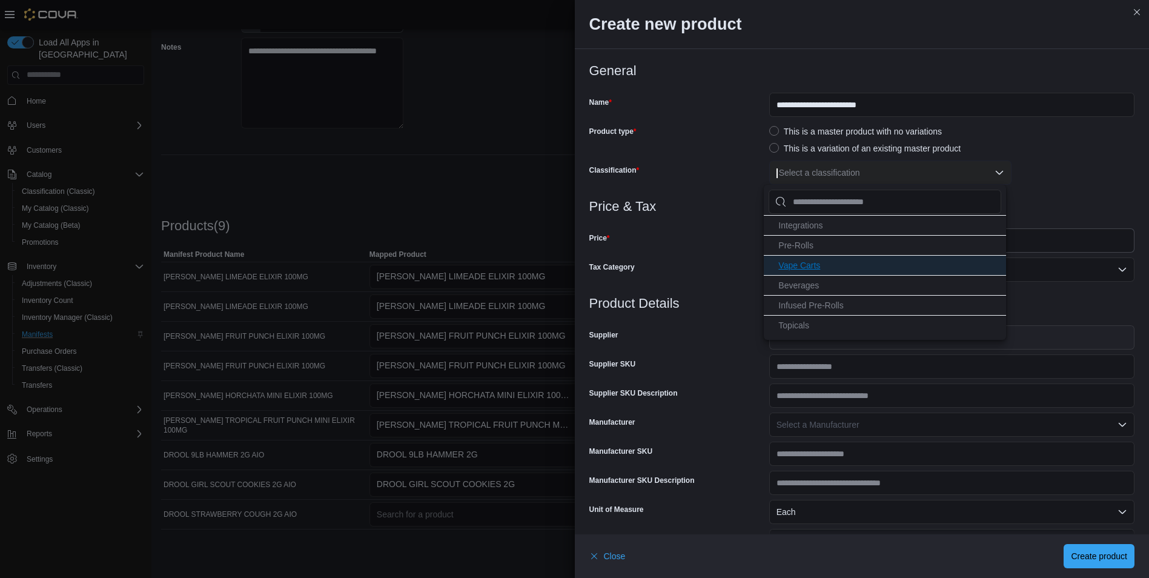
click at [827, 265] on li "Vape Carts" at bounding box center [885, 265] width 242 height 20
click at [701, 254] on div "Price & Tax Price $ Tax Category Default" at bounding box center [862, 247] width 546 height 97
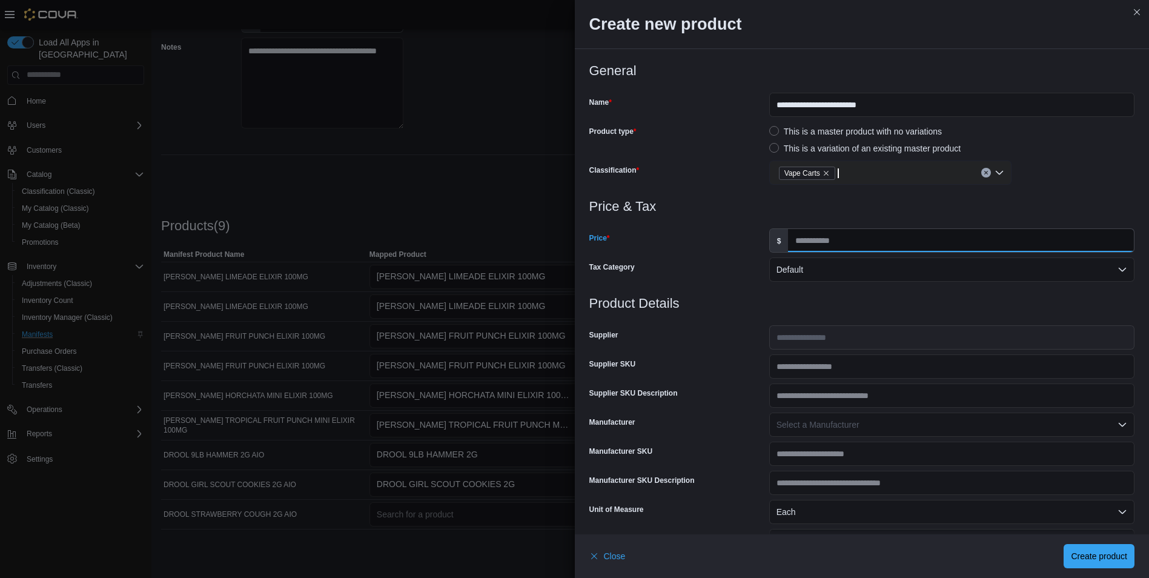
click at [861, 239] on input "Price" at bounding box center [961, 240] width 346 height 23
type input "**"
click at [848, 302] on h3 "Product Details" at bounding box center [862, 303] width 546 height 15
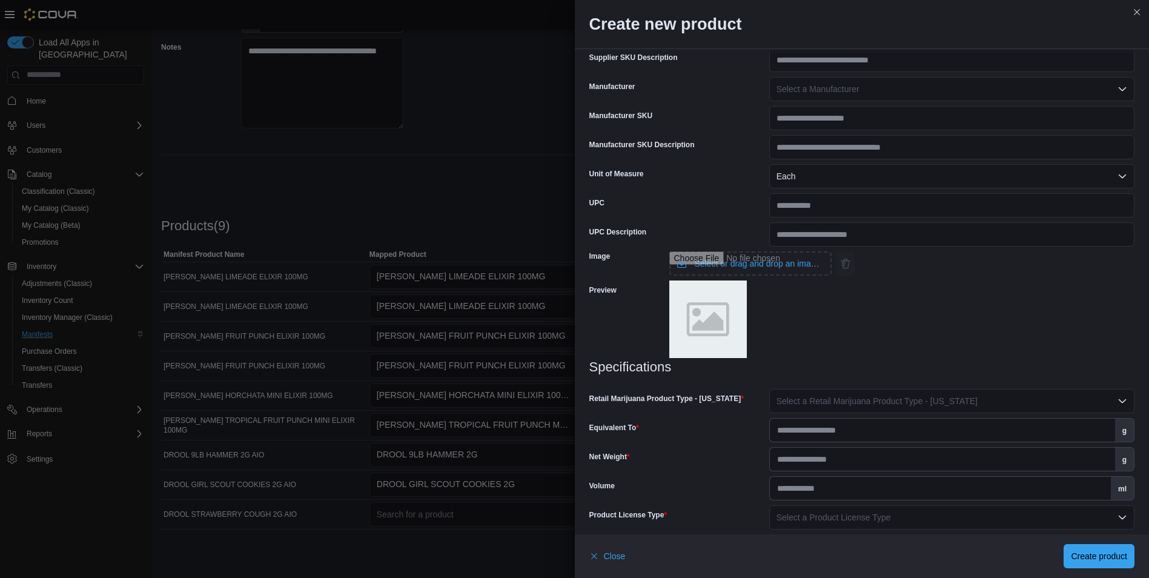
scroll to position [403, 0]
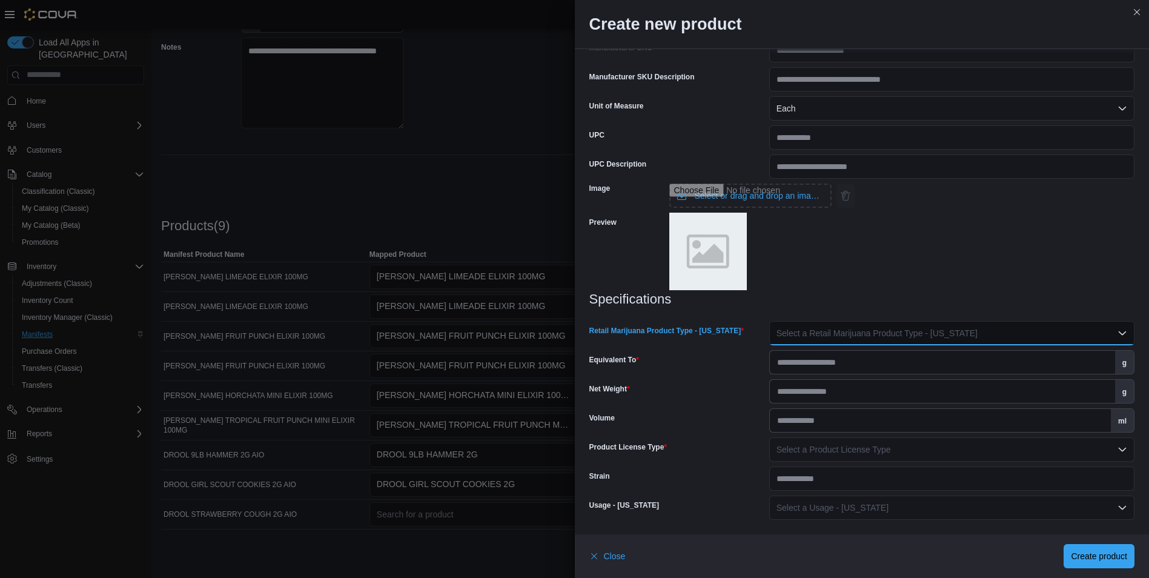
click at [877, 334] on span "Select a Retail Marijuana Product Type - [US_STATE]" at bounding box center [876, 333] width 201 height 10
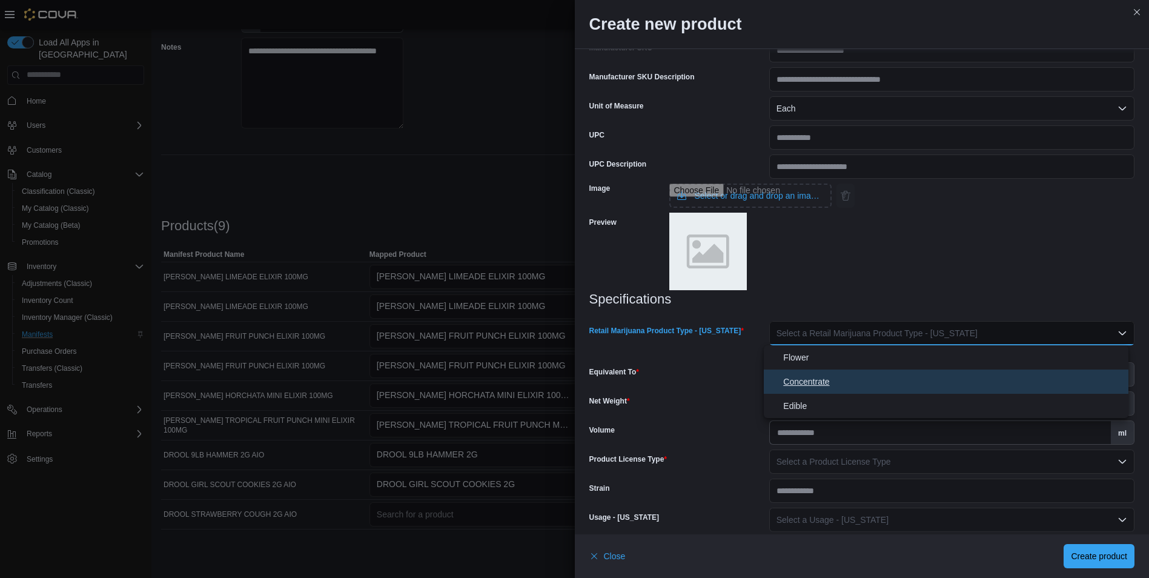
click at [823, 387] on span "Concentrate" at bounding box center [953, 381] width 340 height 15
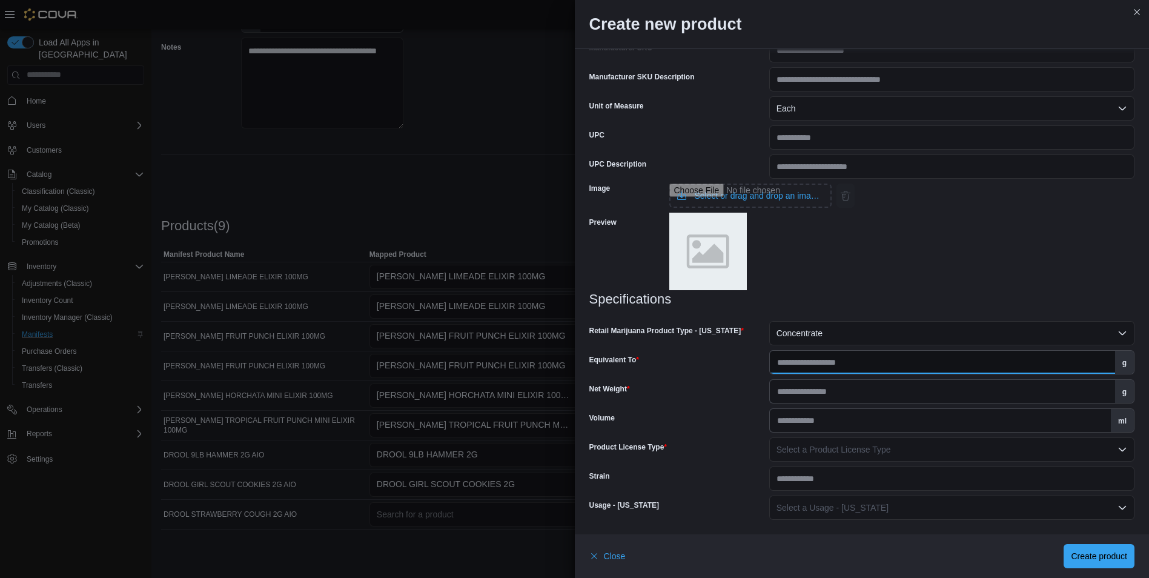
click at [833, 365] on input "Equivalent To" at bounding box center [942, 362] width 345 height 23
type input "**"
type input "*"
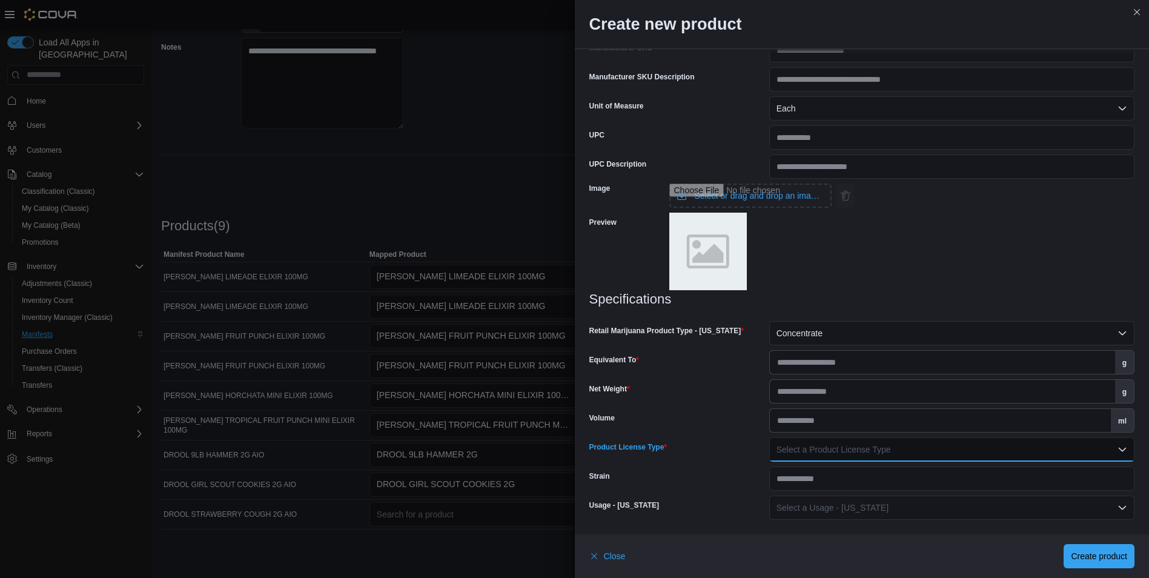
click at [870, 450] on span "Select a Product License Type" at bounding box center [833, 450] width 114 height 10
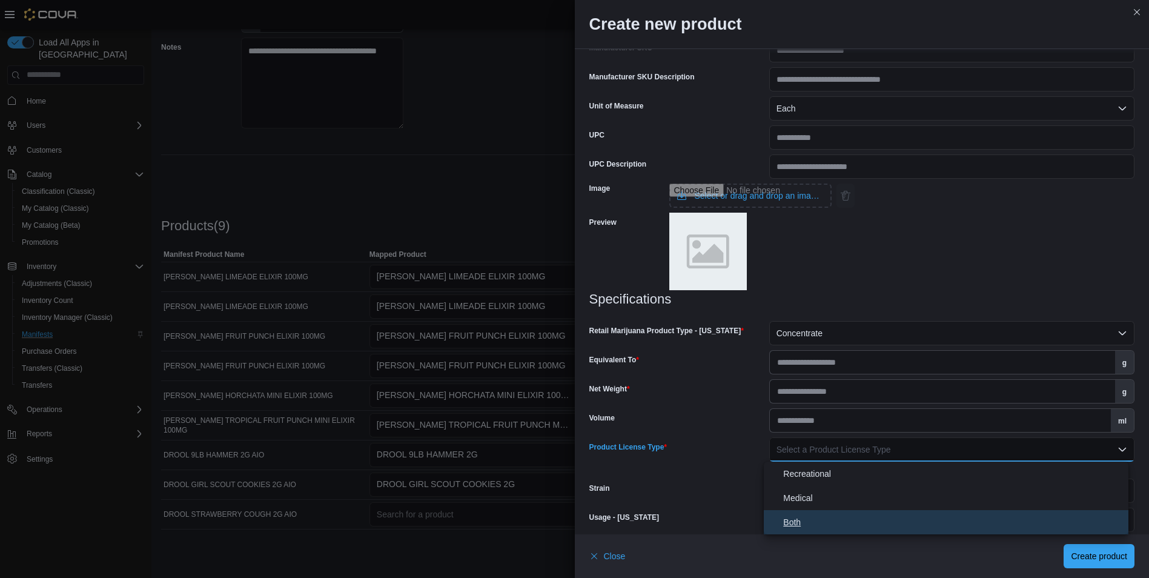
drag, startPoint x: 862, startPoint y: 526, endPoint x: 860, endPoint y: 518, distance: 8.2
click at [862, 526] on span "Both" at bounding box center [953, 522] width 340 height 15
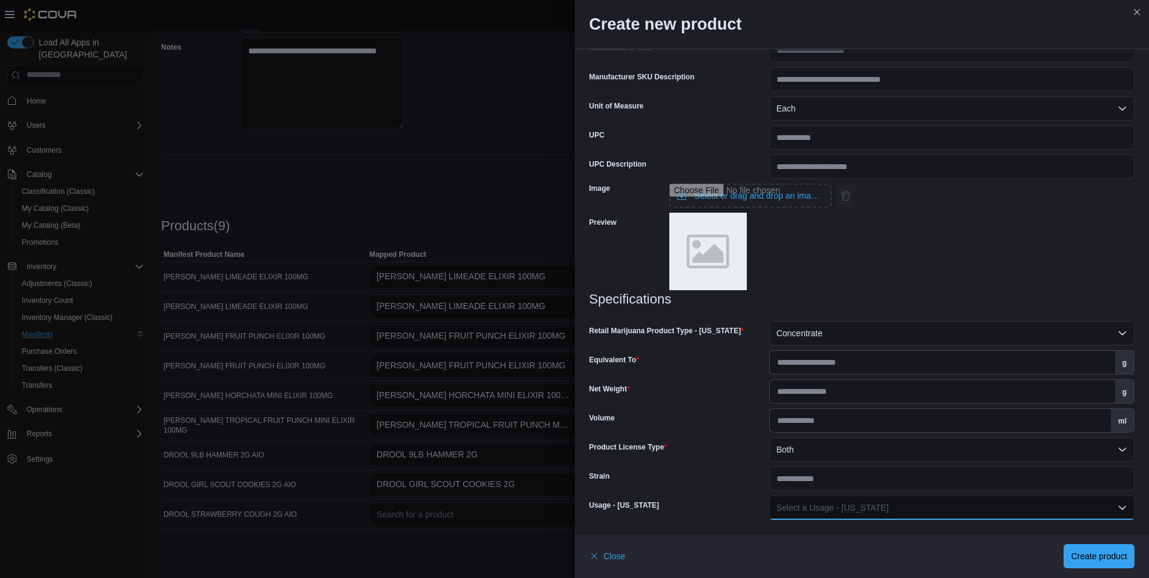
click at [812, 505] on span "Select a Usage - [US_STATE]" at bounding box center [832, 508] width 112 height 10
click at [825, 441] on span "Inhaled Product" at bounding box center [953, 435] width 340 height 15
click at [1122, 561] on span "Create product" at bounding box center [1099, 555] width 56 height 12
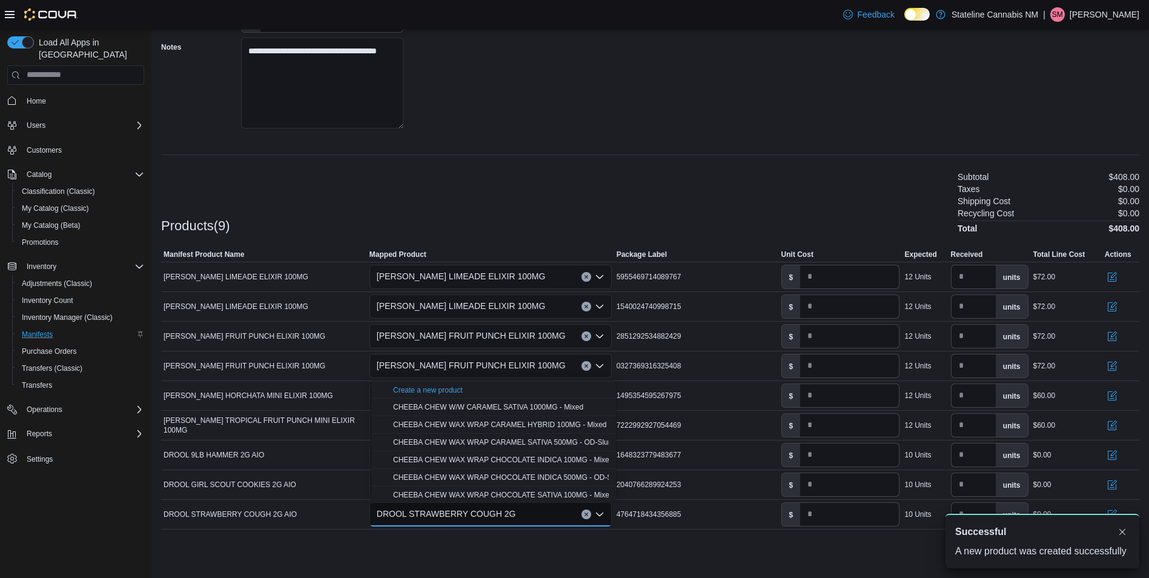
scroll to position [0, 0]
click at [494, 98] on div "**********" at bounding box center [650, 16] width 978 height 248
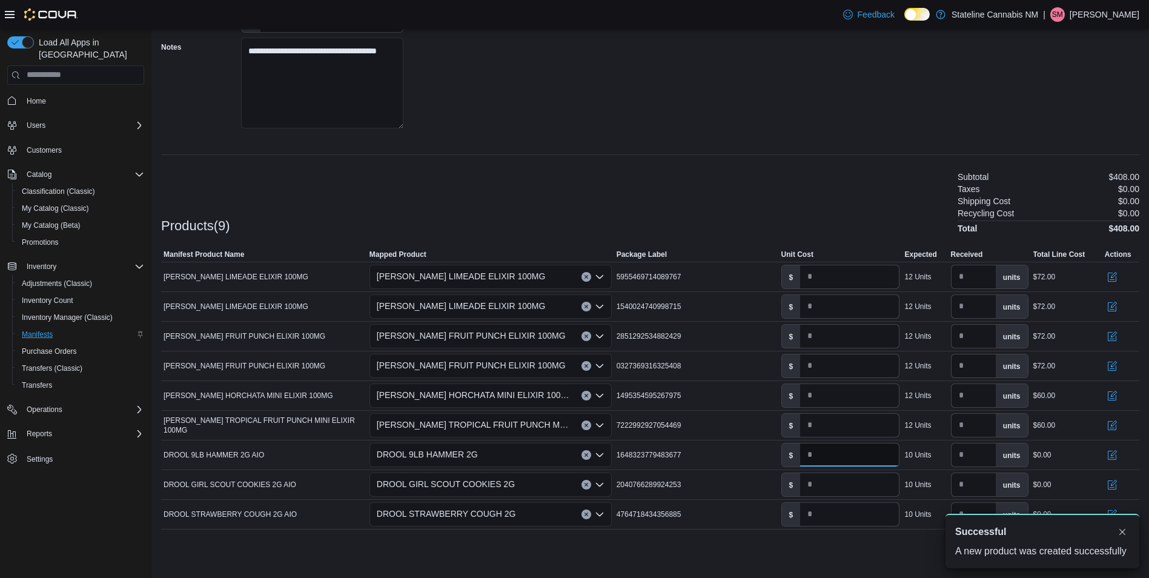
click at [858, 464] on input "number" at bounding box center [849, 454] width 99 height 23
type input "**"
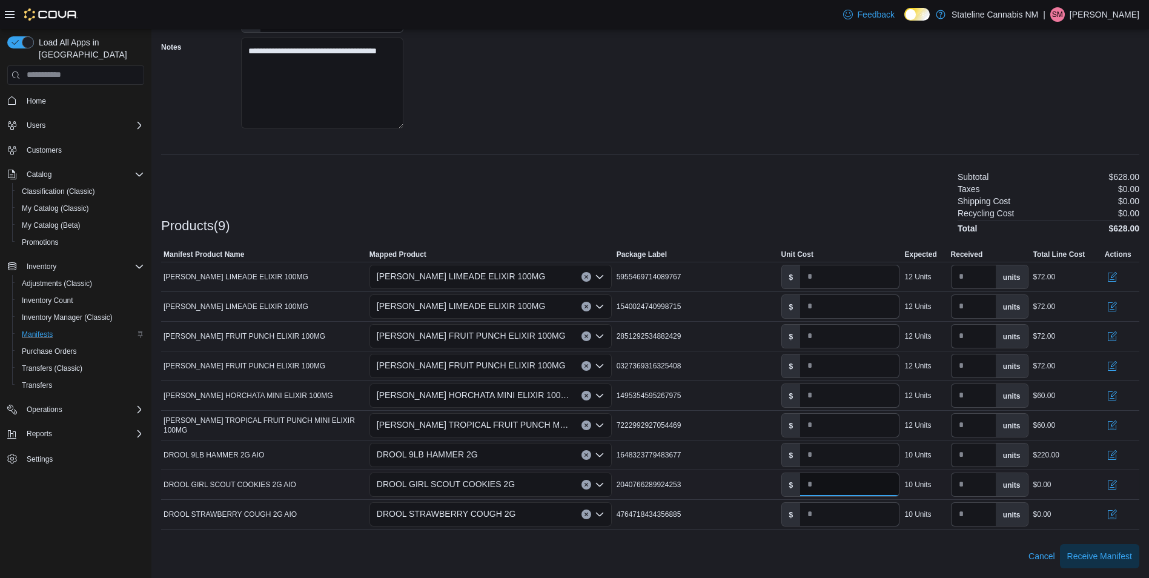
click at [836, 489] on input "number" at bounding box center [849, 484] width 99 height 23
type input "**"
click at [837, 510] on input "number" at bounding box center [849, 514] width 99 height 23
type input "**"
drag, startPoint x: 1091, startPoint y: 555, endPoint x: 229, endPoint y: -13, distance: 1032.2
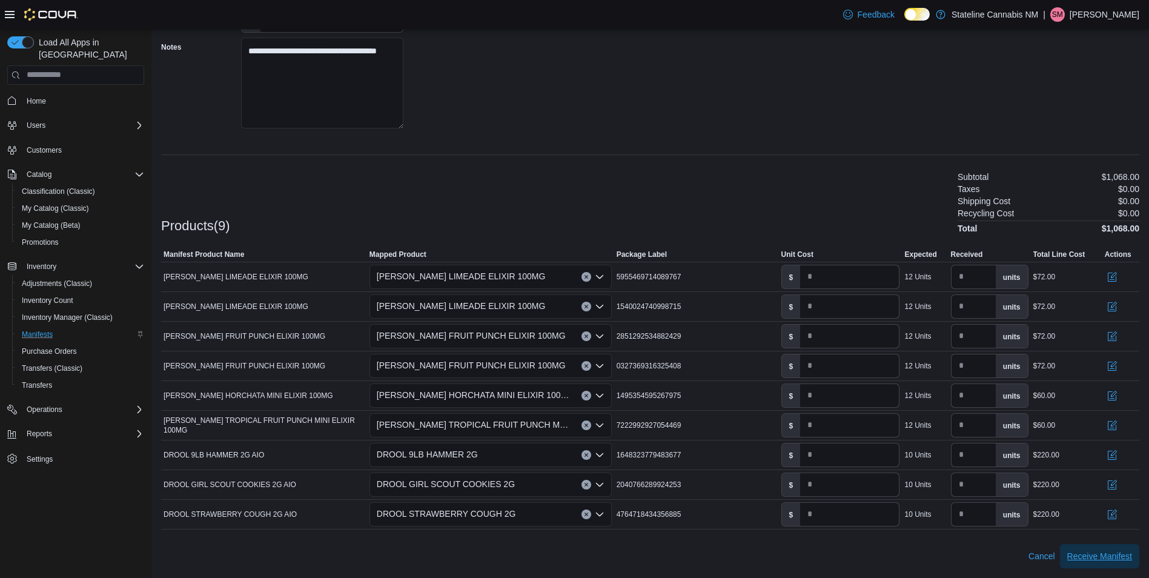
click at [229, 0] on html "**********" at bounding box center [574, 79] width 1149 height 578
click at [839, 402] on input "*" at bounding box center [849, 395] width 99 height 23
type input "*"
click at [844, 415] on input "*" at bounding box center [849, 425] width 99 height 23
type input "*"
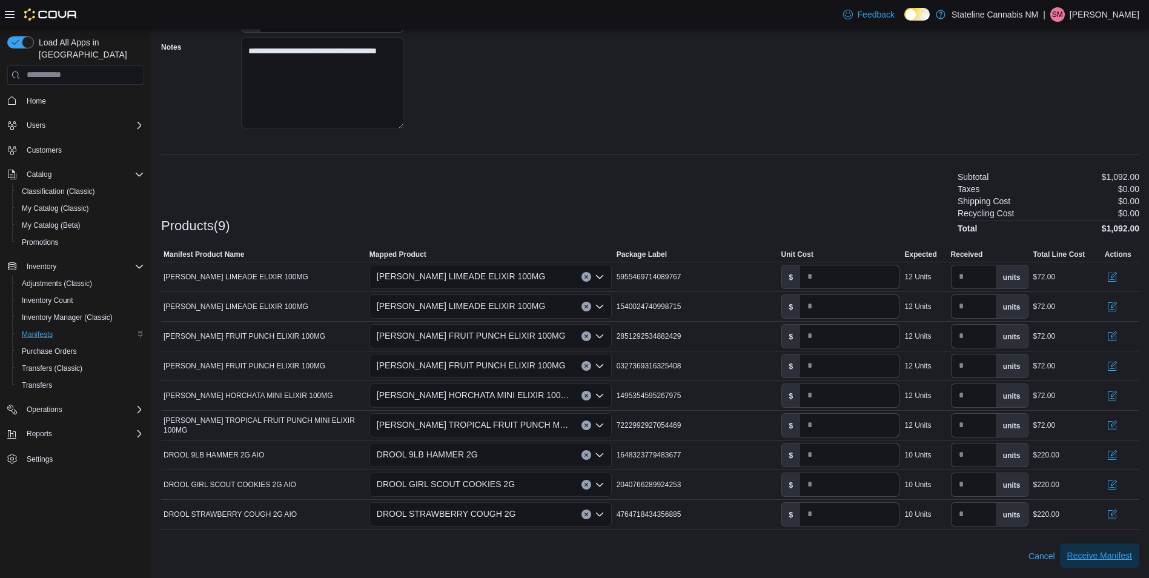
click at [1102, 555] on span "Receive Manifest" at bounding box center [1099, 555] width 65 height 12
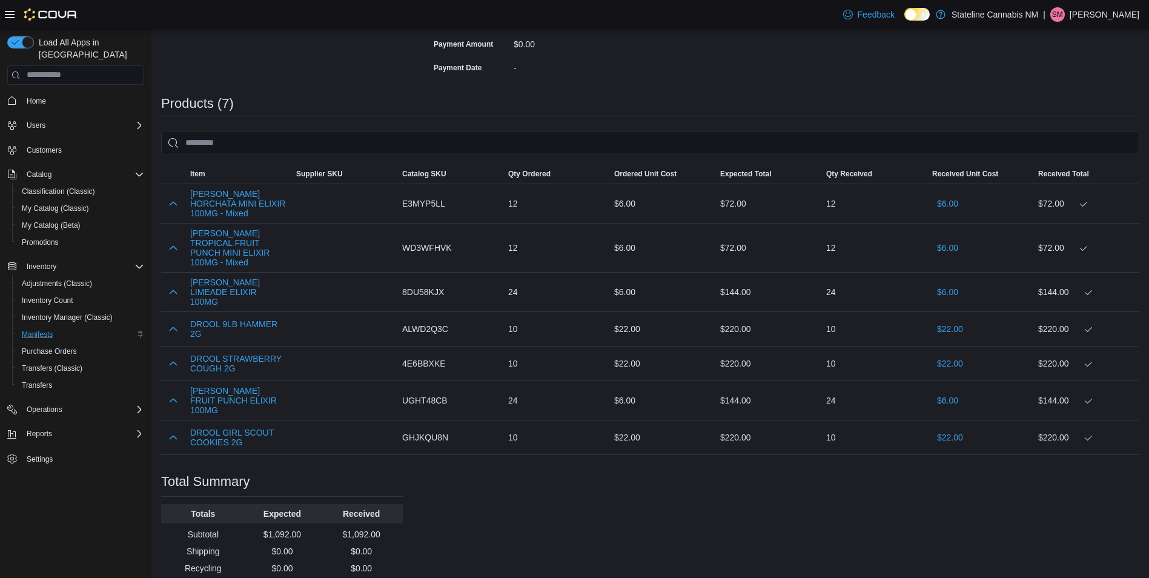
scroll to position [320, 0]
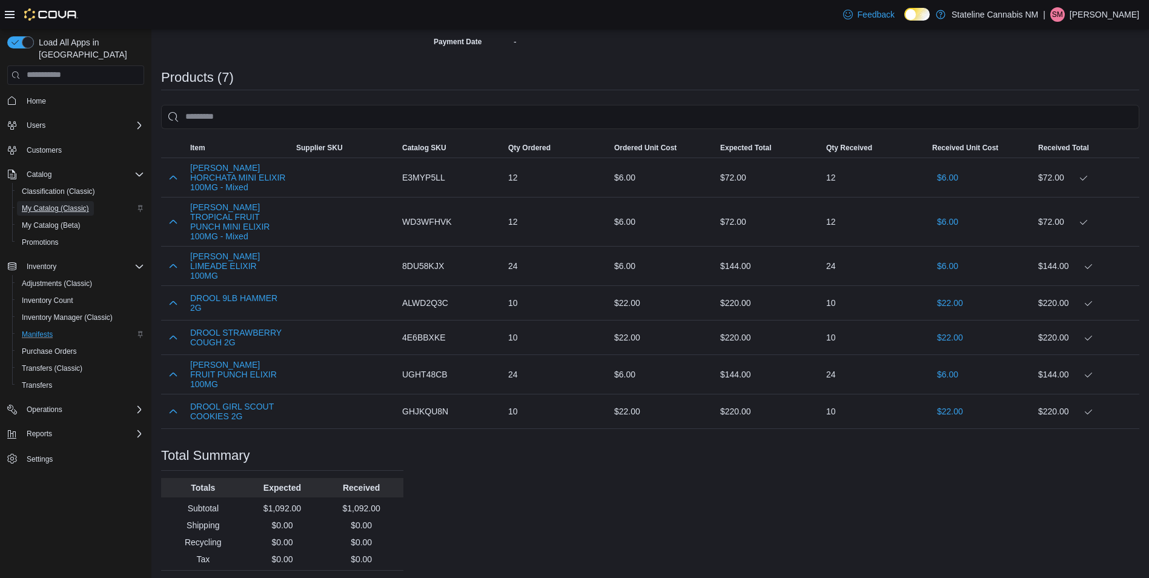
click at [56, 201] on span "My Catalog (Classic)" at bounding box center [55, 208] width 67 height 15
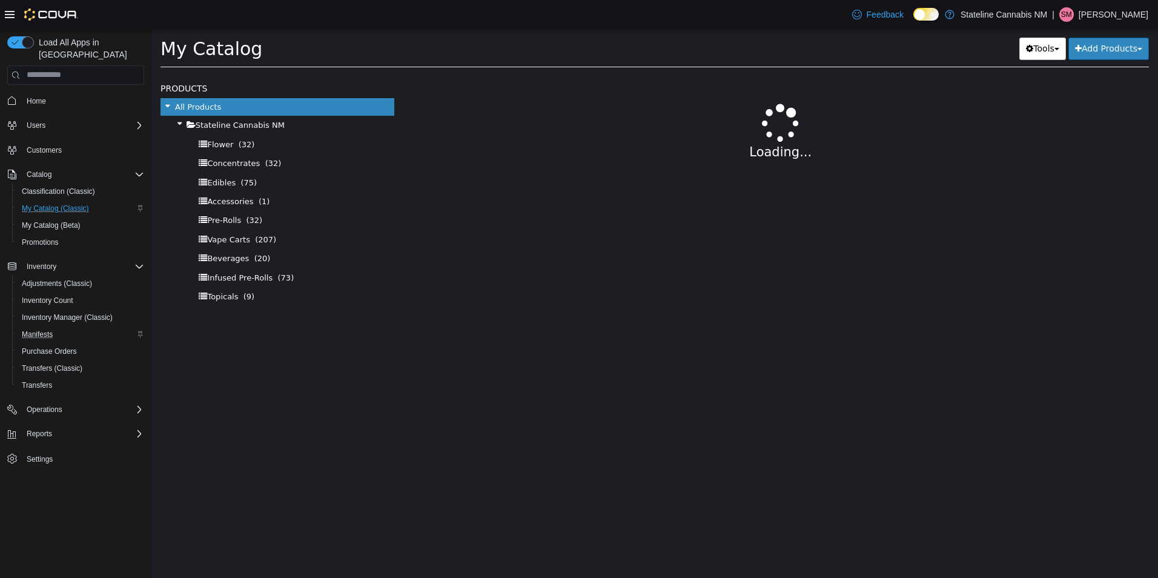
select select "**********"
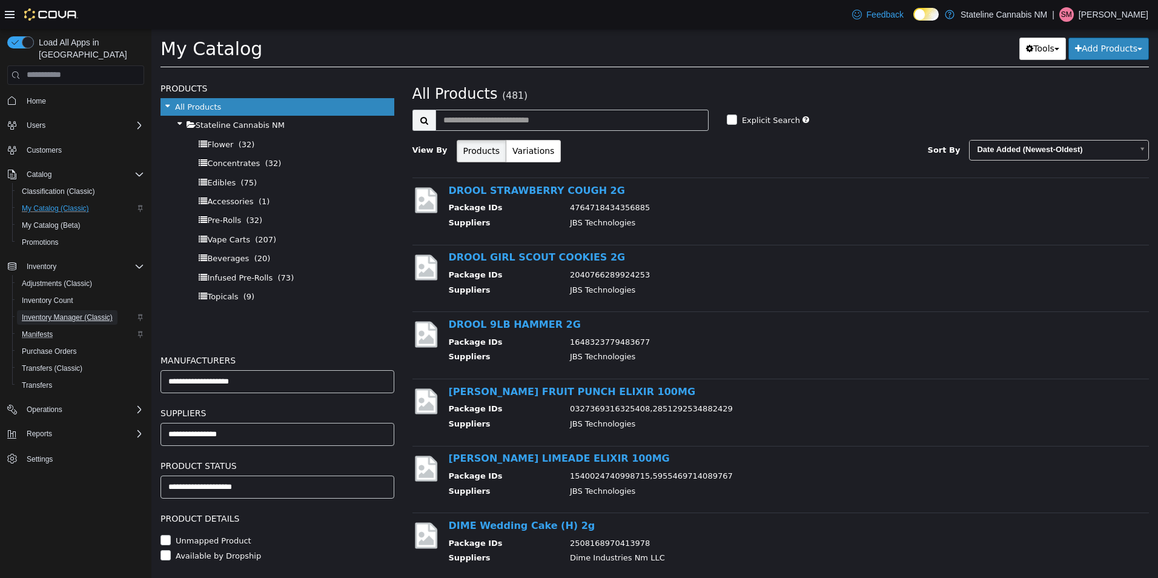
click at [41, 313] on span "Inventory Manager (Classic)" at bounding box center [67, 318] width 91 height 10
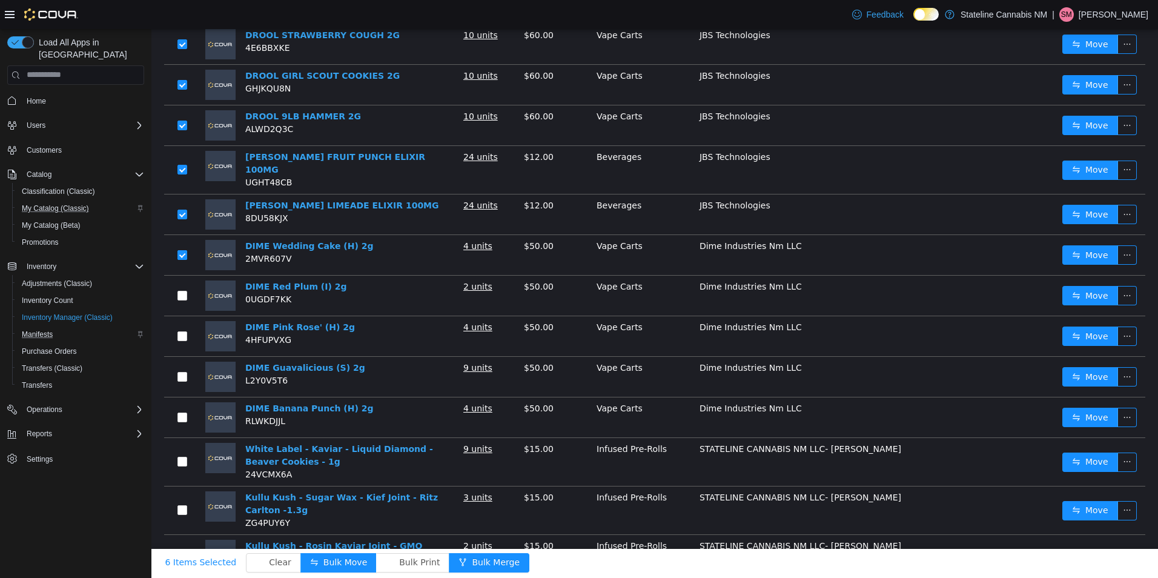
scroll to position [182, 0]
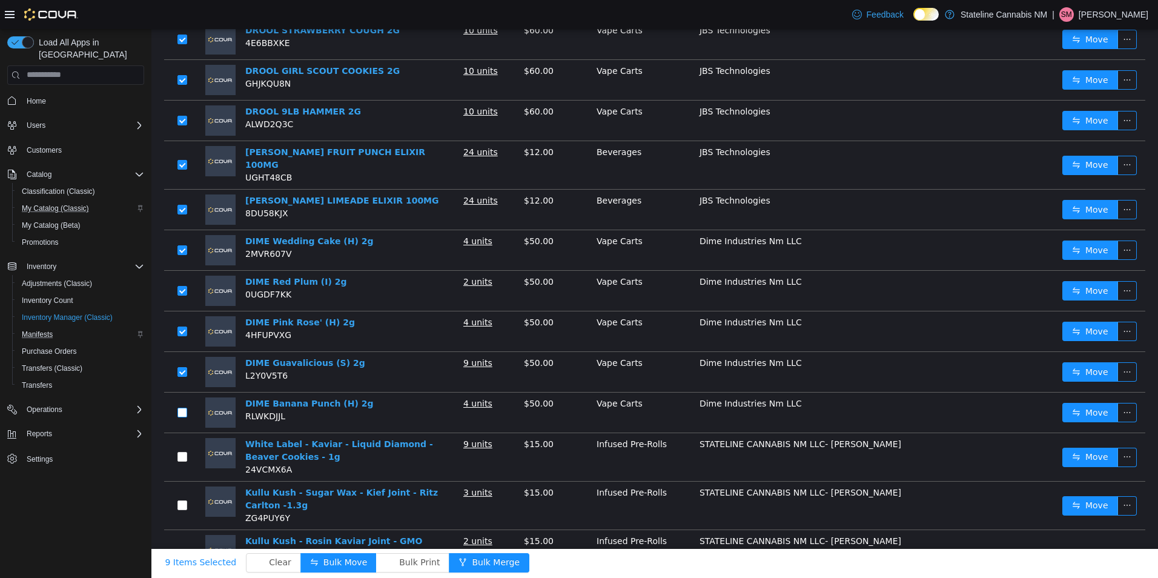
click at [180, 406] on label at bounding box center [182, 412] width 10 height 13
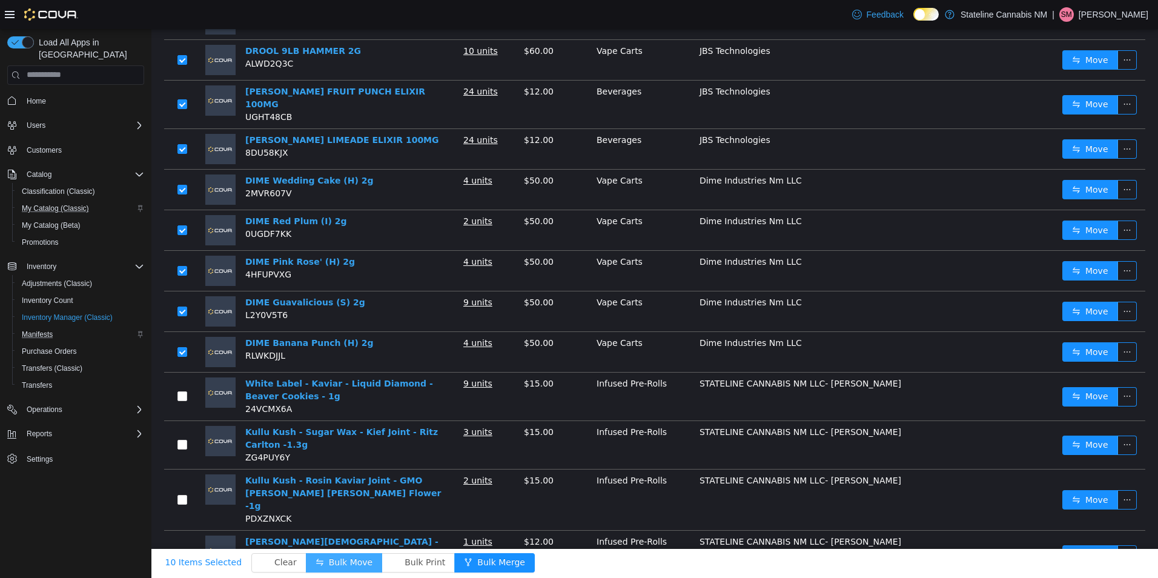
click at [336, 562] on button "Bulk Move" at bounding box center [344, 561] width 76 height 19
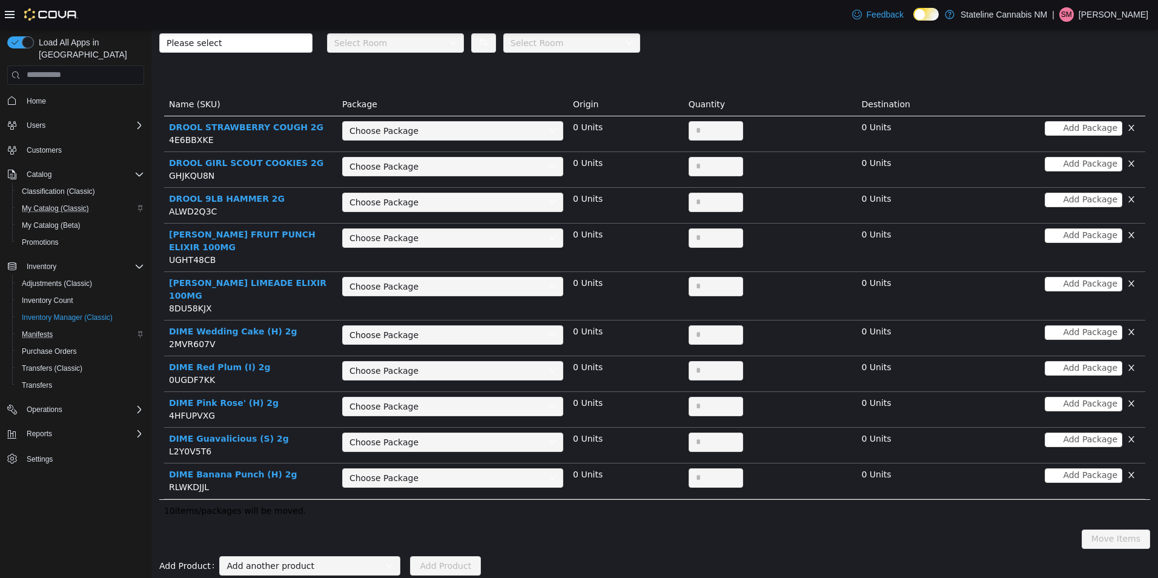
scroll to position [47, 0]
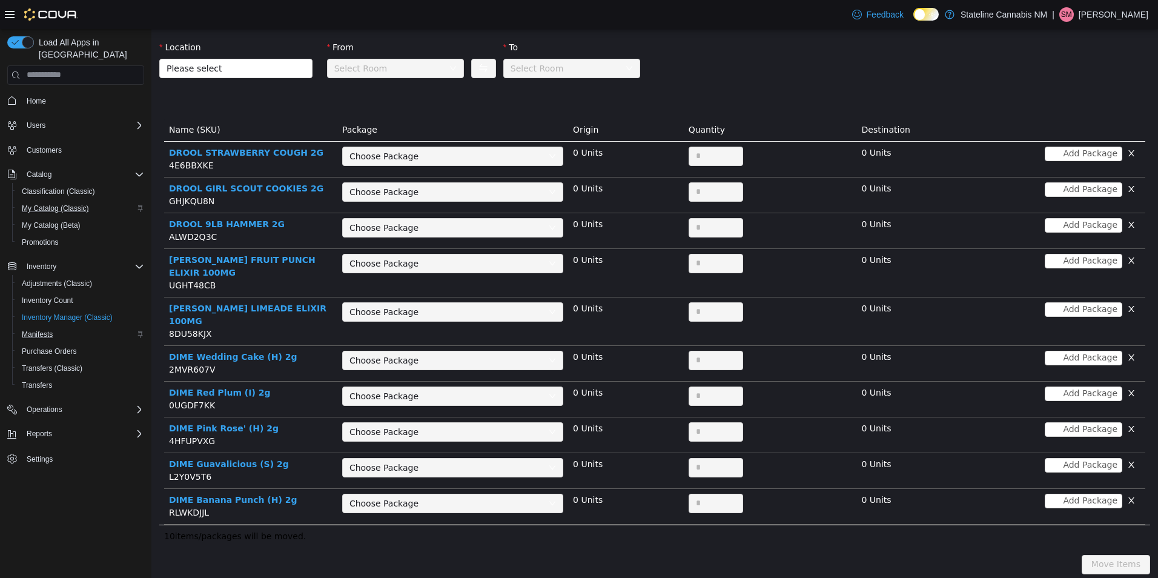
click at [485, 153] on div "Choose Package" at bounding box center [445, 156] width 193 height 12
click at [491, 163] on div "Choose Package" at bounding box center [448, 156] width 199 height 18
click at [294, 80] on div "Location Please select" at bounding box center [235, 62] width 153 height 42
click at [294, 78] on div "Location Please select" at bounding box center [235, 62] width 153 height 42
click at [300, 74] on span "Please select" at bounding box center [235, 67] width 153 height 19
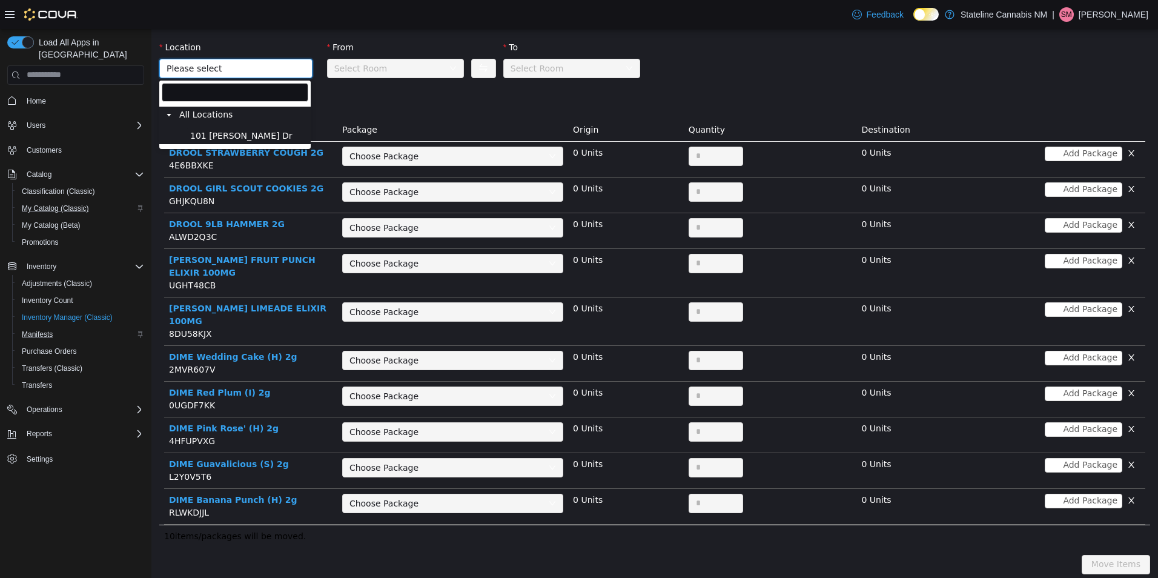
click at [282, 139] on span "101 [PERSON_NAME] Dr" at bounding box center [247, 135] width 121 height 16
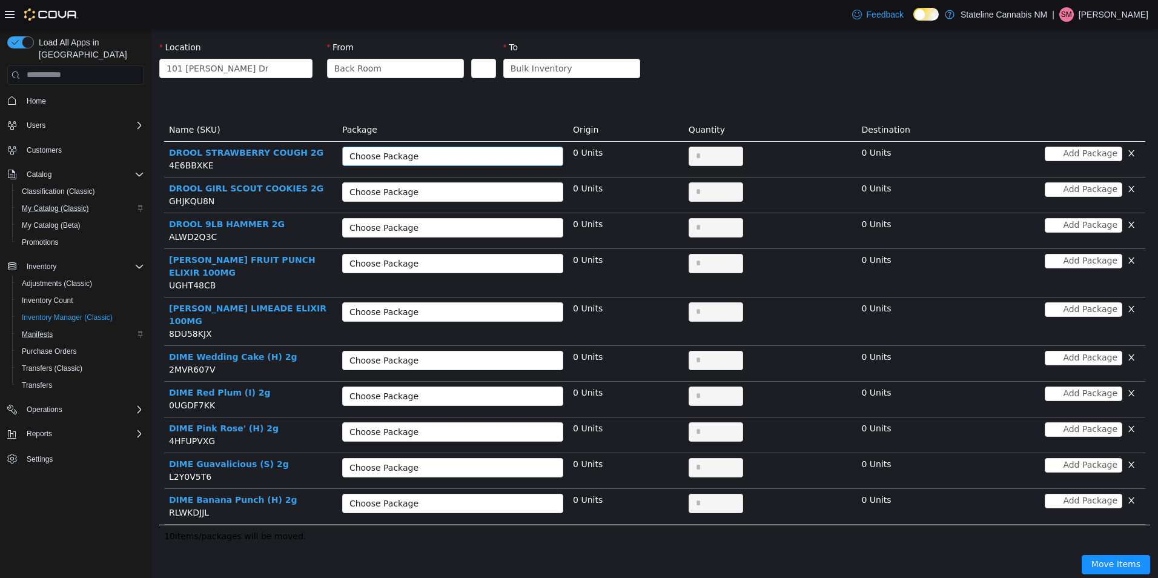
click at [393, 156] on div "Choose Package" at bounding box center [445, 156] width 193 height 12
click at [403, 182] on li "4764718434356885 (10 Units)" at bounding box center [449, 179] width 219 height 19
click at [406, 194] on div "Choose Package" at bounding box center [445, 191] width 193 height 12
click at [413, 211] on li "2040766289924253 (10 Units)" at bounding box center [449, 215] width 219 height 19
click at [415, 226] on div "Choose Package" at bounding box center [445, 227] width 193 height 12
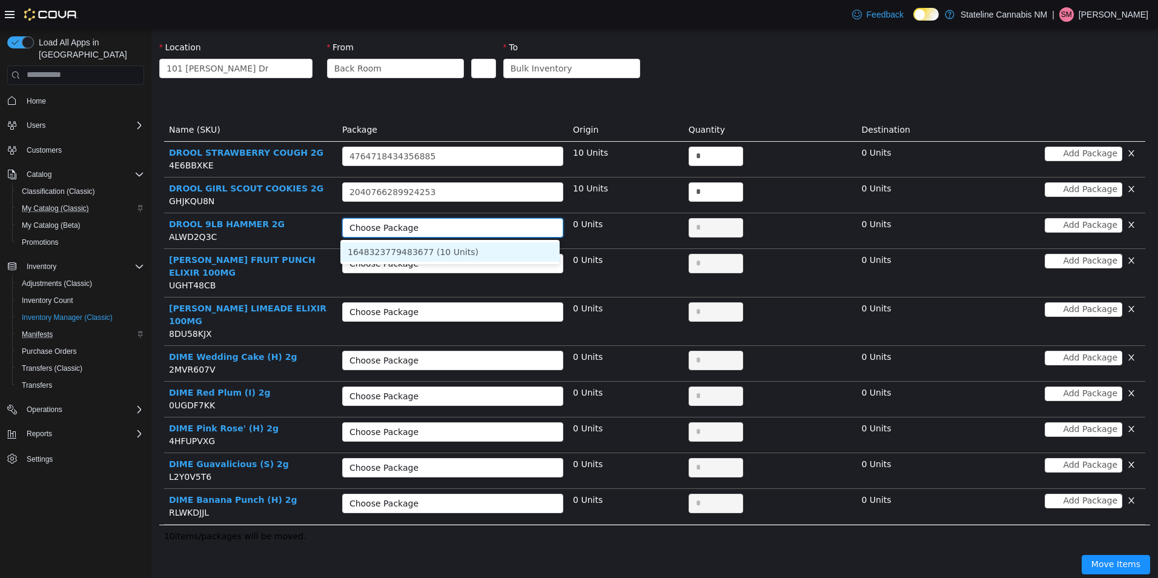
click at [422, 248] on li "1648323779483677 (10 Units)" at bounding box center [449, 251] width 219 height 19
click at [425, 264] on div "Choose Package" at bounding box center [445, 263] width 193 height 12
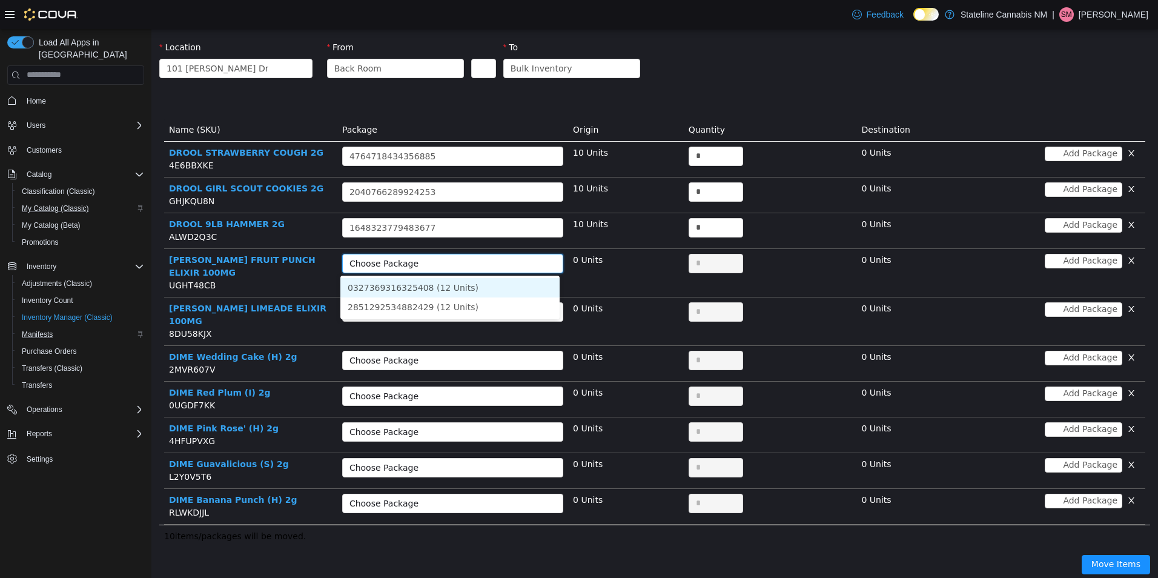
click at [445, 286] on li "0327369316325408 (12 Units)" at bounding box center [449, 286] width 219 height 19
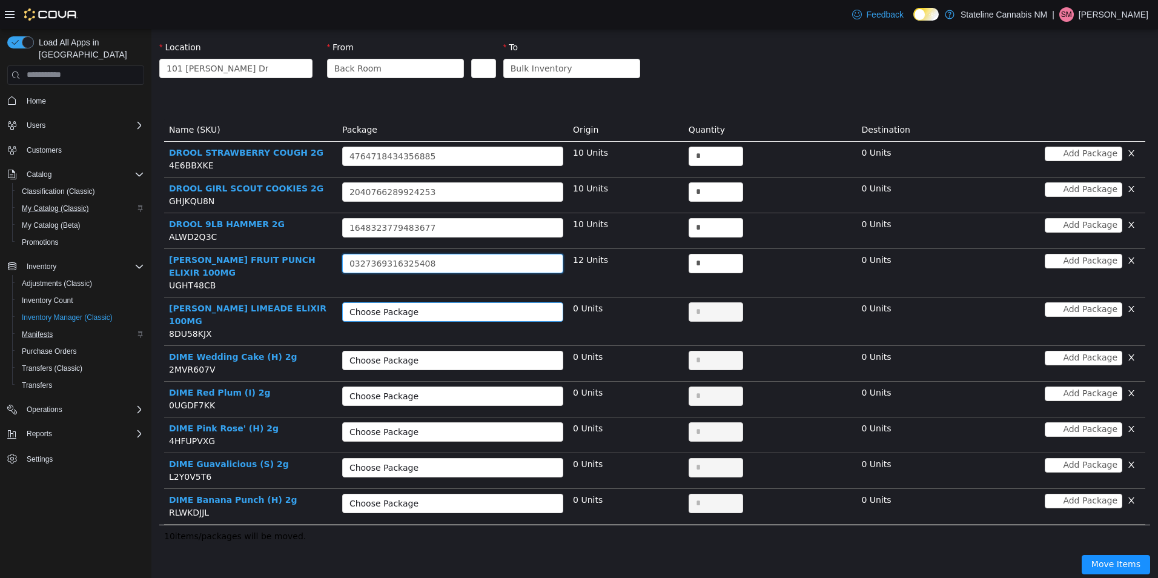
click at [448, 305] on div "Choose Package" at bounding box center [445, 311] width 193 height 12
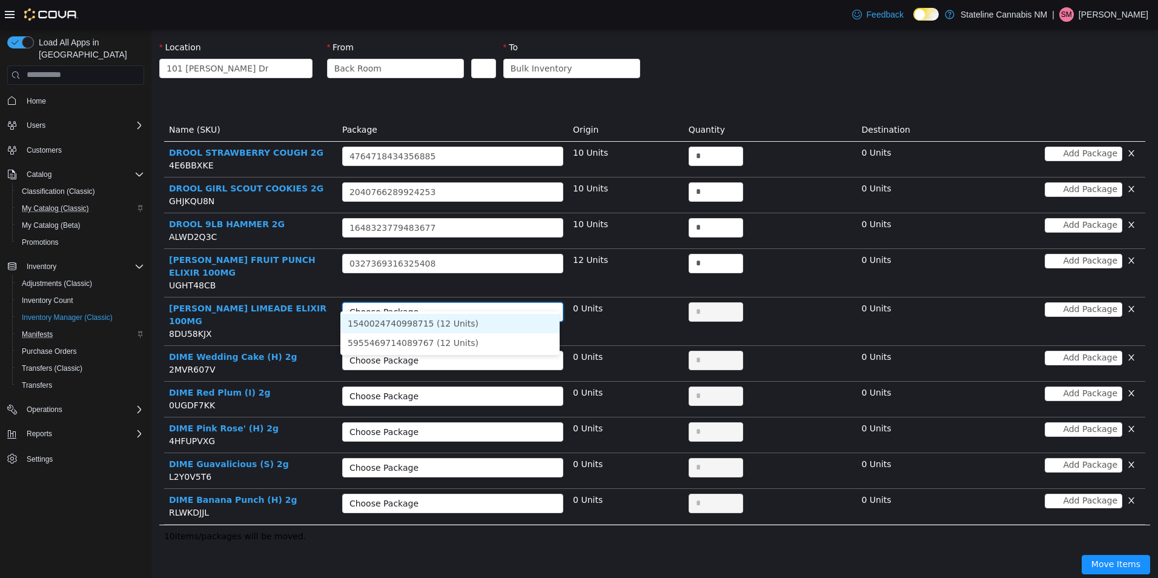
click at [454, 323] on li "1540024740998715 (12 Units)" at bounding box center [449, 322] width 219 height 19
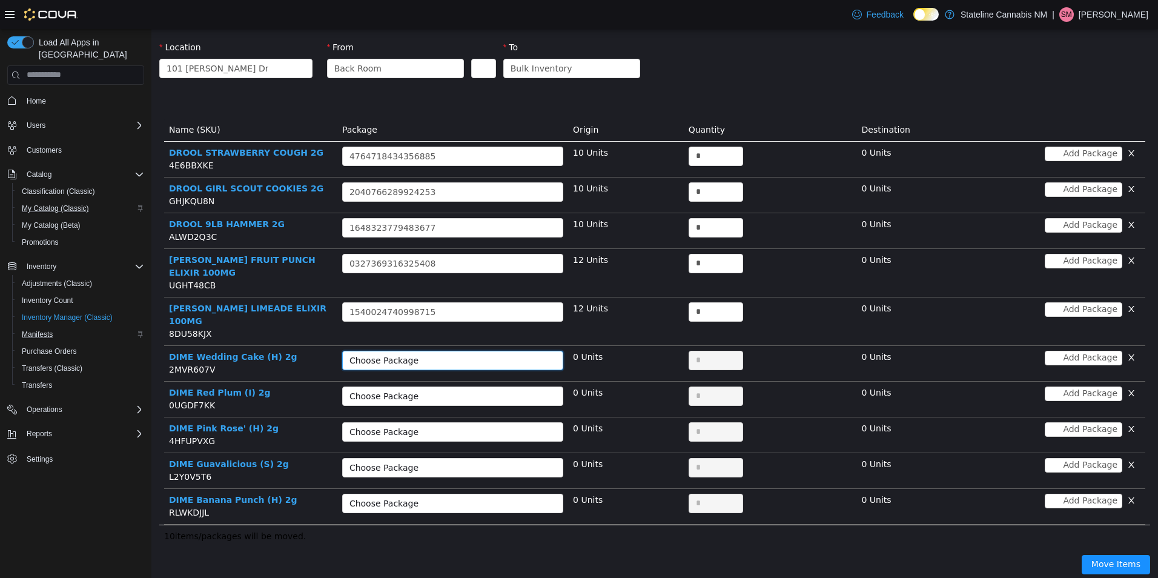
click at [454, 351] on div "Choose Package" at bounding box center [448, 360] width 199 height 18
click at [455, 359] on li "2508168970413978 (0 Units)" at bounding box center [449, 358] width 219 height 19
click at [457, 389] on div "Choose Package" at bounding box center [445, 395] width 193 height 12
click at [463, 401] on li "7095557582305733 (0 Units)" at bounding box center [449, 394] width 219 height 19
click at [472, 386] on div "Choose Package 7095557582305733" at bounding box center [448, 395] width 199 height 18
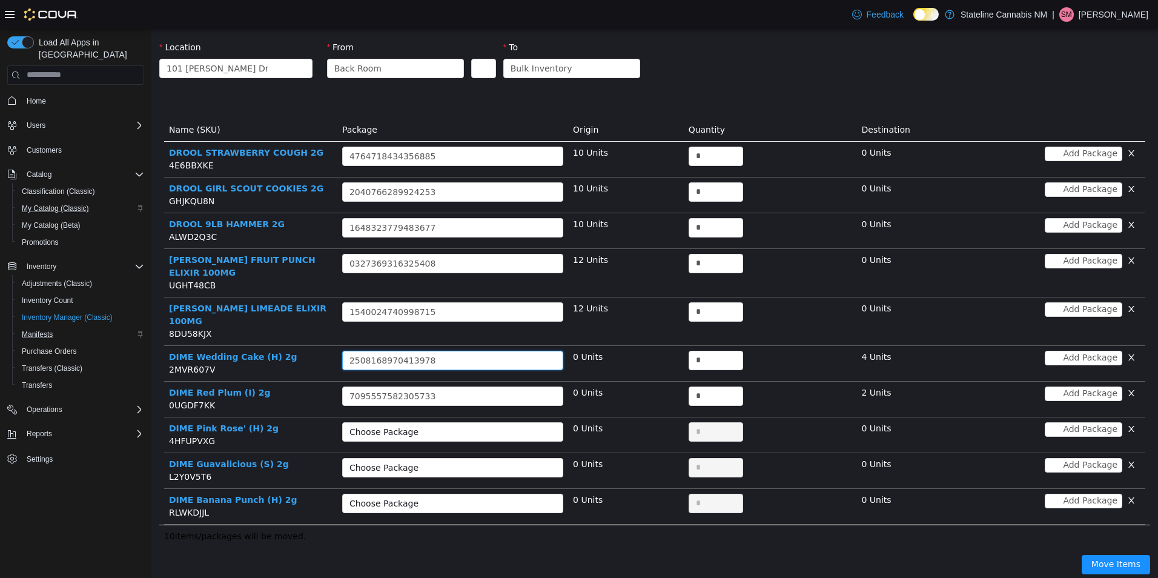
click at [474, 351] on div "Choose Package 2508168970413978" at bounding box center [448, 360] width 199 height 18
click at [573, 351] on span "0 Units" at bounding box center [588, 356] width 30 height 10
click at [504, 351] on div "Choose Package 2508168970413978" at bounding box center [448, 360] width 199 height 18
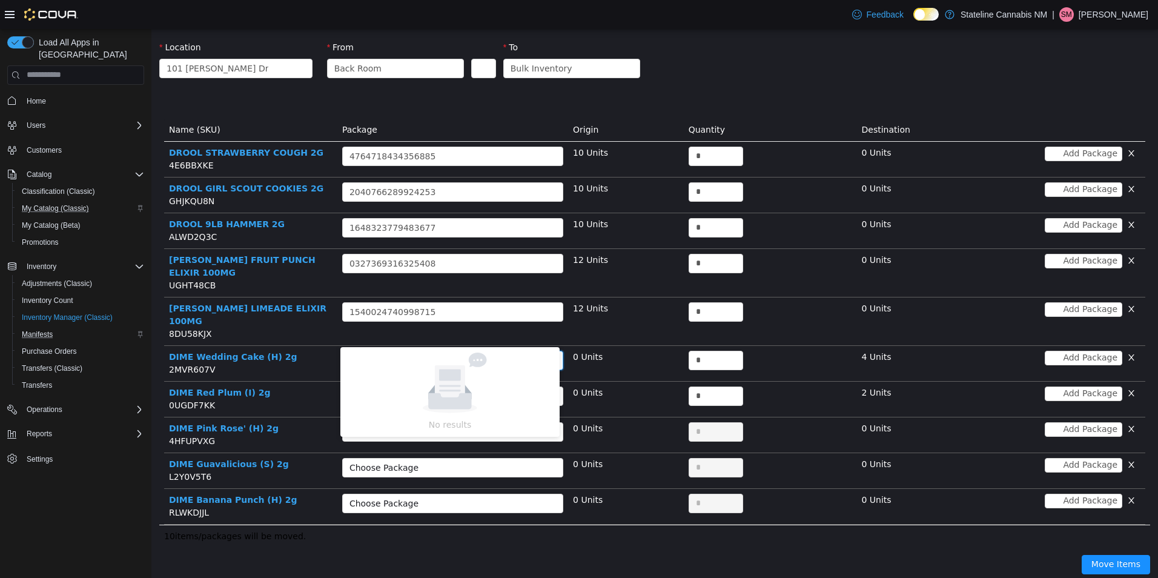
click at [589, 351] on span "0 Units" at bounding box center [588, 356] width 30 height 10
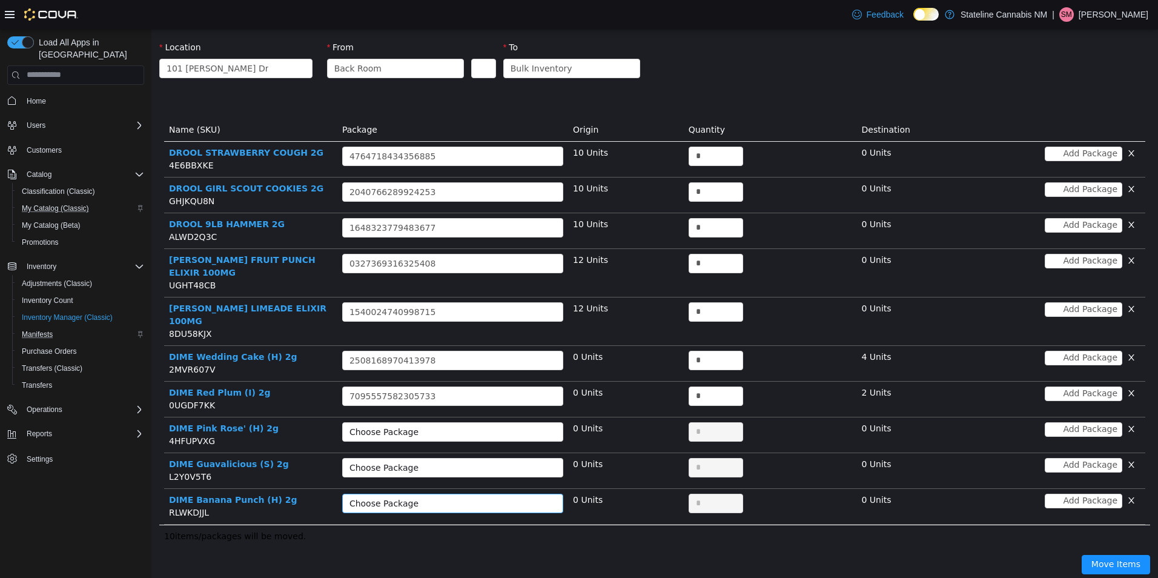
click at [409, 497] on div "Choose Package" at bounding box center [445, 503] width 193 height 12
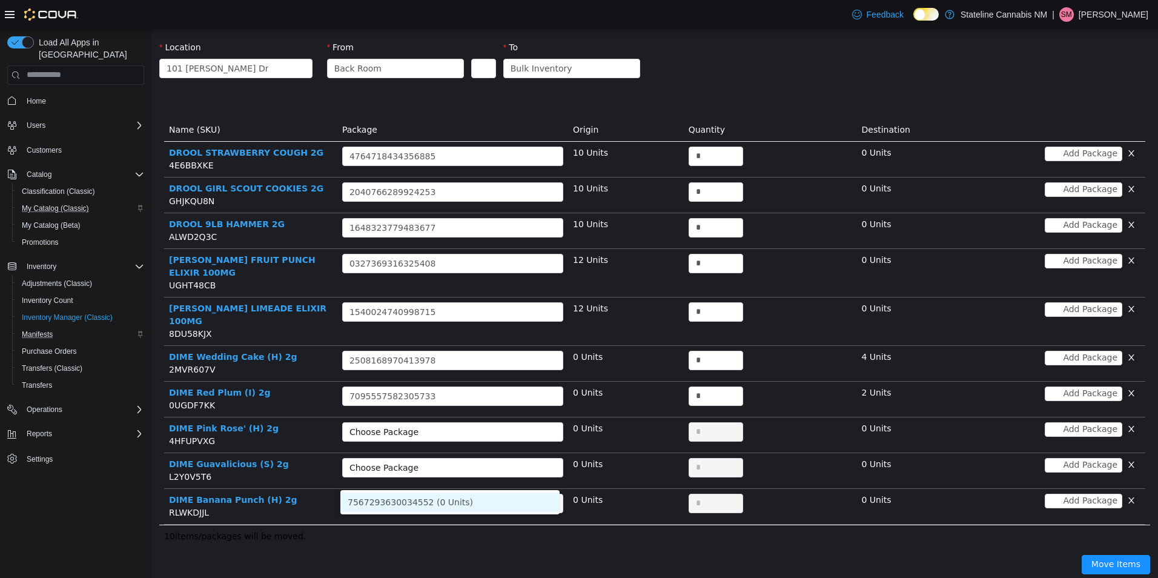
click at [1122, 422] on button "button" at bounding box center [1131, 429] width 18 height 15
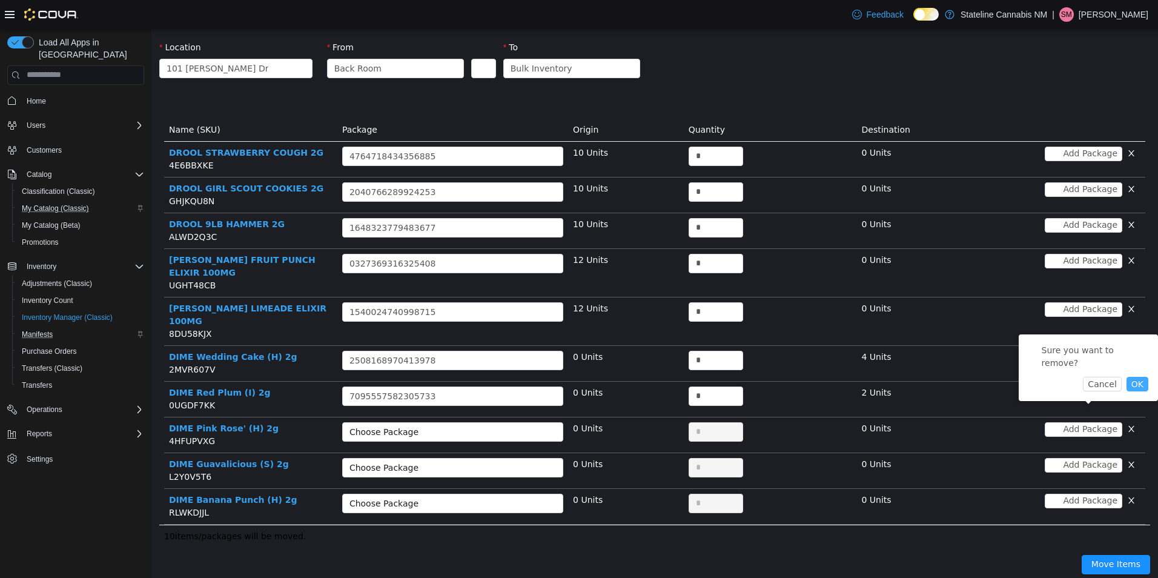
click at [1129, 376] on button "OK" at bounding box center [1138, 383] width 22 height 15
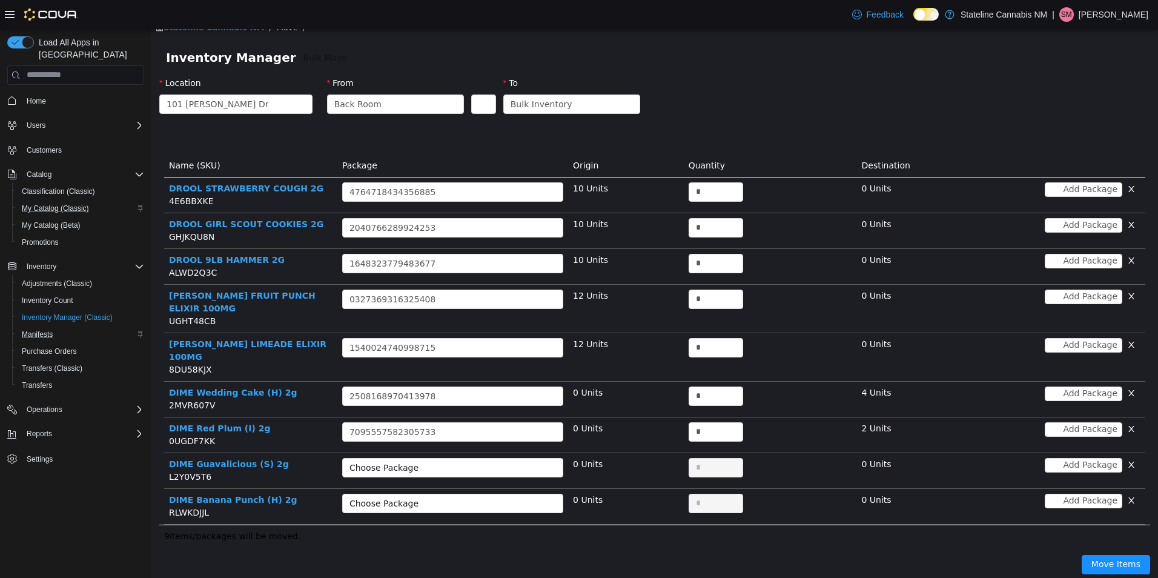
click at [1122, 457] on button "button" at bounding box center [1131, 464] width 18 height 15
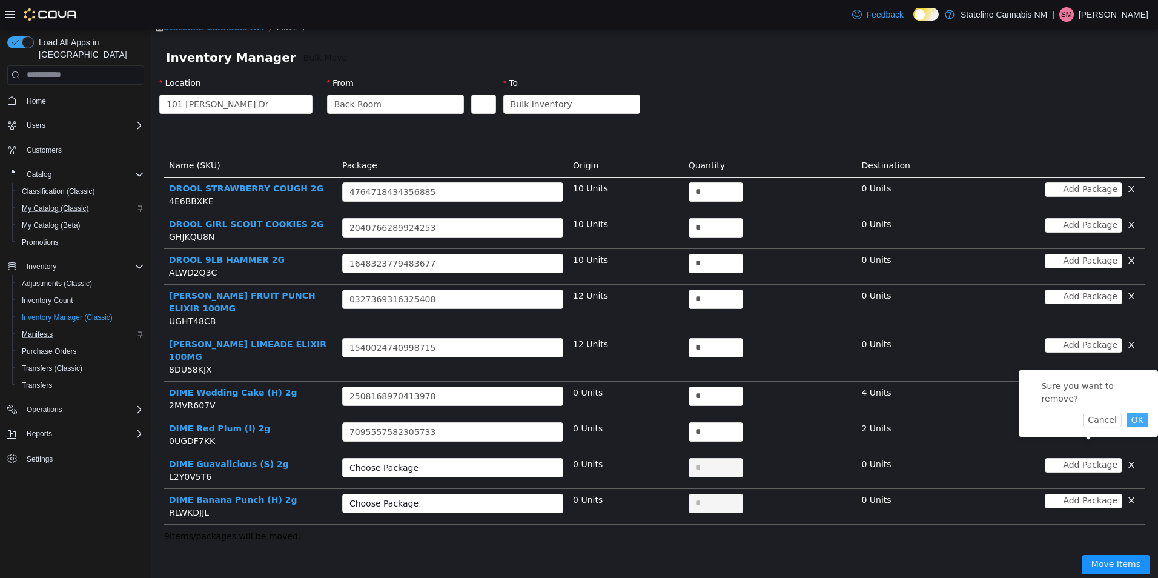
click at [1127, 412] on button "OK" at bounding box center [1138, 419] width 22 height 15
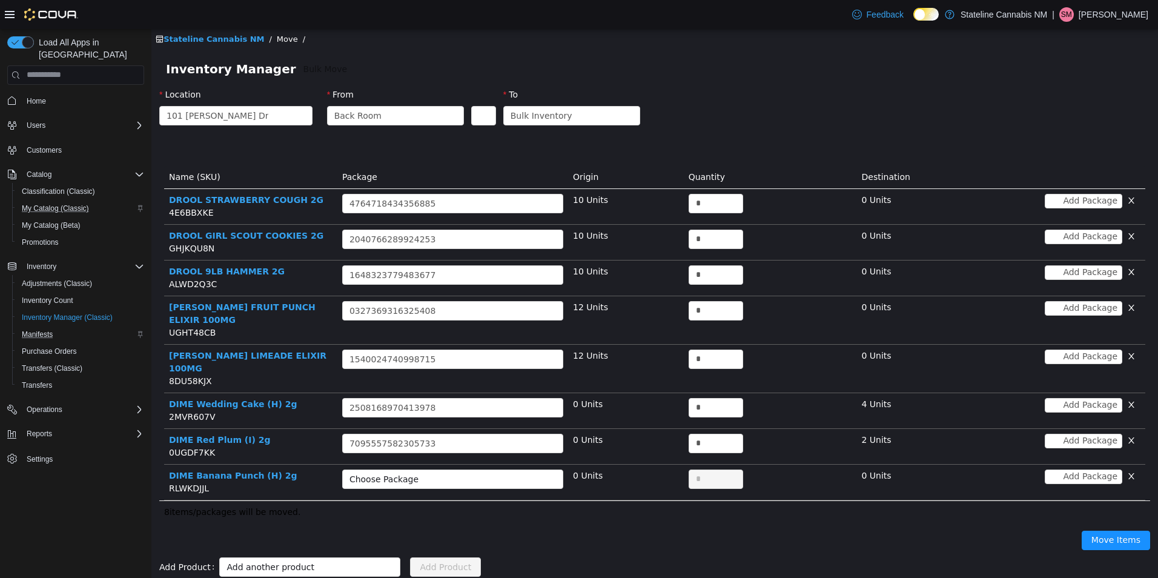
click at [1132, 469] on button "button" at bounding box center [1131, 476] width 18 height 15
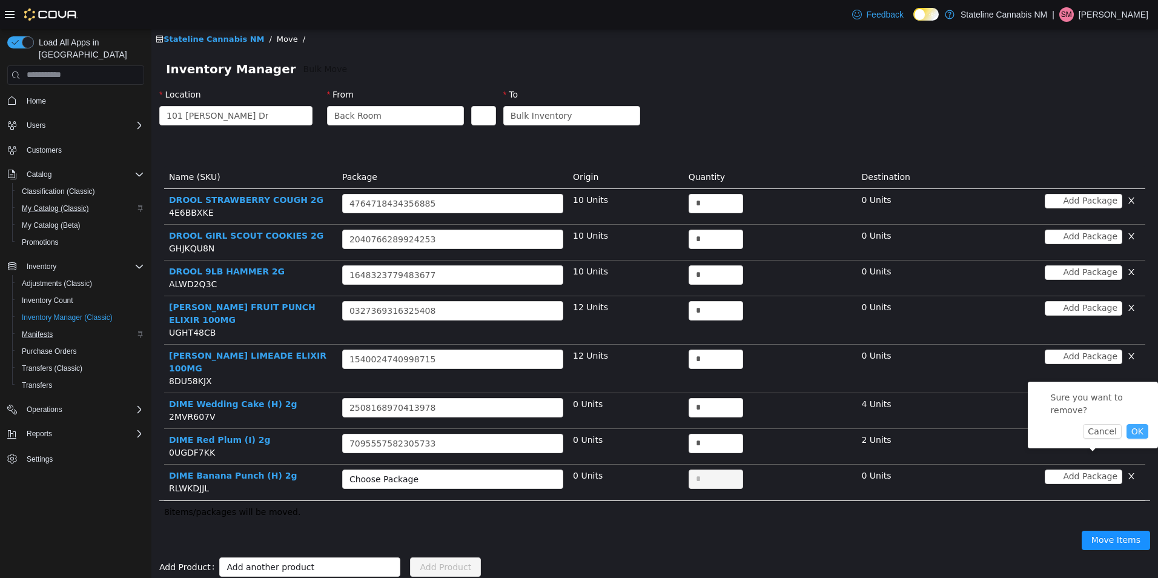
click at [1133, 423] on button "OK" at bounding box center [1138, 430] width 22 height 15
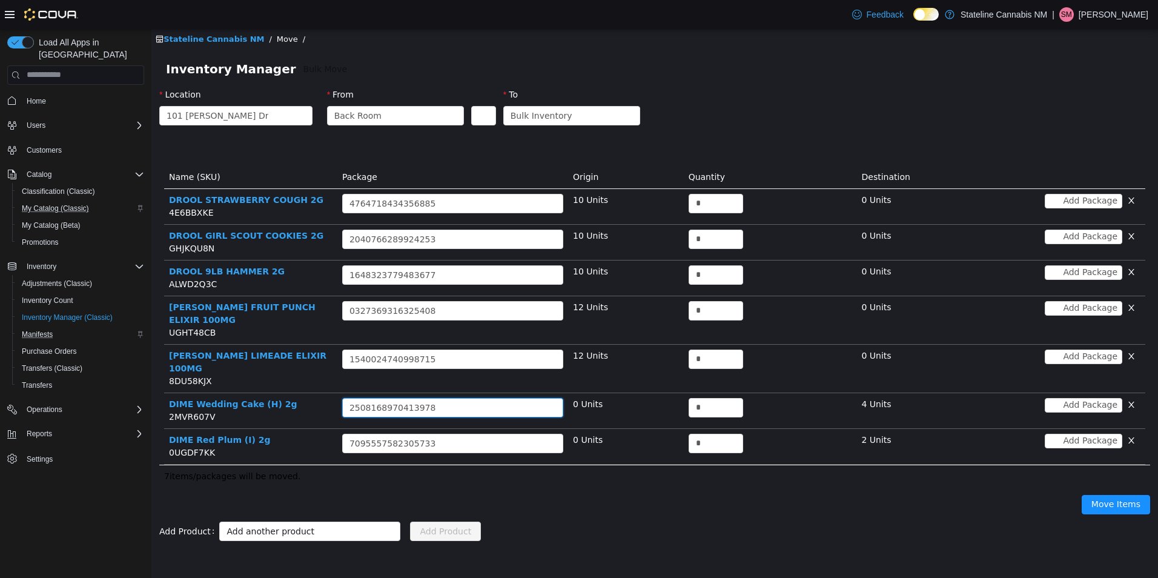
click at [523, 398] on div "Choose Package 2508168970413978" at bounding box center [448, 407] width 199 height 18
click at [1137, 397] on button "button" at bounding box center [1131, 404] width 18 height 15
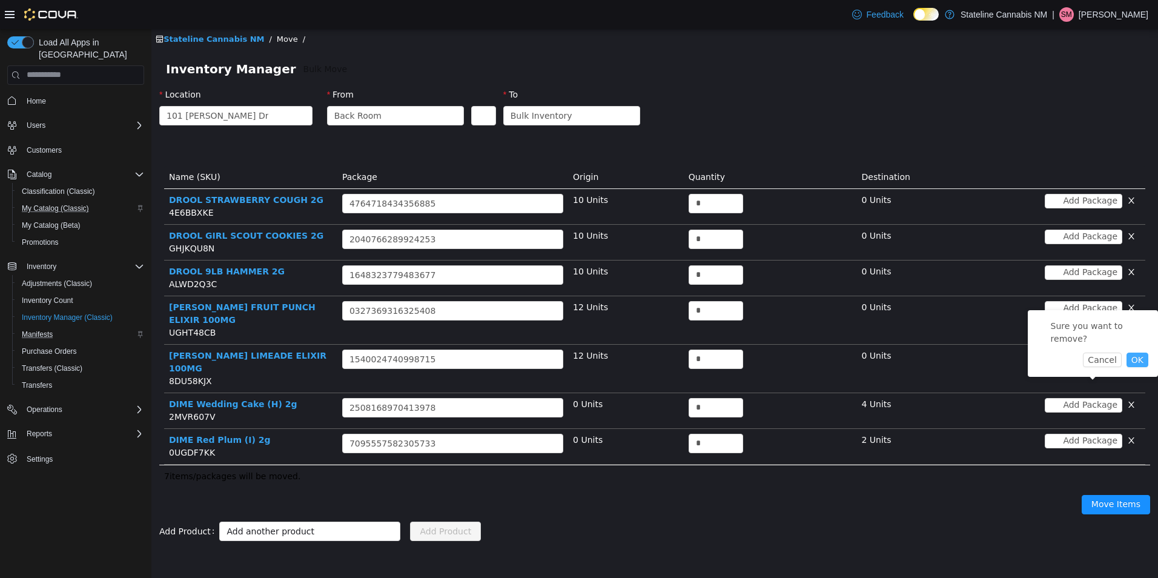
click at [1136, 352] on button "OK" at bounding box center [1138, 359] width 22 height 15
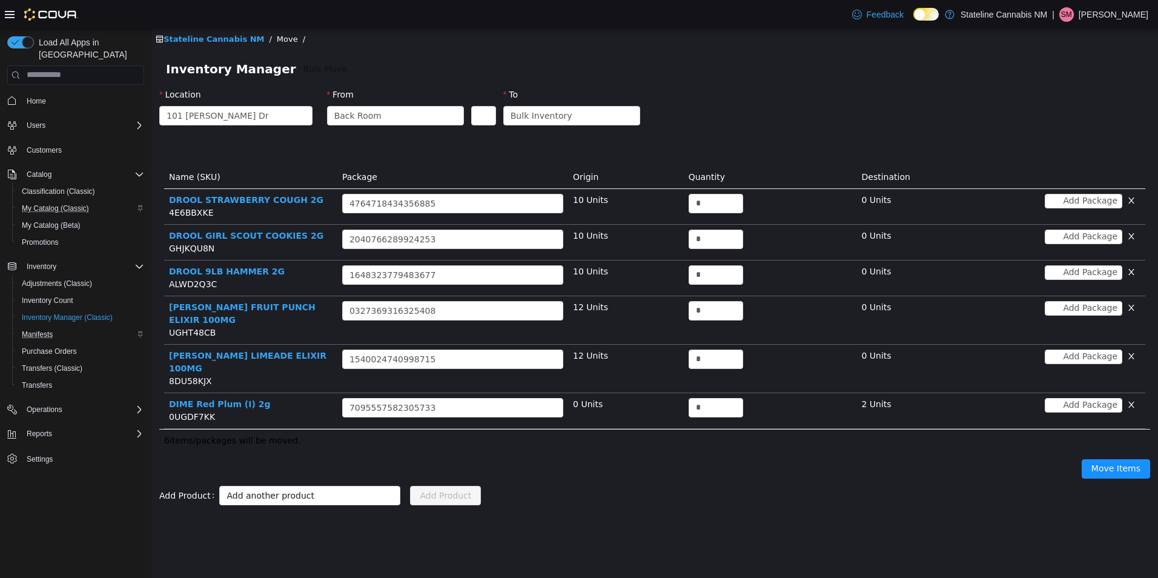
click at [1133, 397] on button "button" at bounding box center [1131, 404] width 18 height 15
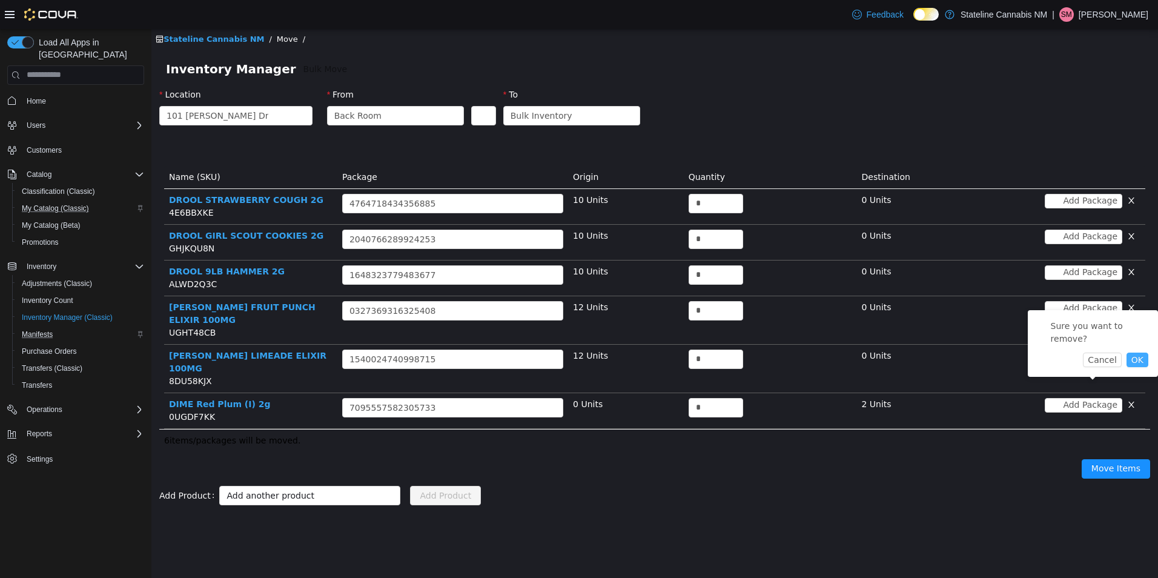
click at [1136, 352] on button "OK" at bounding box center [1138, 359] width 22 height 15
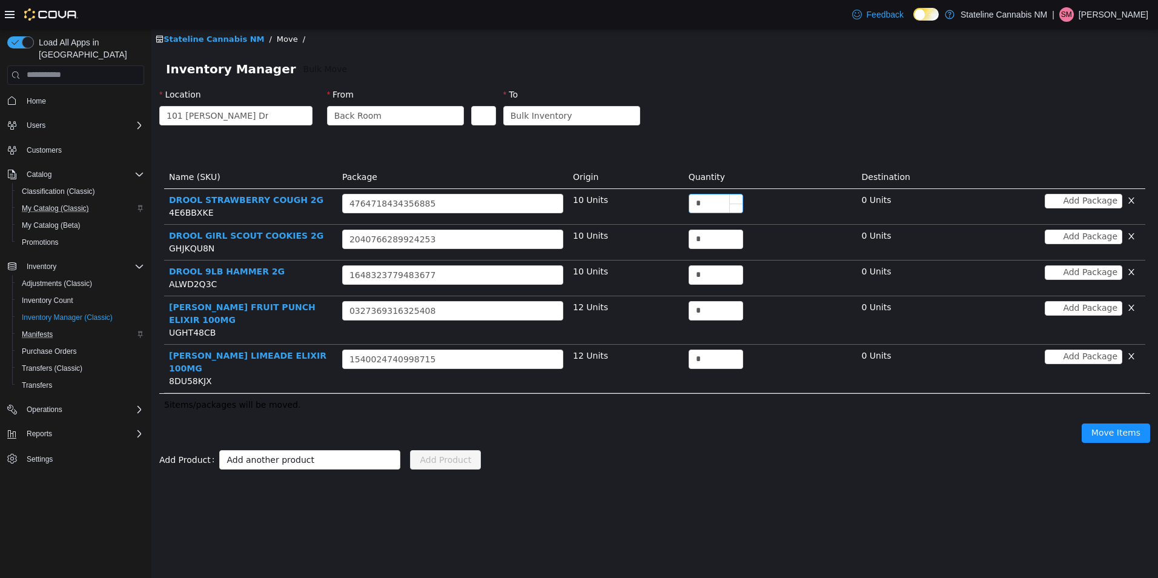
click at [726, 206] on input "*" at bounding box center [715, 203] width 53 height 18
type input "**"
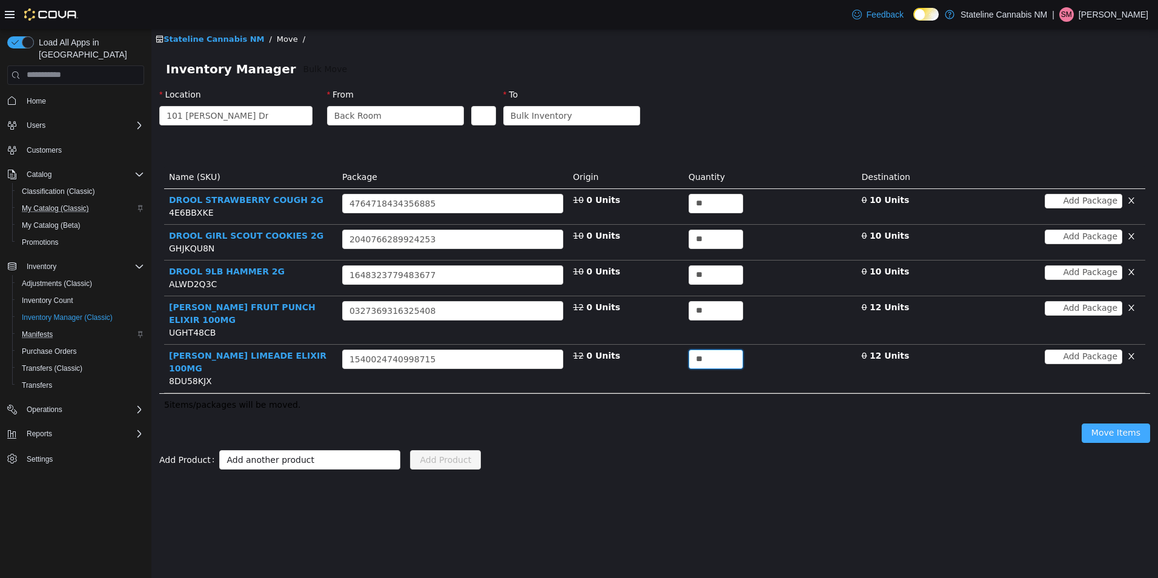
type input "**"
click at [1115, 423] on button "Move Items" at bounding box center [1116, 432] width 68 height 19
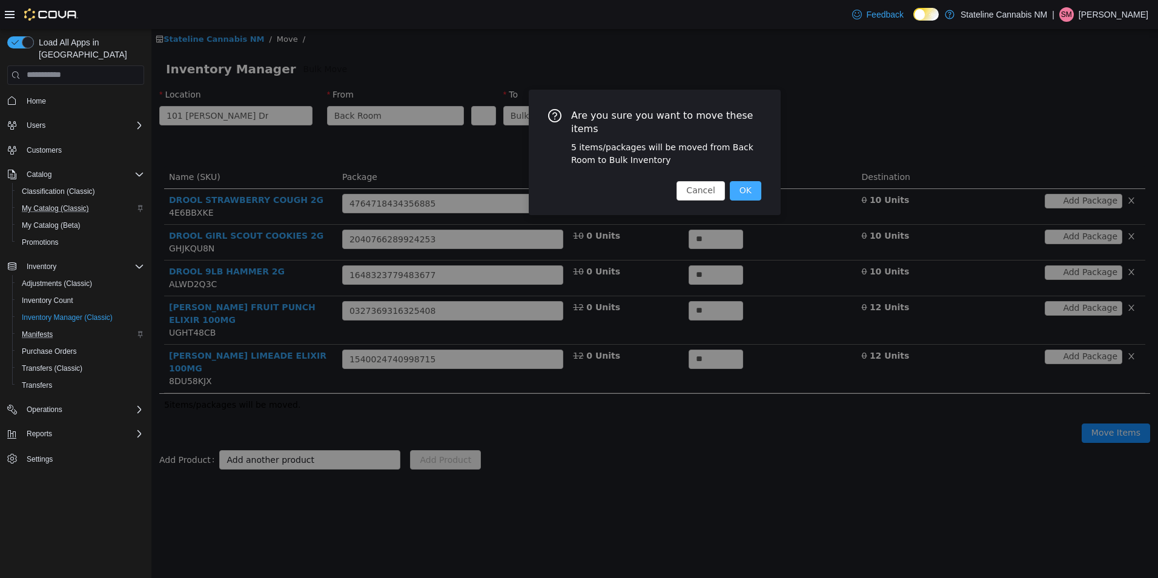
click at [749, 180] on button "OK" at bounding box center [745, 189] width 31 height 19
